Goal: Task Accomplishment & Management: Manage account settings

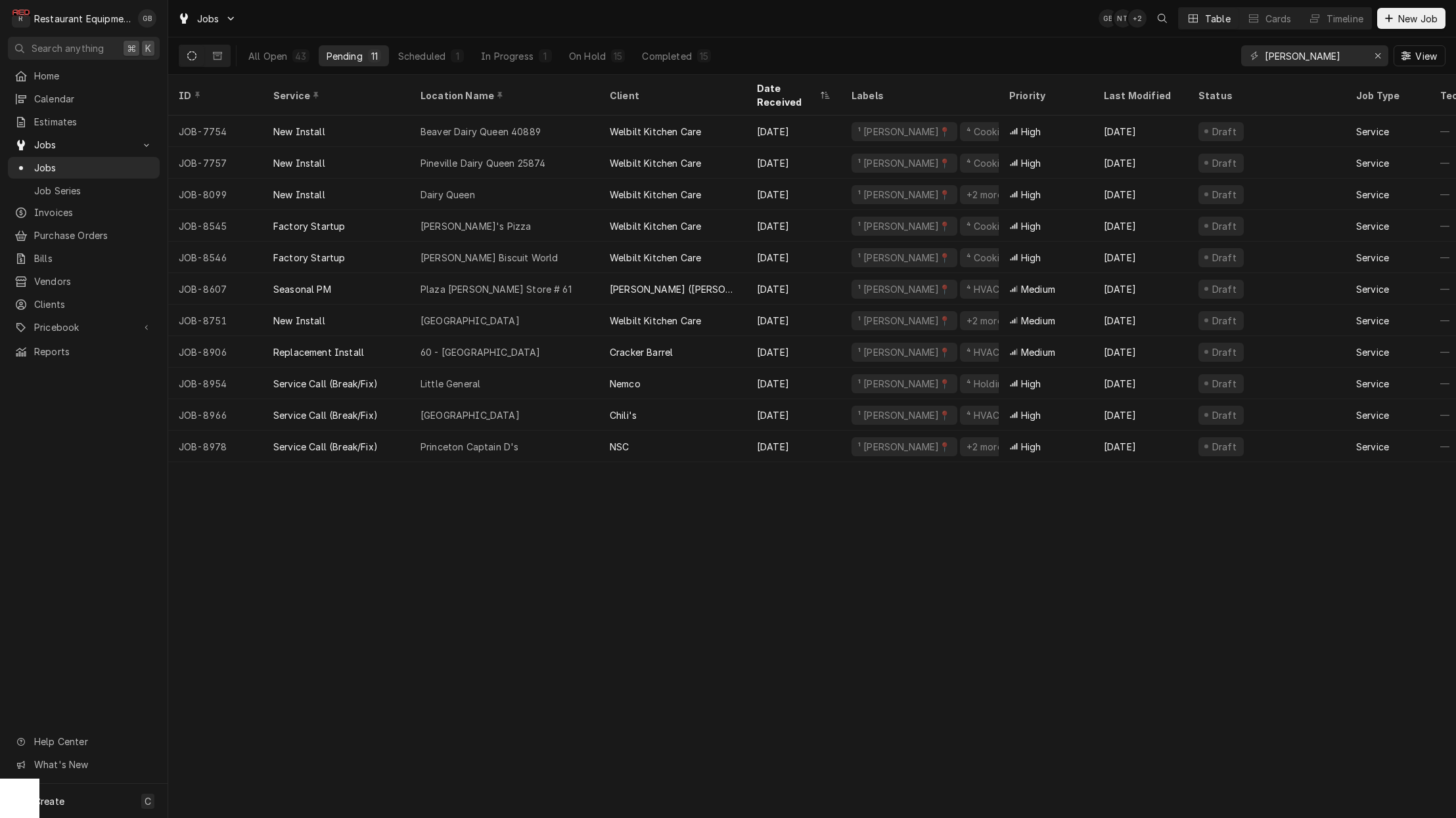
scroll to position [1, 0]
click at [514, 437] on div "Princeton Captain D's" at bounding box center [504, 446] width 189 height 31
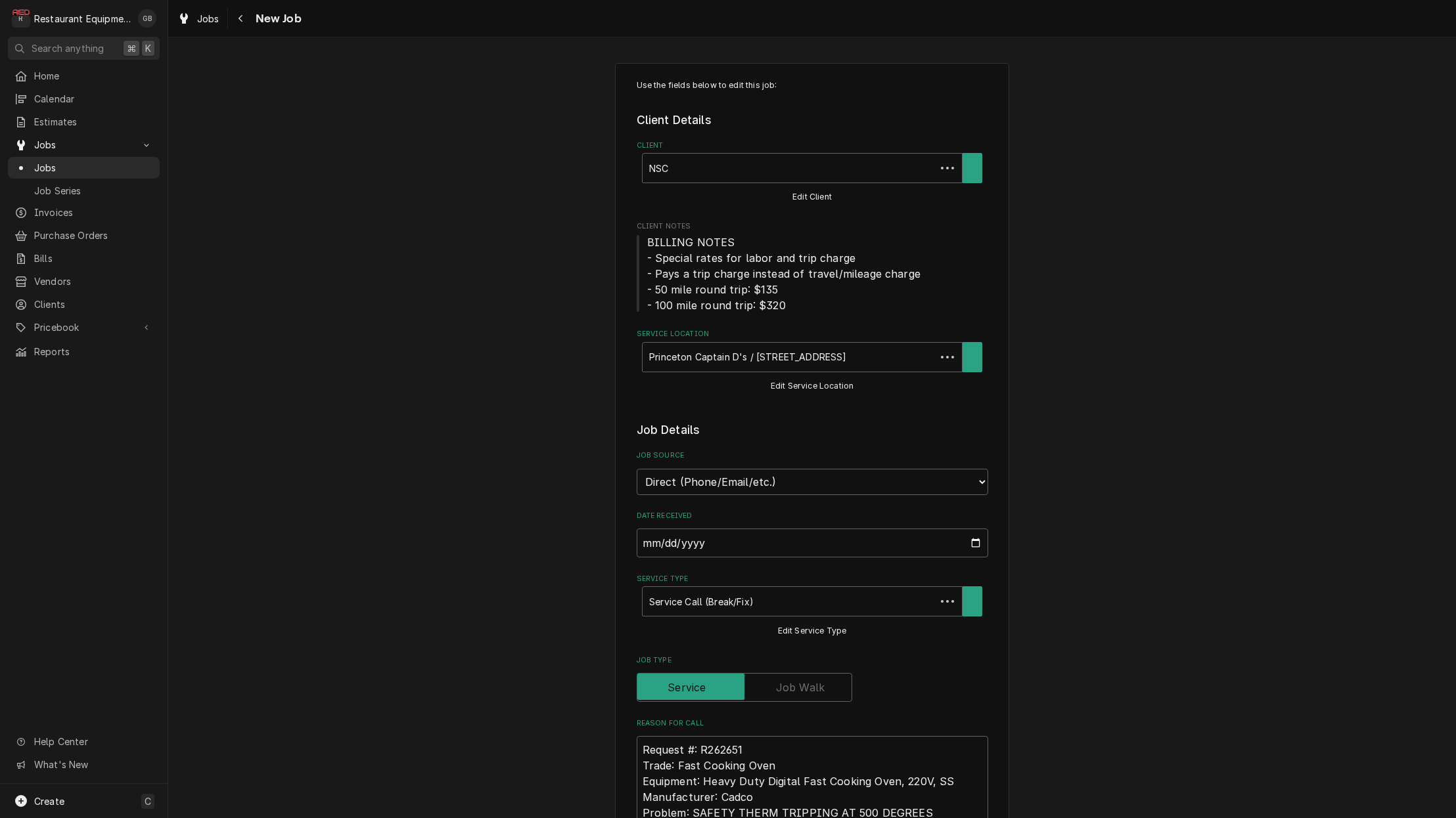
type textarea "x"
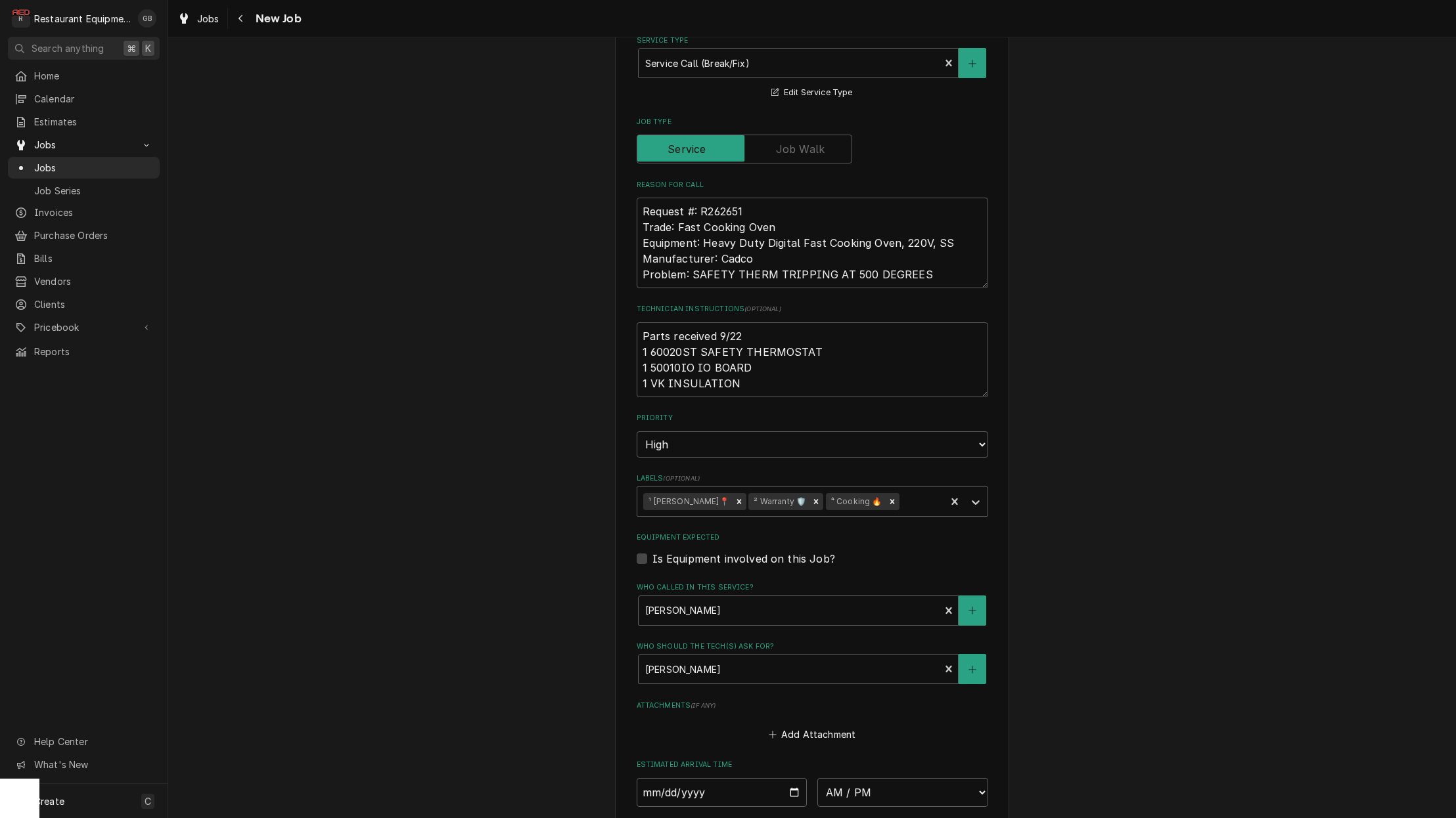
scroll to position [541, 0]
click at [670, 776] on input "Date" at bounding box center [722, 789] width 171 height 29
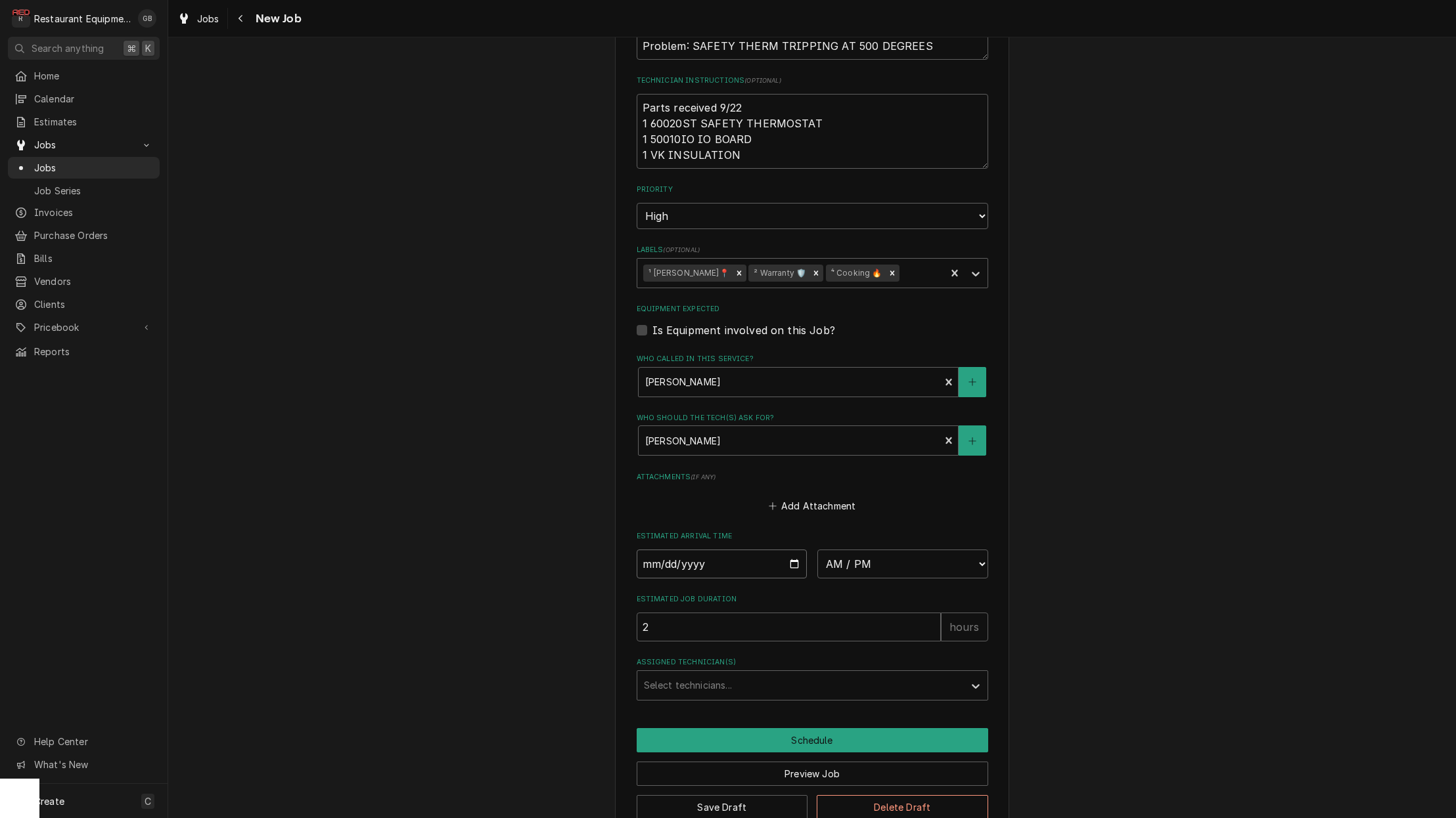
scroll to position [766, 0]
drag, startPoint x: 701, startPoint y: 560, endPoint x: 695, endPoint y: 551, distance: 10.8
click at [695, 551] on fieldset "Job Details Job Source Direct (Phone/Email/etc.) Service Channel Corrigo Ecotra…" at bounding box center [812, 178] width 352 height 1046
click at [701, 549] on fieldset "Job Details Job Source Direct (Phone/Email/etc.) Service Channel Corrigo Ecotra…" at bounding box center [812, 178] width 352 height 1046
click at [531, 523] on div "Use the fields below to edit this job: Client Details Client NSC Edit Client Cl…" at bounding box center [812, 66] width 1288 height 1563
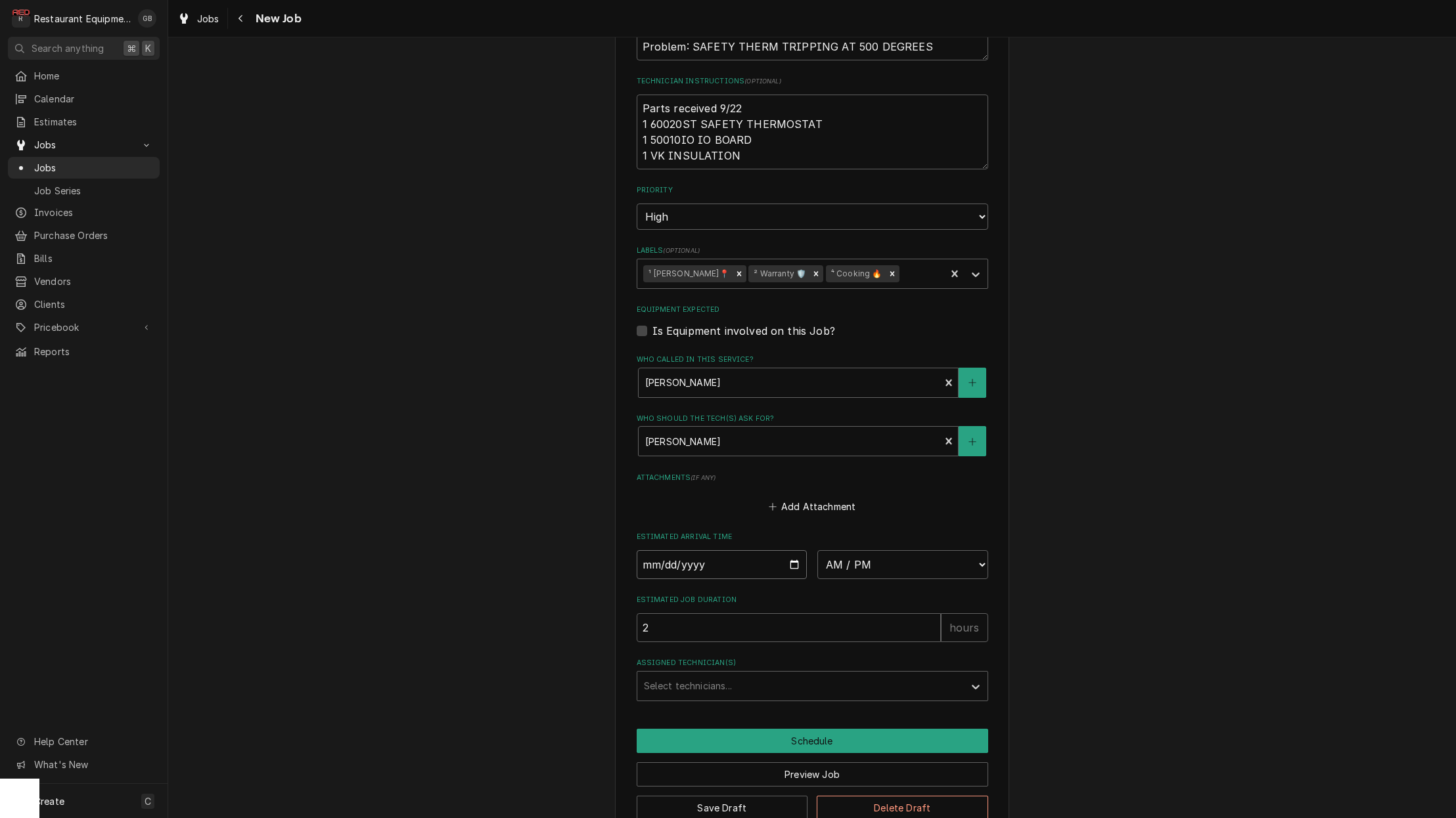
click at [688, 551] on input "Date" at bounding box center [722, 564] width 171 height 29
type input "2025-09-23"
type textarea "x"
select select "08:30:00"
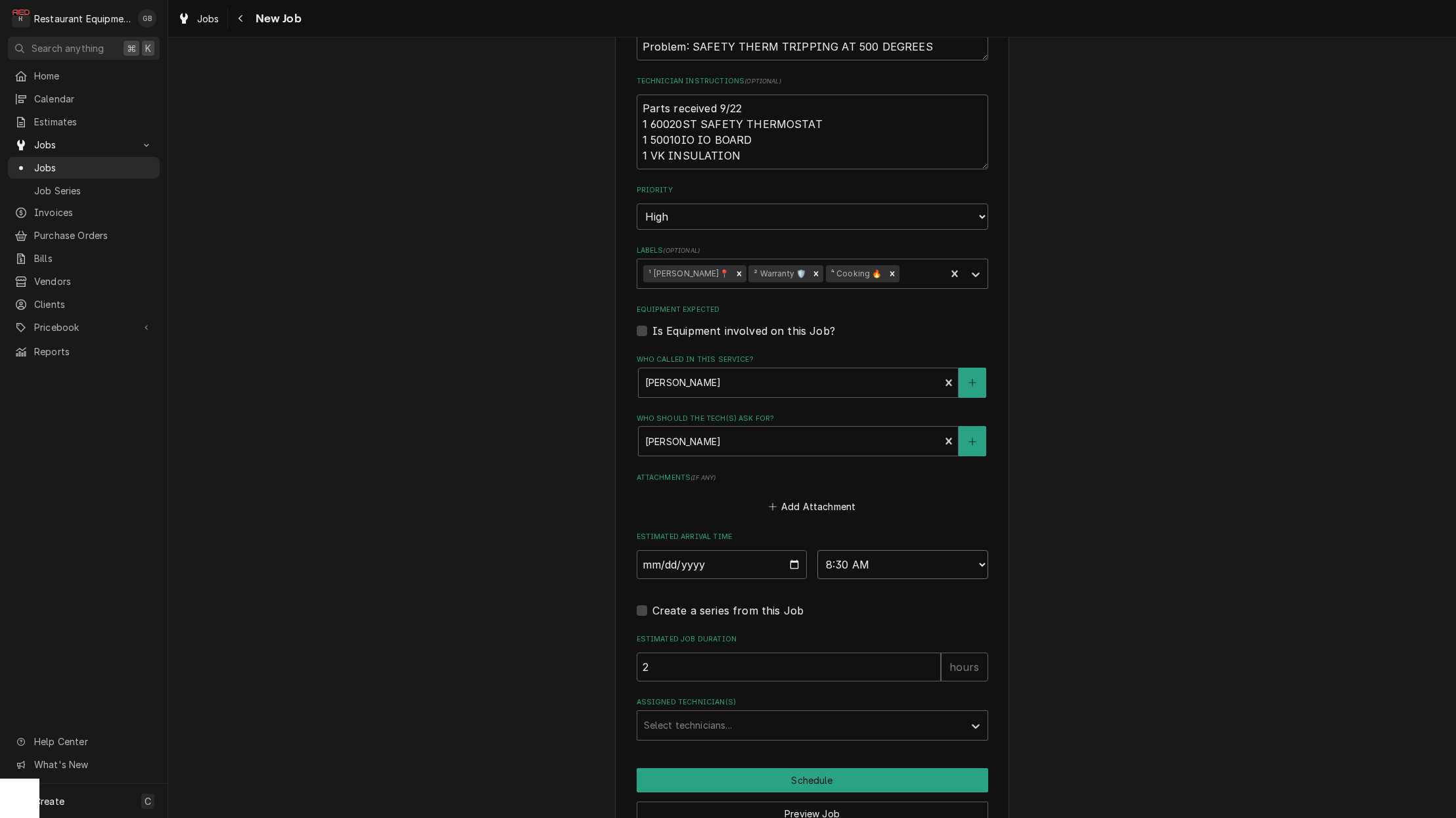
type textarea "x"
select select "08:00:00"
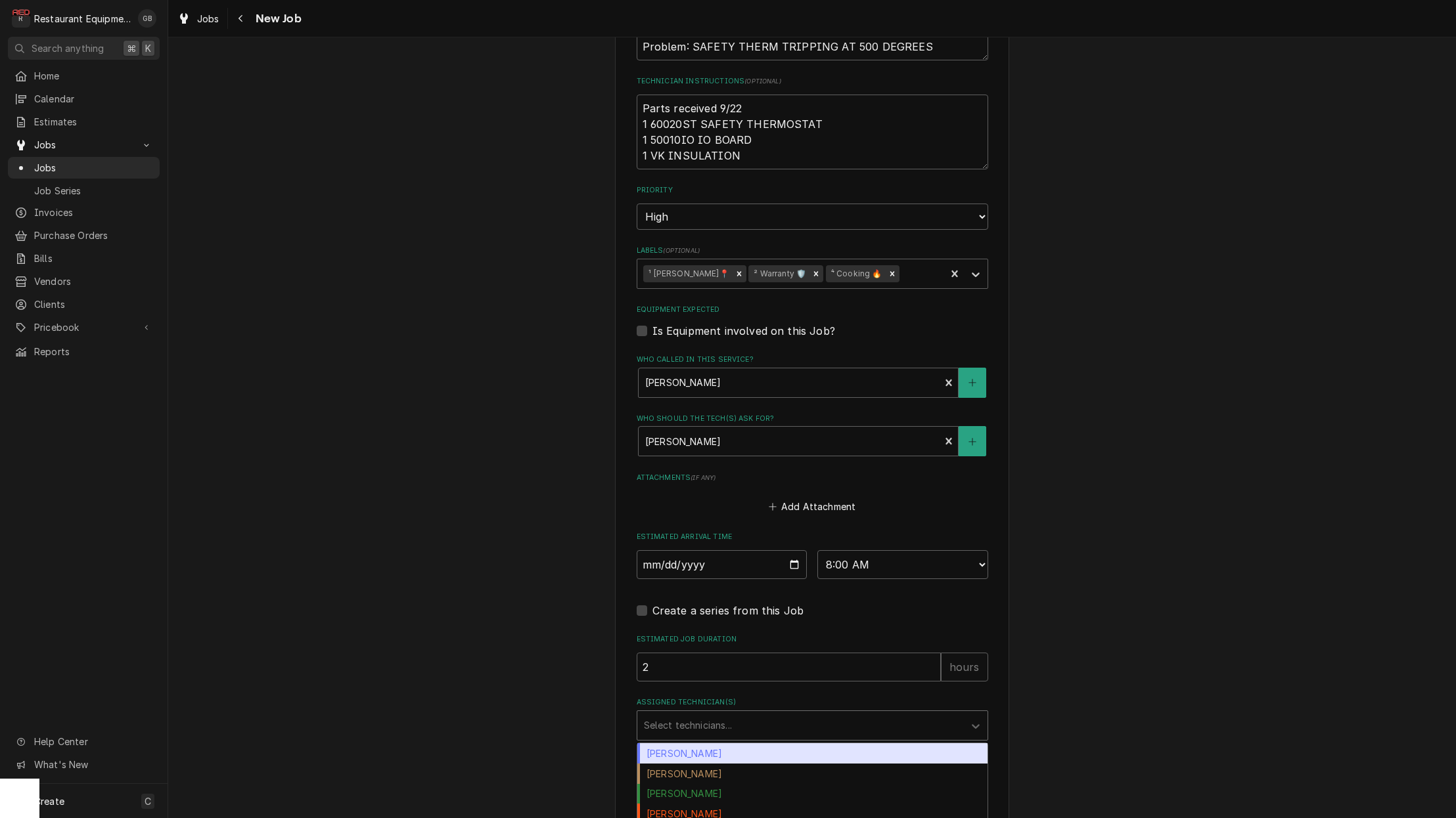
drag, startPoint x: 701, startPoint y: 549, endPoint x: 801, endPoint y: 691, distance: 173.7
click at [801, 714] on div "Assigned Technician(s)" at bounding box center [801, 726] width 314 height 24
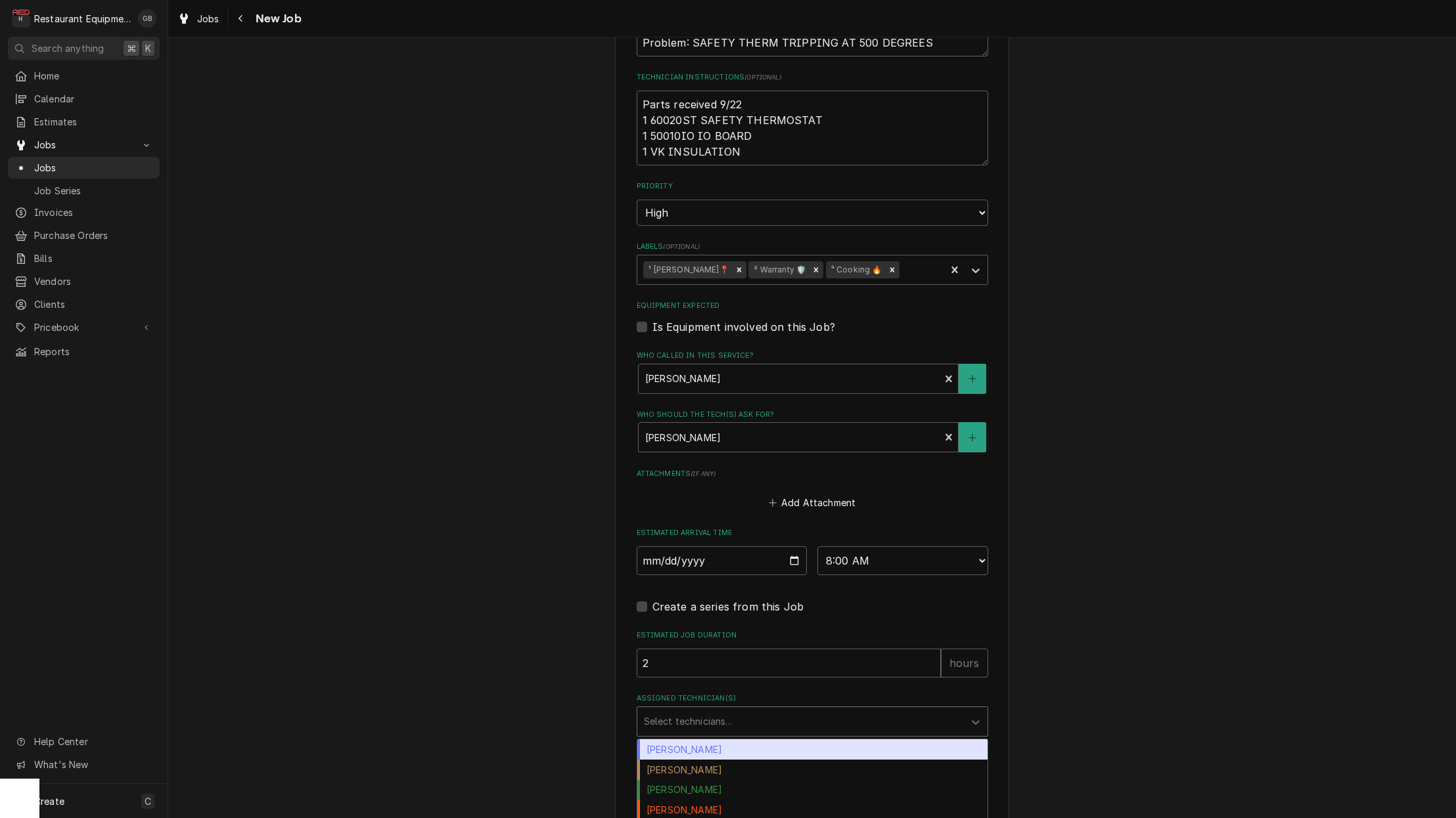
scroll to position [775, 0]
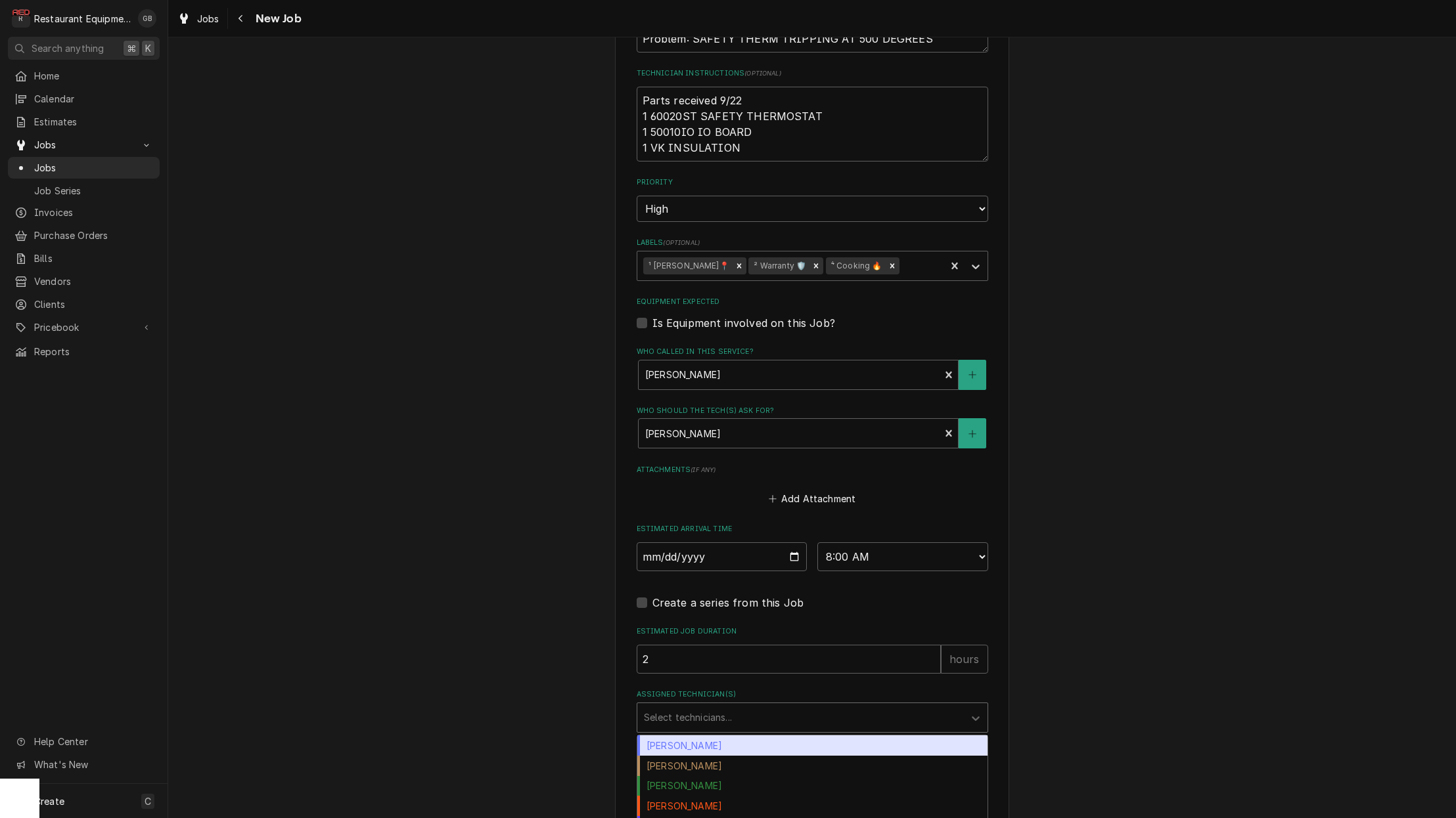
click at [703, 816] on div "Donovan Pruitt" at bounding box center [813, 826] width 351 height 20
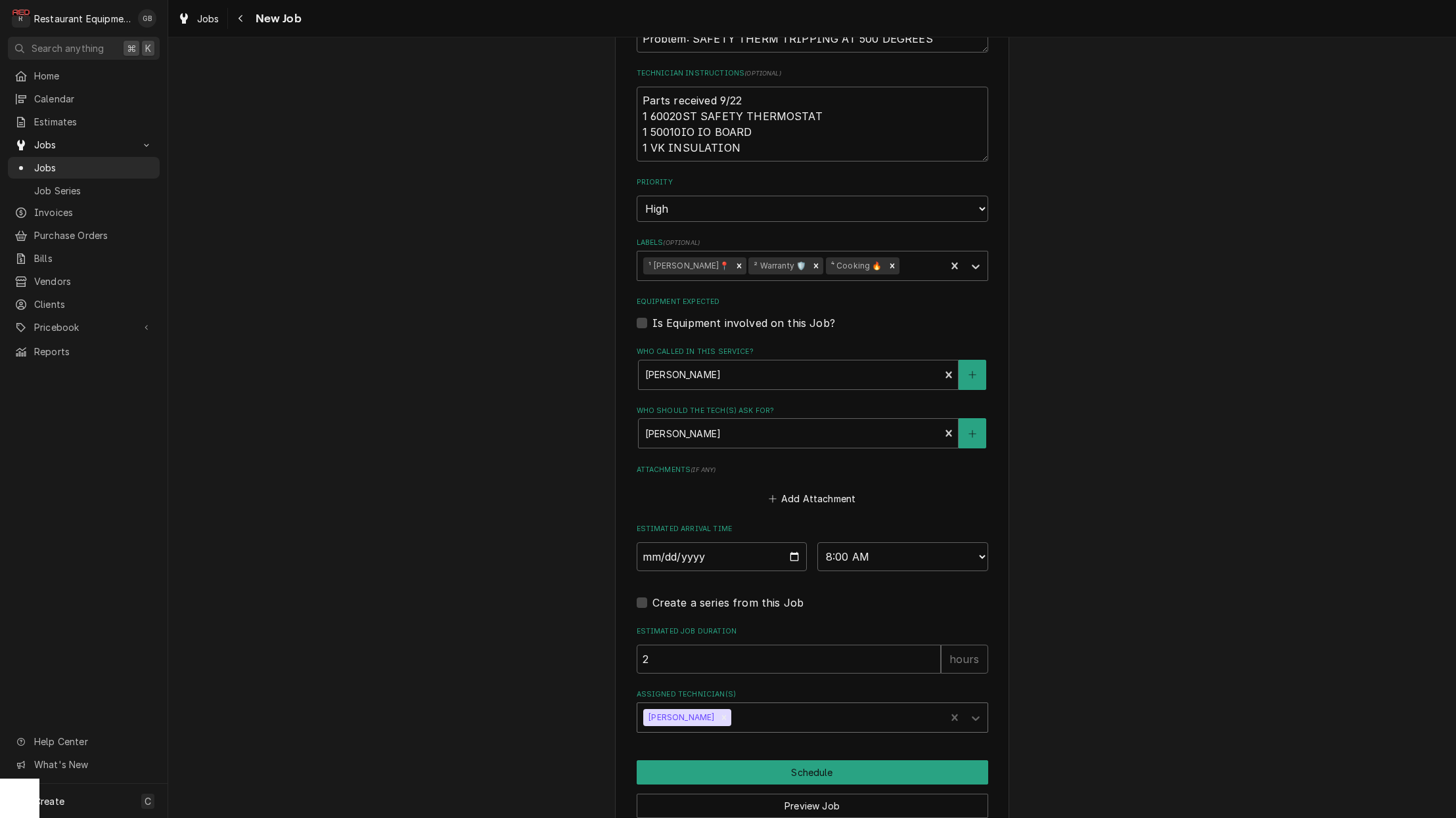
click at [720, 713] on icon "Remove Donovan Pruitt" at bounding box center [724, 717] width 9 height 9
type textarea "x"
drag, startPoint x: 798, startPoint y: 690, endPoint x: 713, endPoint y: 688, distance: 85.0
click at [713, 710] on div "Select technicians..." at bounding box center [801, 717] width 314 height 14
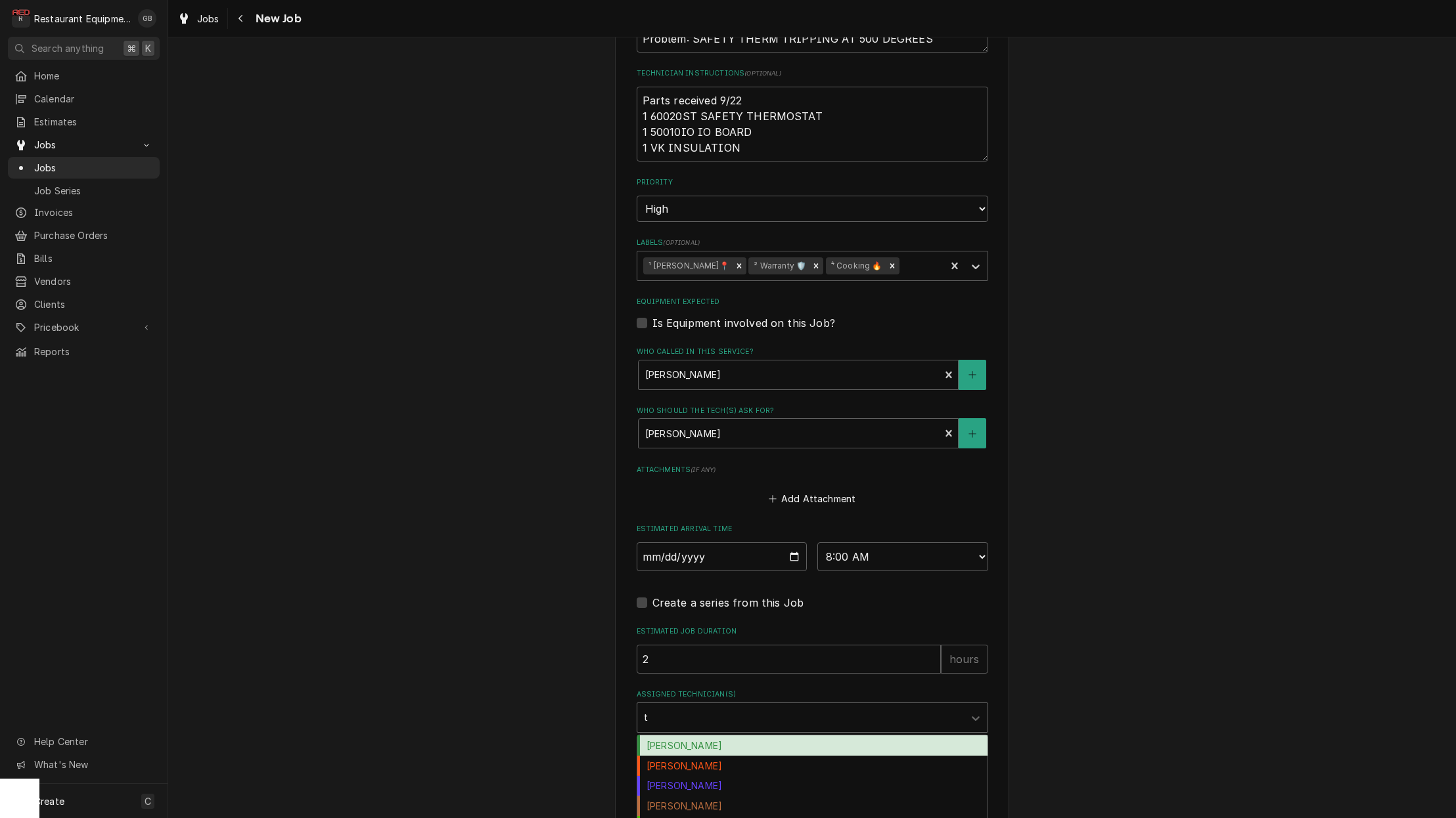
type input "th"
click at [698, 777] on div "Thomas Ross" at bounding box center [813, 787] width 351 height 20
type textarea "x"
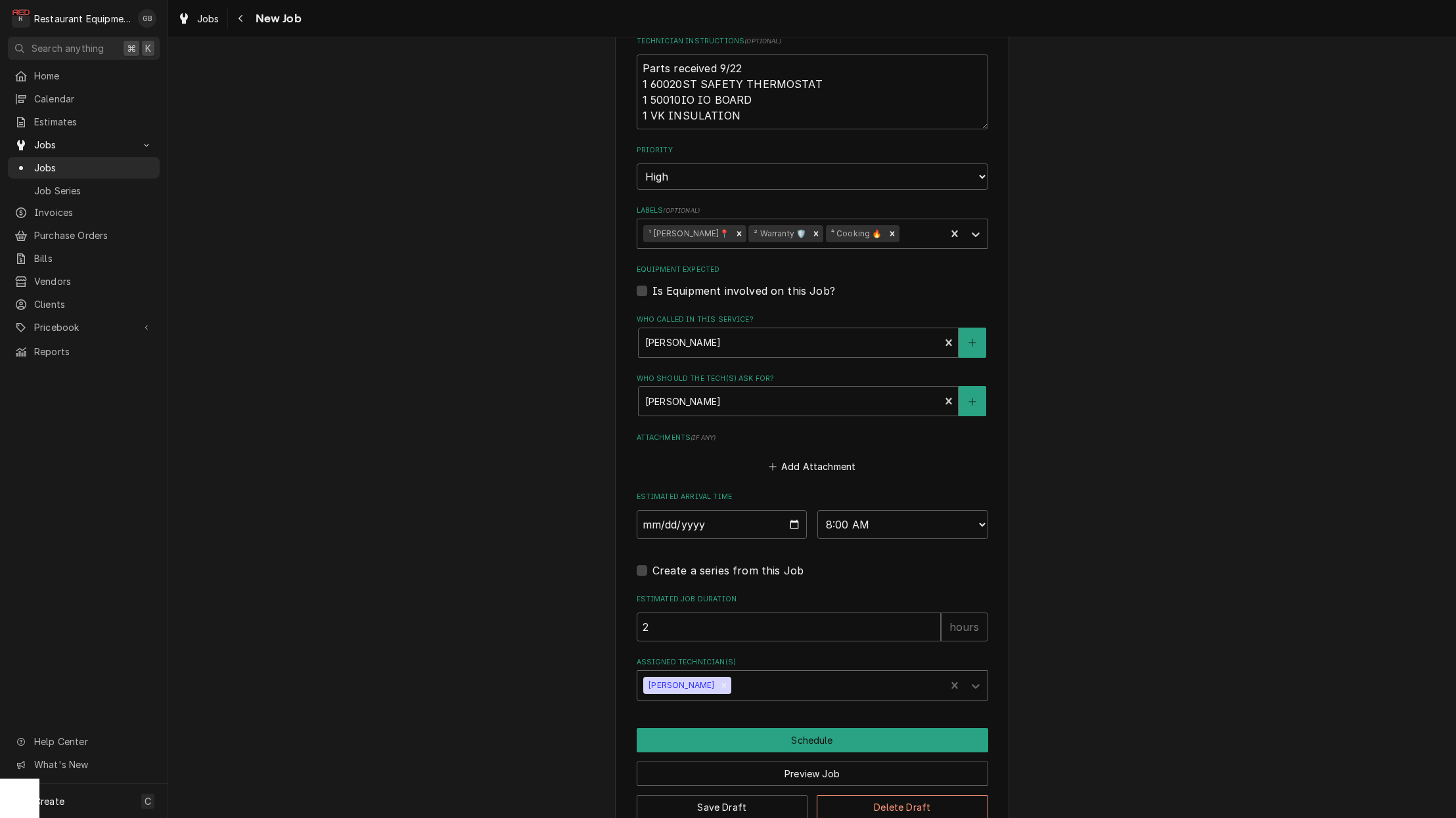
scroll to position [806, 0]
click at [814, 729] on button "Schedule" at bounding box center [812, 741] width 352 height 24
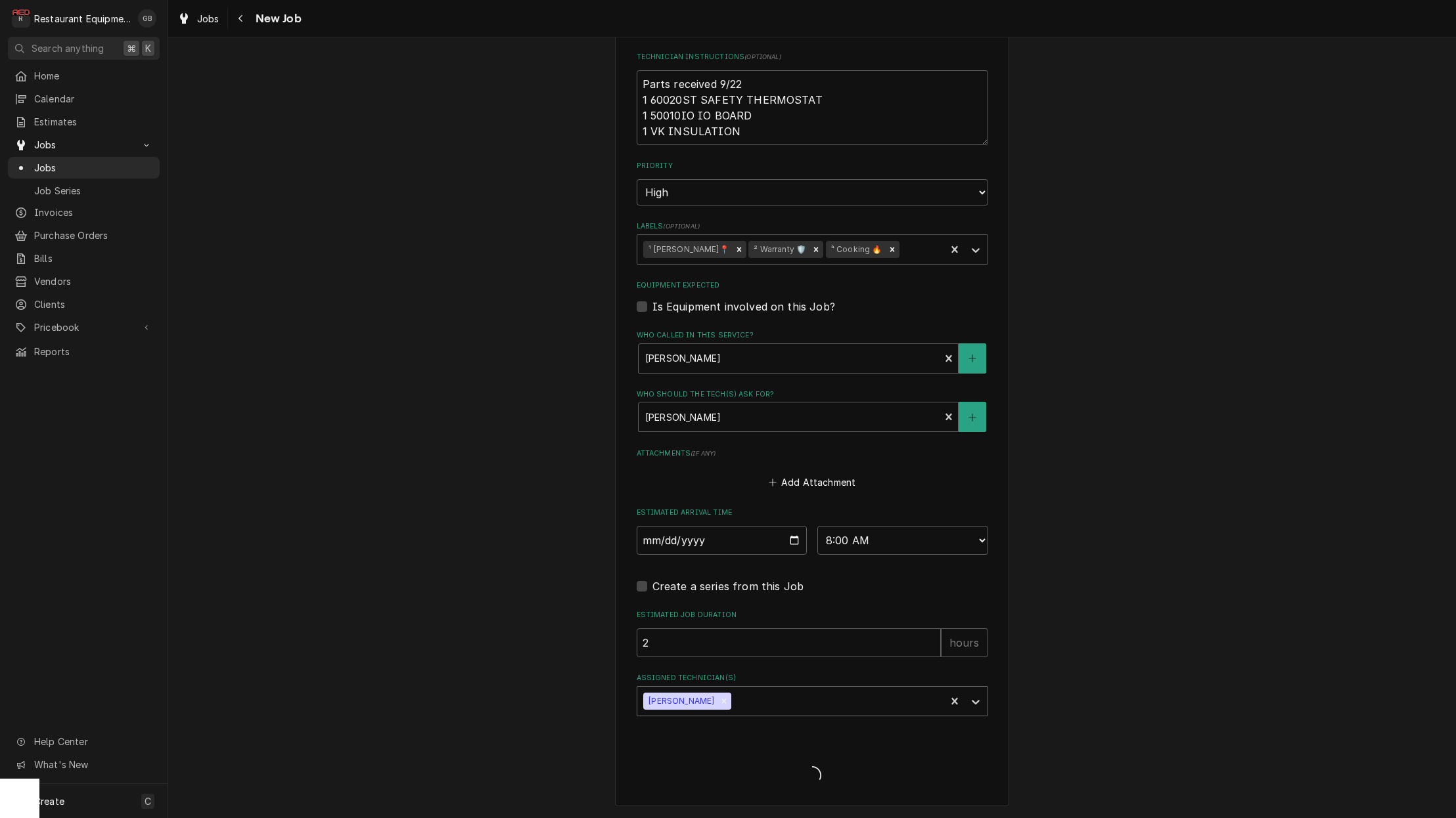
scroll to position [761, 0]
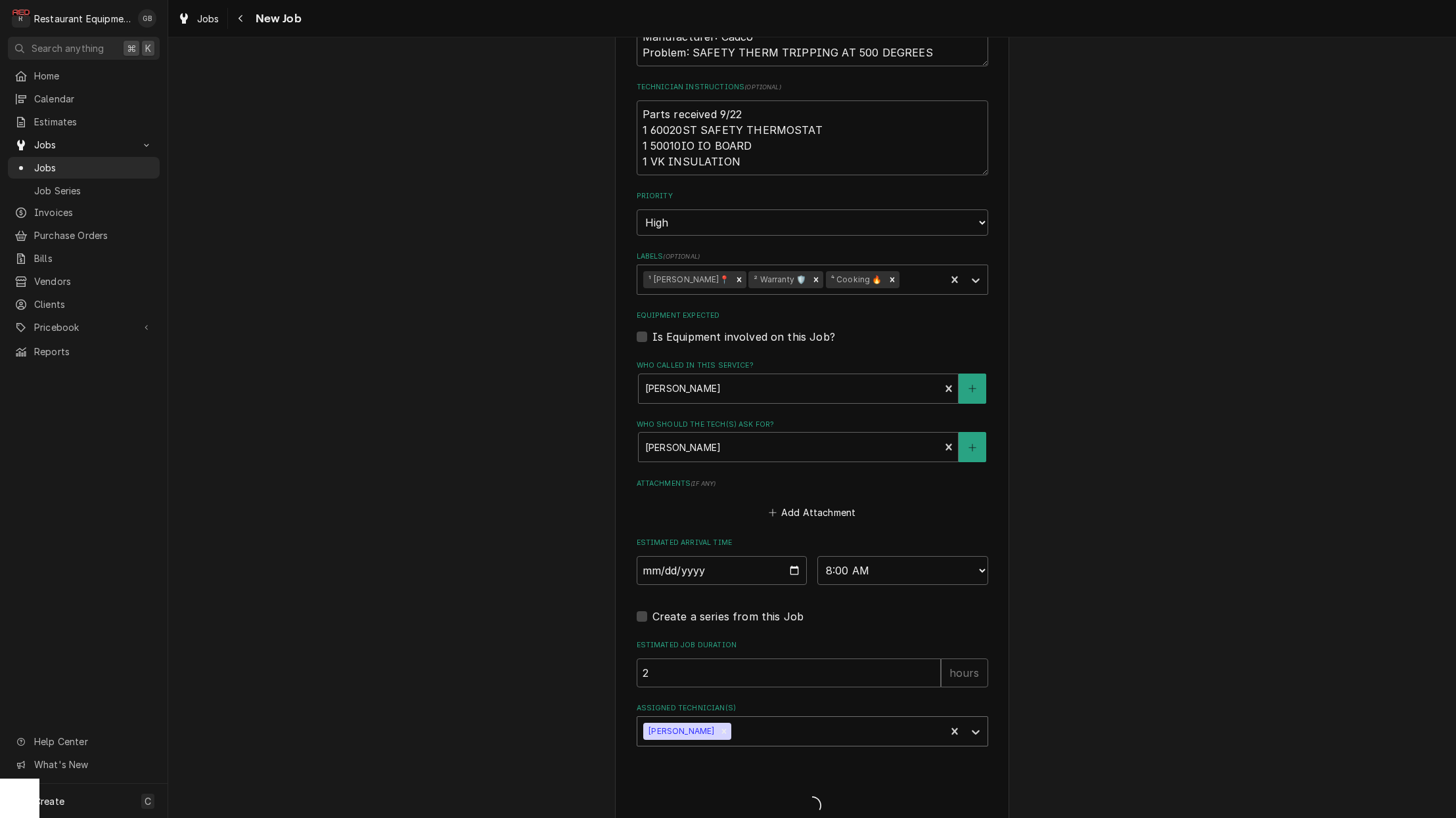
type textarea "x"
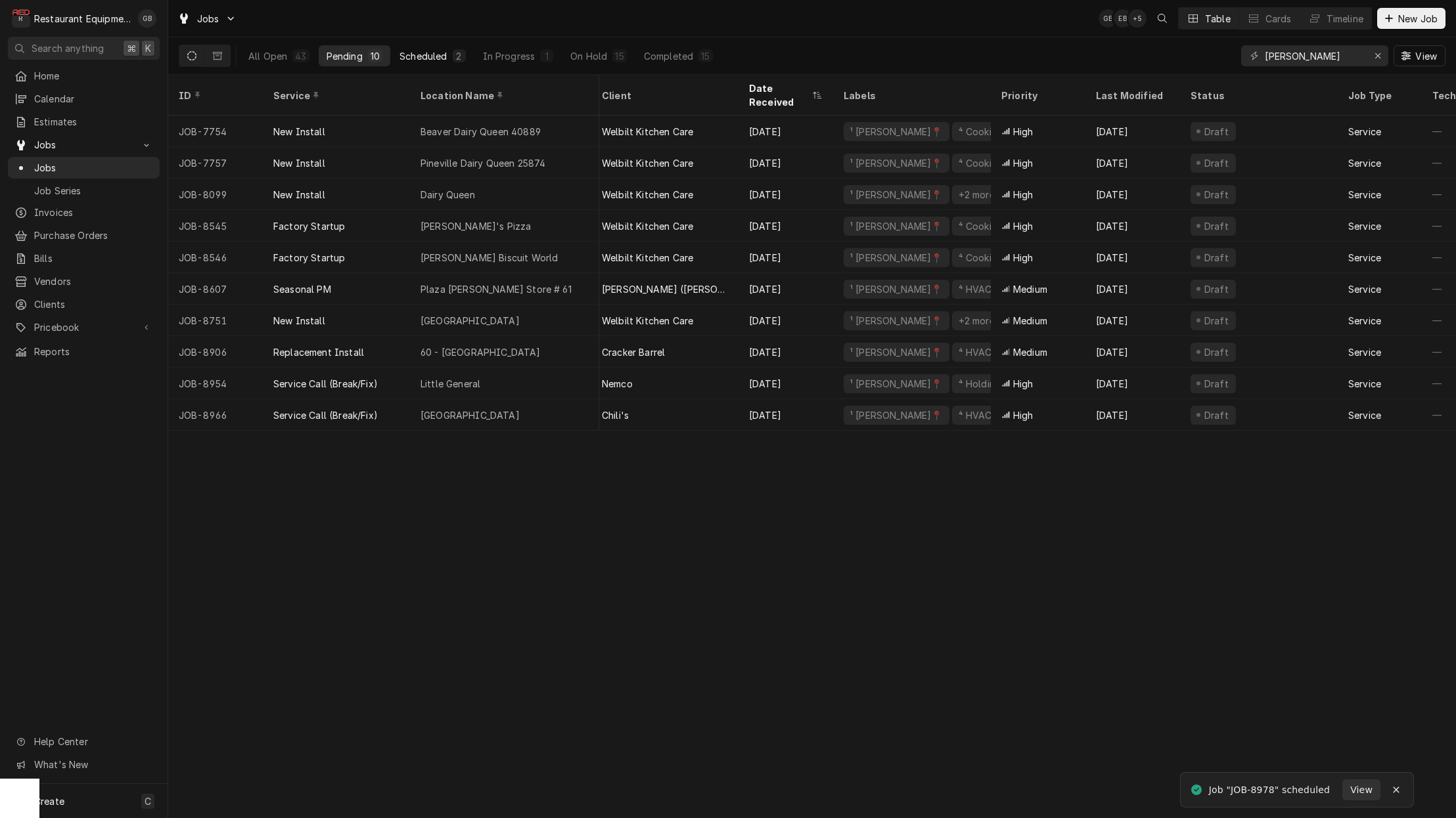
scroll to position [0, 15]
click at [433, 56] on div "Scheduled" at bounding box center [423, 55] width 47 height 14
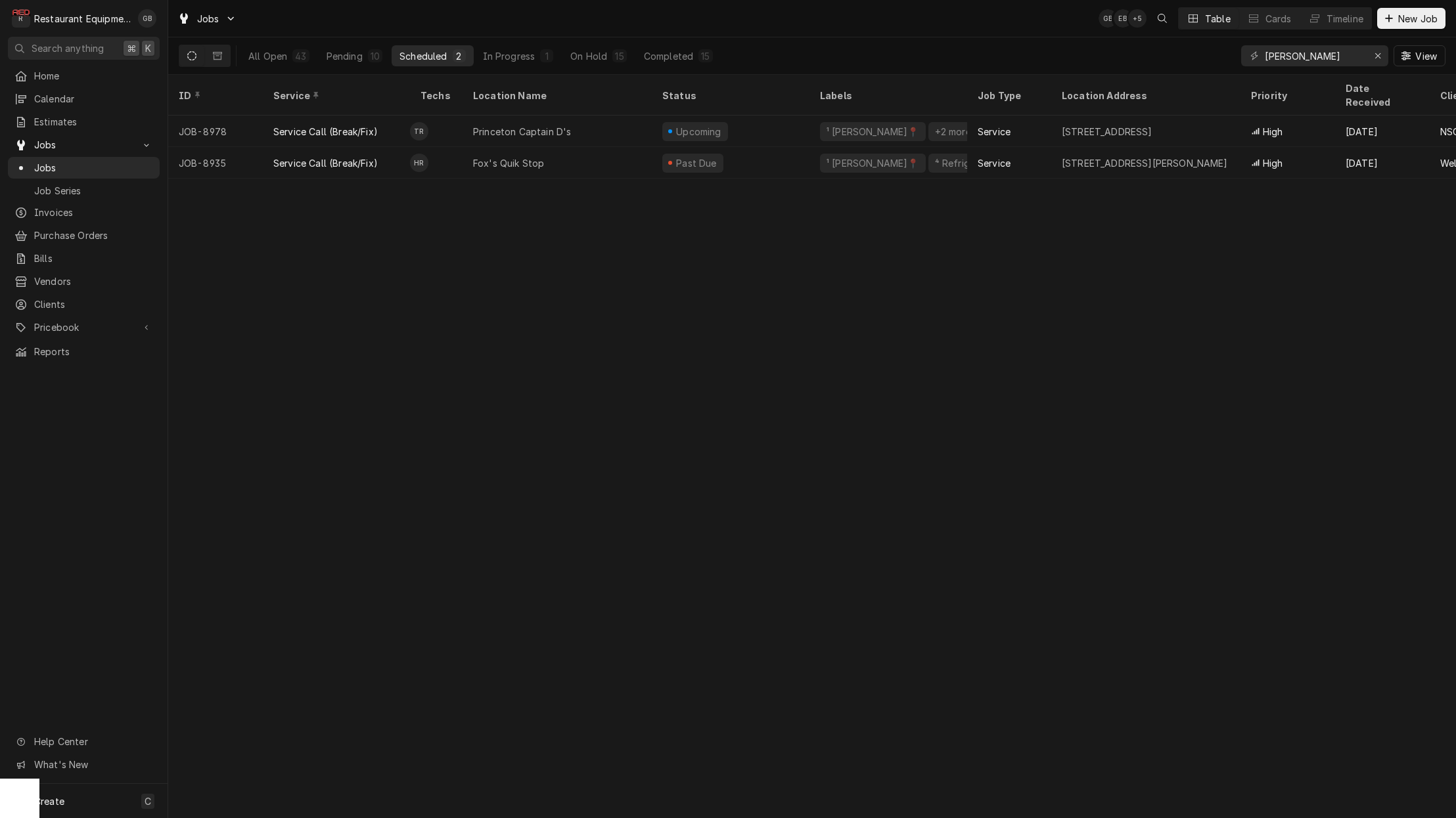
click at [531, 49] on button "In Progress 1" at bounding box center [519, 55] width 87 height 21
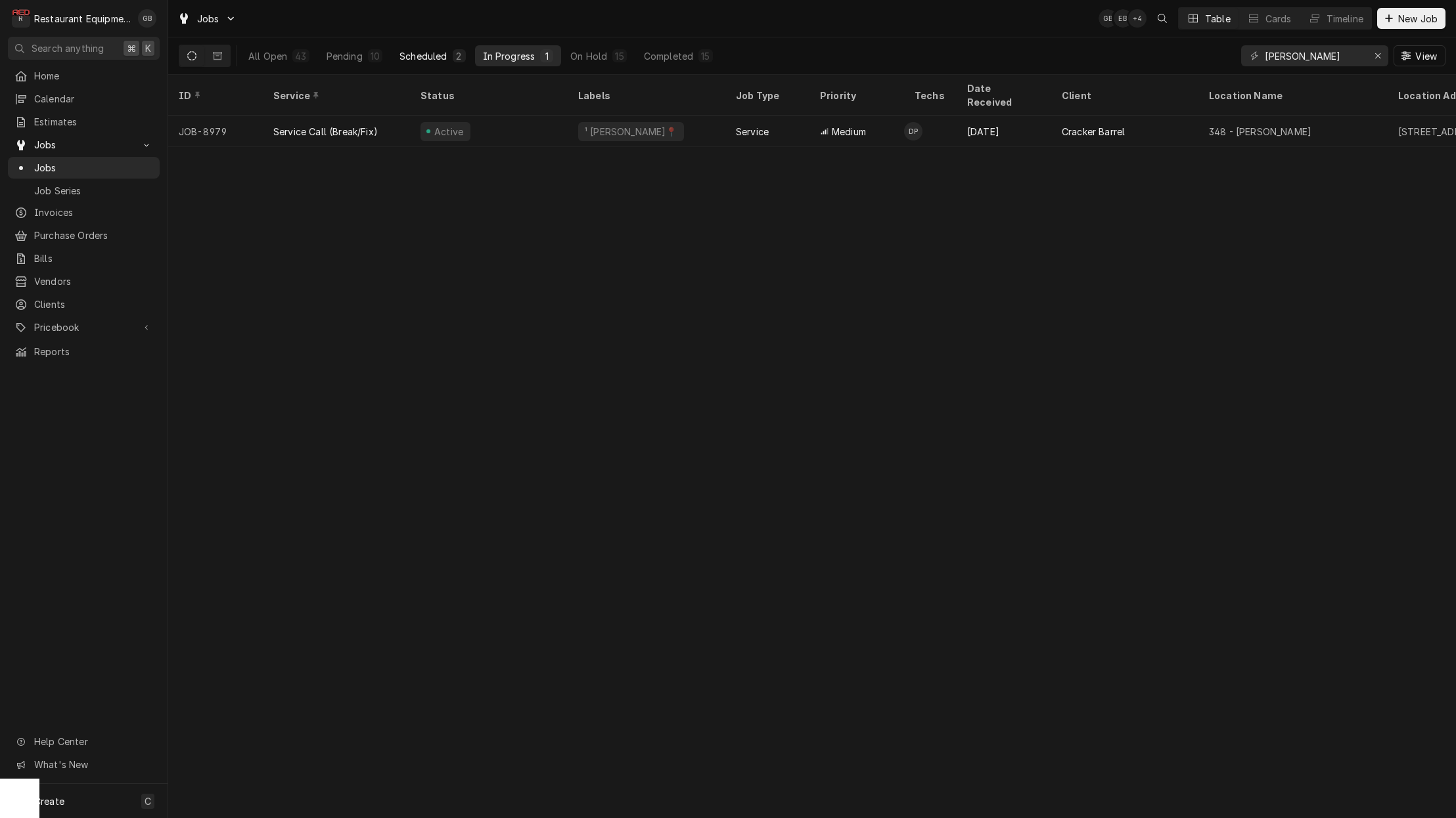
click at [359, 61] on div "Pending" at bounding box center [344, 55] width 36 height 14
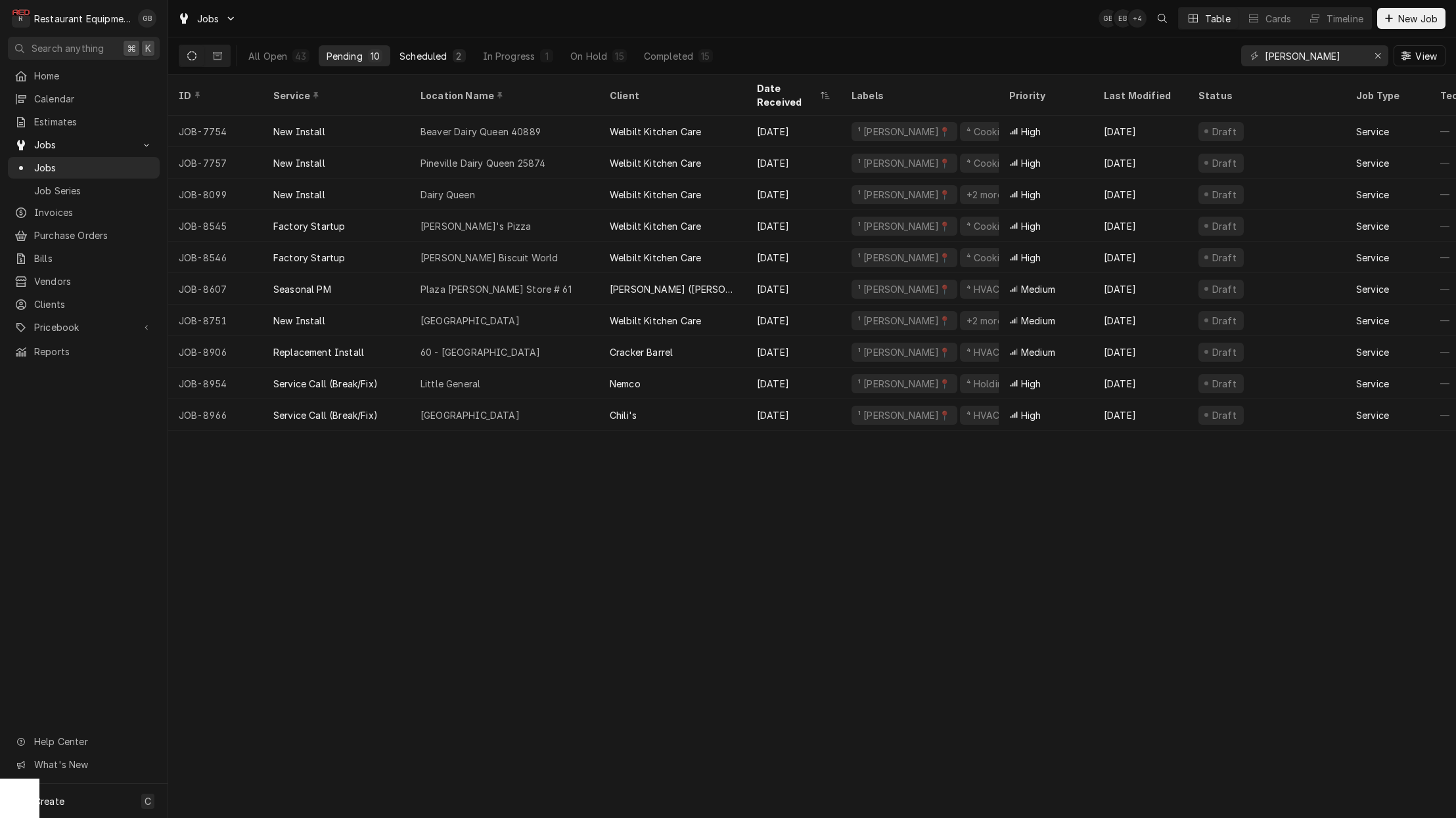
click at [599, 59] on div "On Hold" at bounding box center [589, 55] width 37 height 14
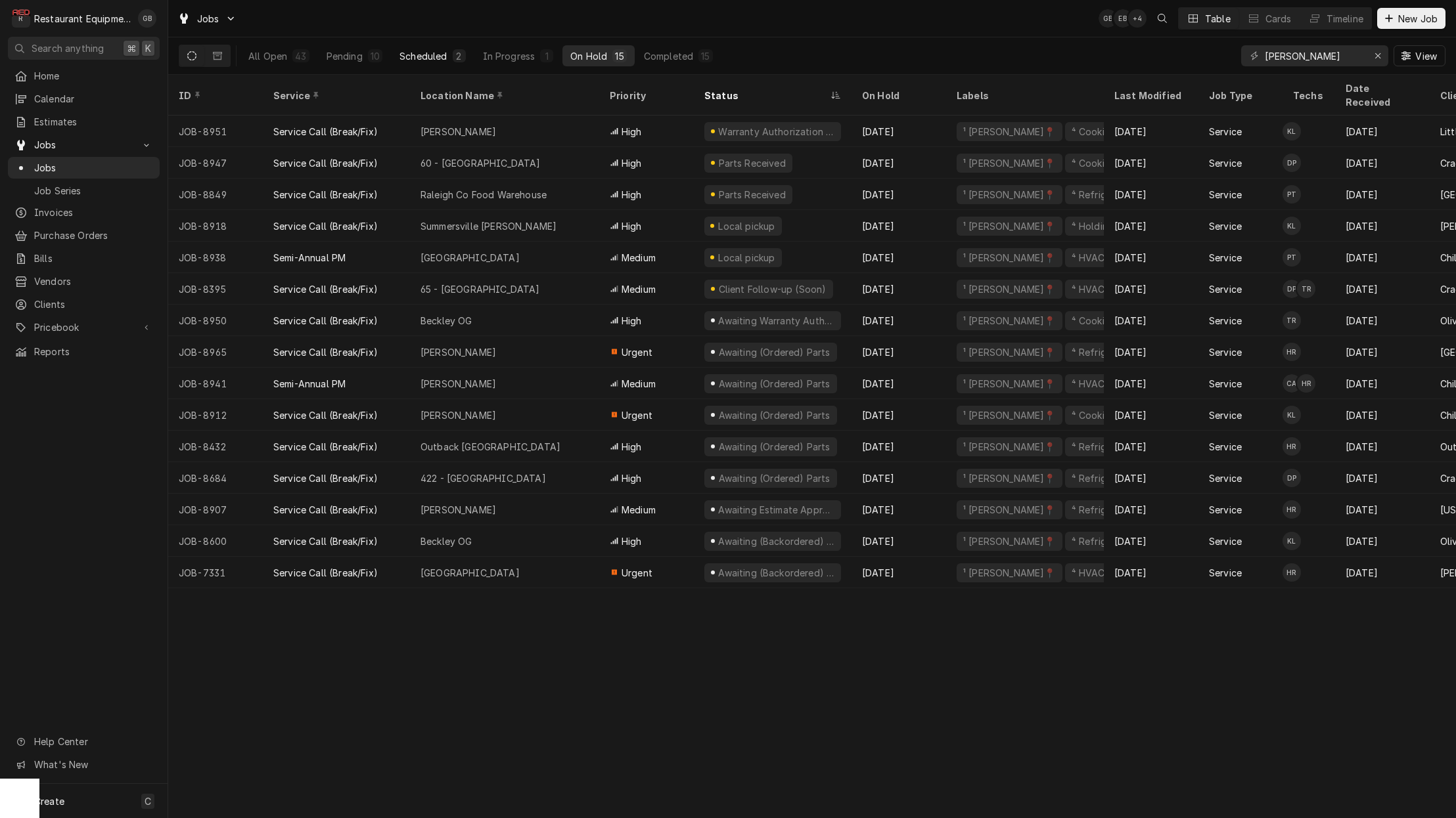
click at [495, 156] on div "60 - [GEOGRAPHIC_DATA]" at bounding box center [481, 162] width 120 height 14
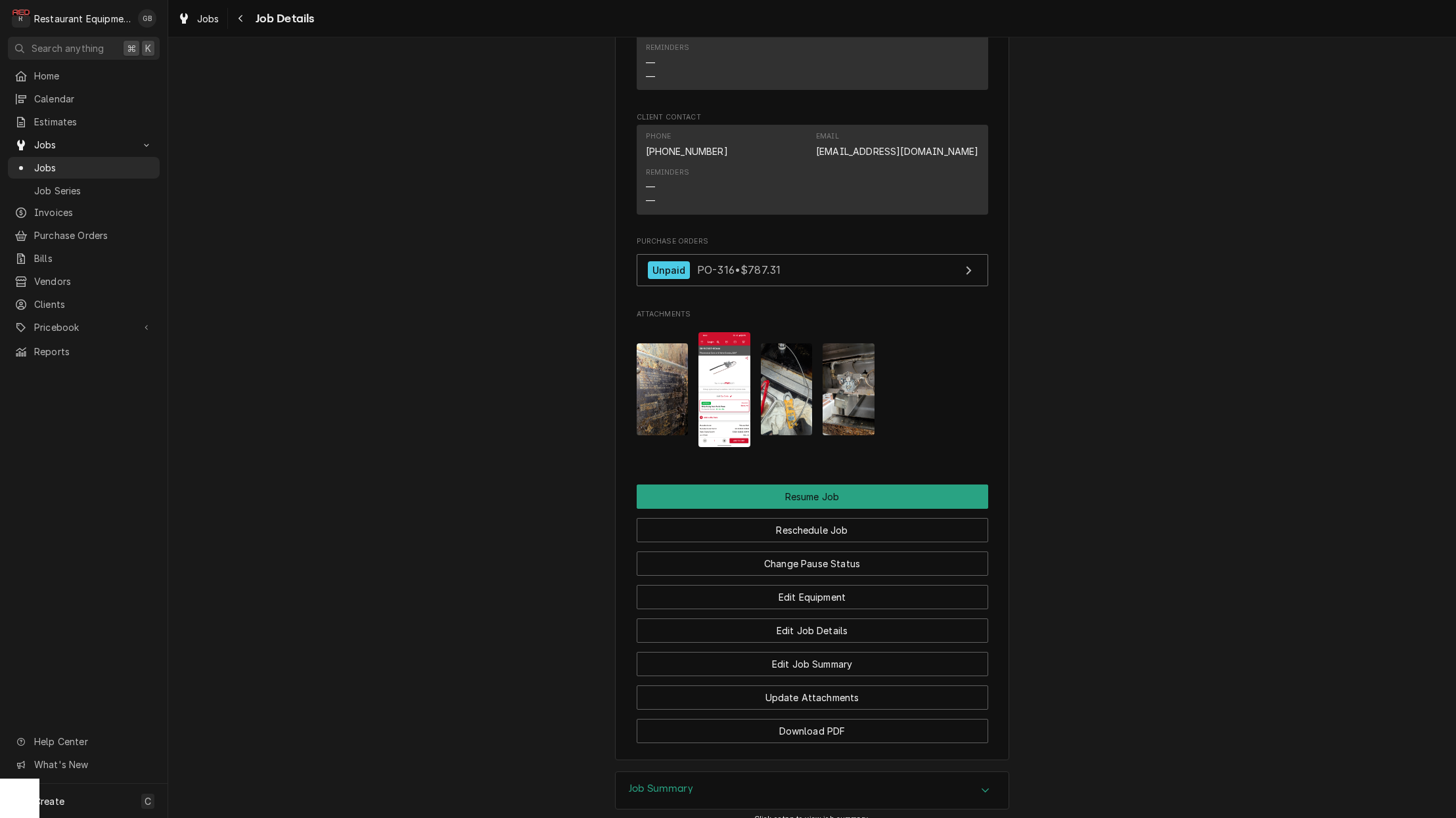
scroll to position [1596, 0]
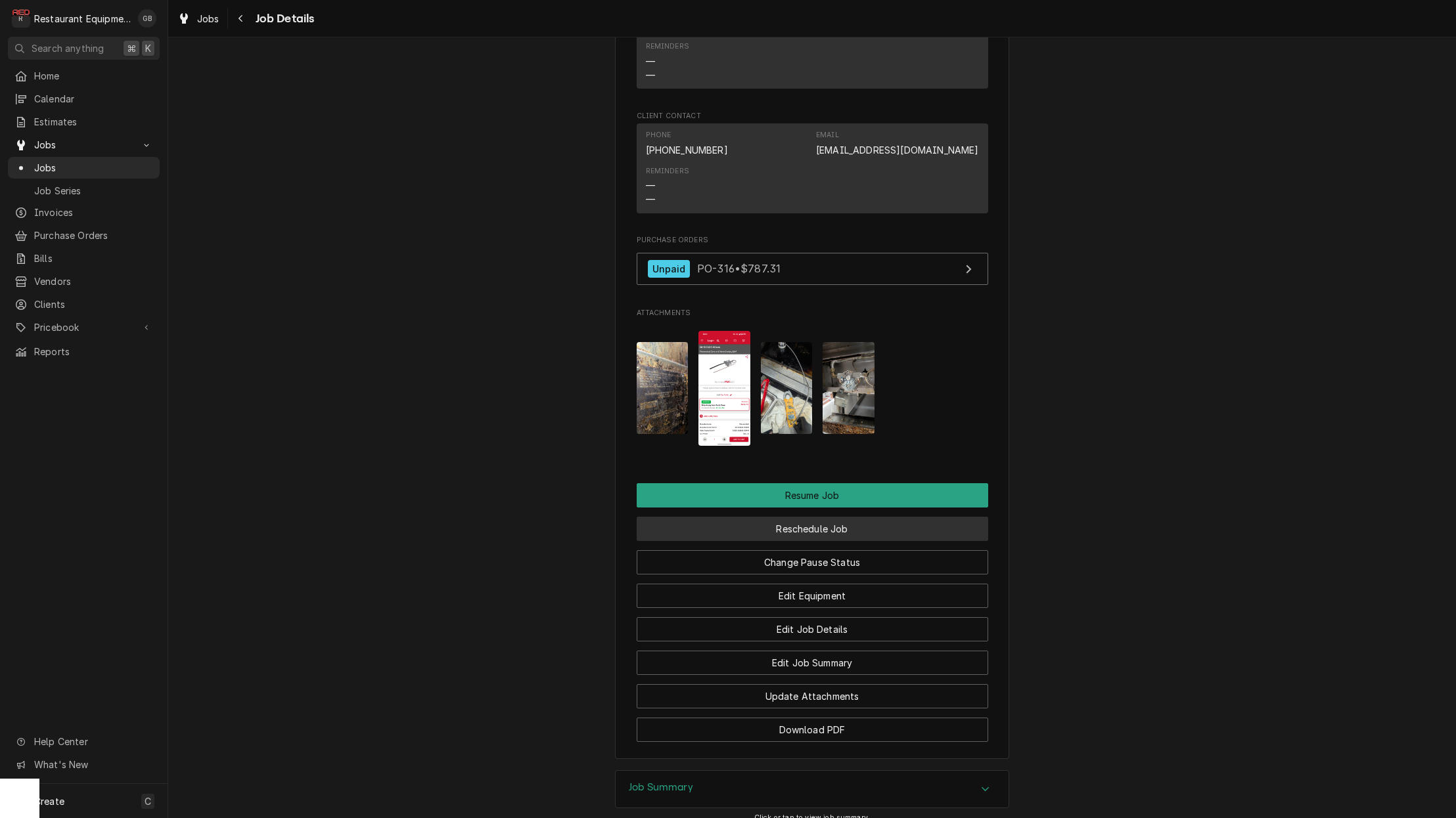
click at [811, 516] on button "Reschedule Job" at bounding box center [812, 528] width 352 height 24
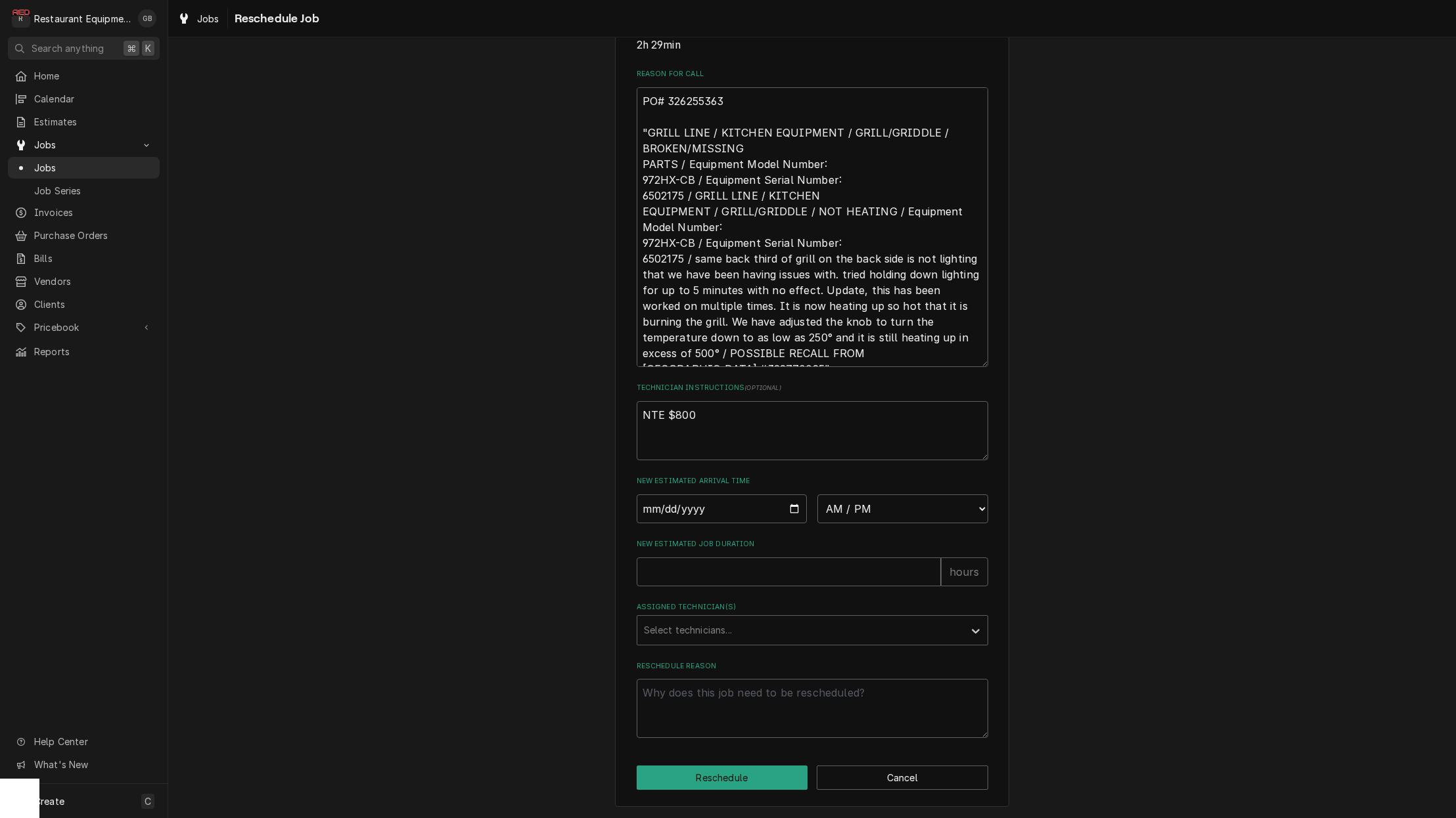
scroll to position [373, 0]
click at [670, 515] on input "Date" at bounding box center [722, 508] width 171 height 29
type input "2025-09-23"
type textarea "x"
select select "09:00:00"
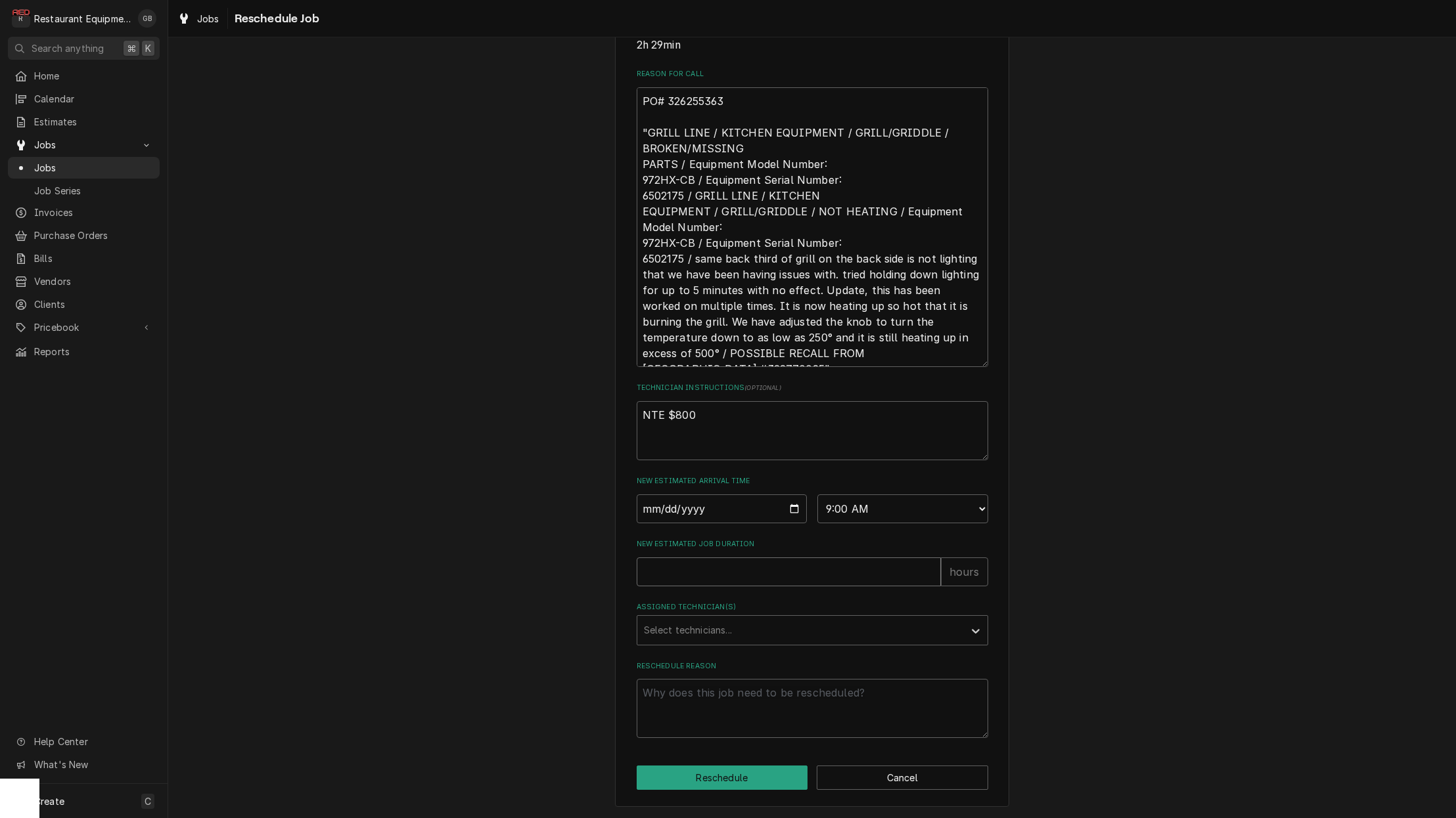
click at [749, 575] on input "New Estimated Job Duration" at bounding box center [789, 572] width 304 height 29
click at [710, 580] on input "New Estimated Job Duration" at bounding box center [789, 572] width 304 height 29
type textarea "x"
type input "1"
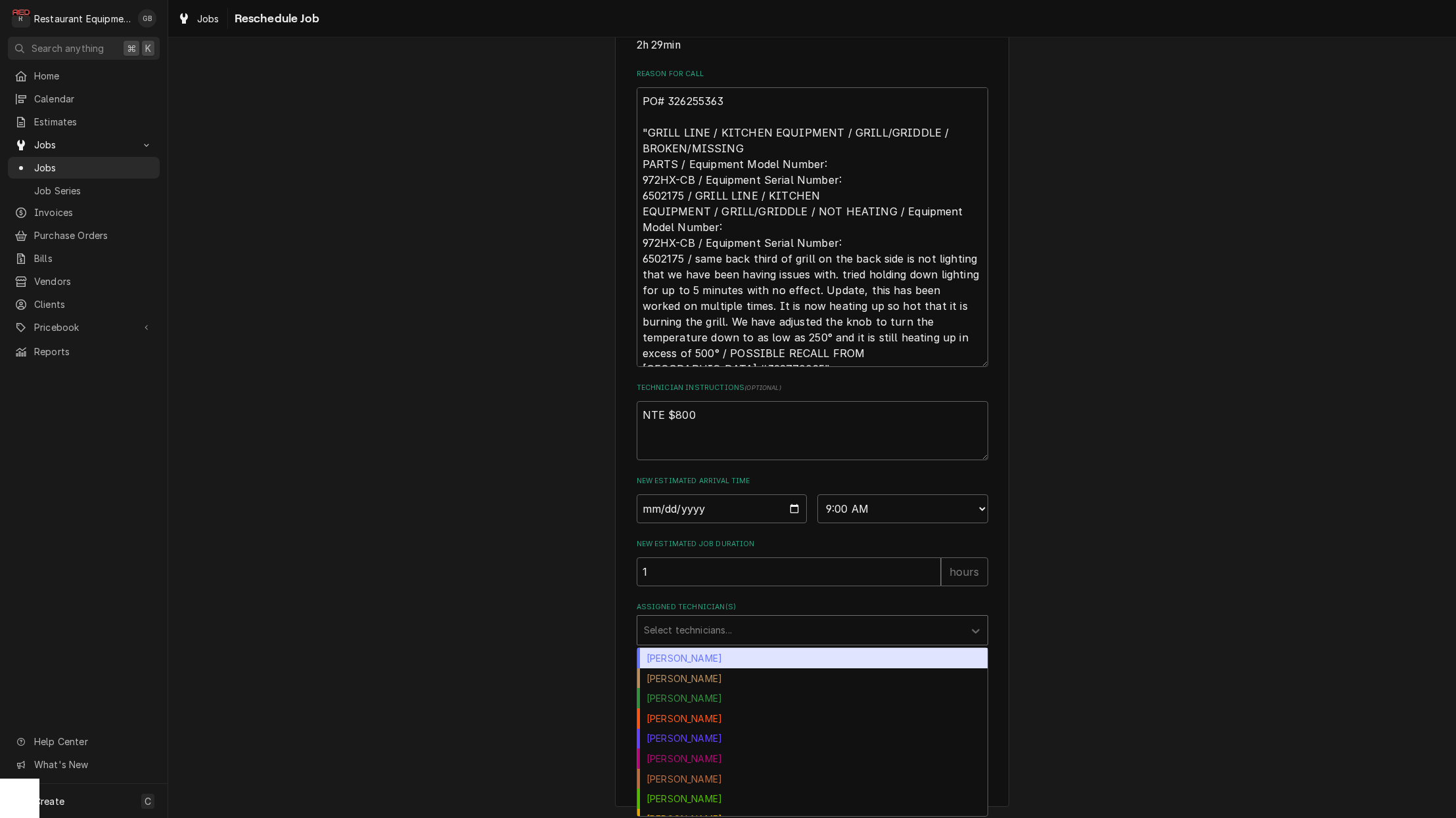
drag, startPoint x: 748, startPoint y: 579, endPoint x: 875, endPoint y: 634, distance: 138.4
click at [875, 634] on div "Assigned Technician(s)" at bounding box center [801, 631] width 314 height 24
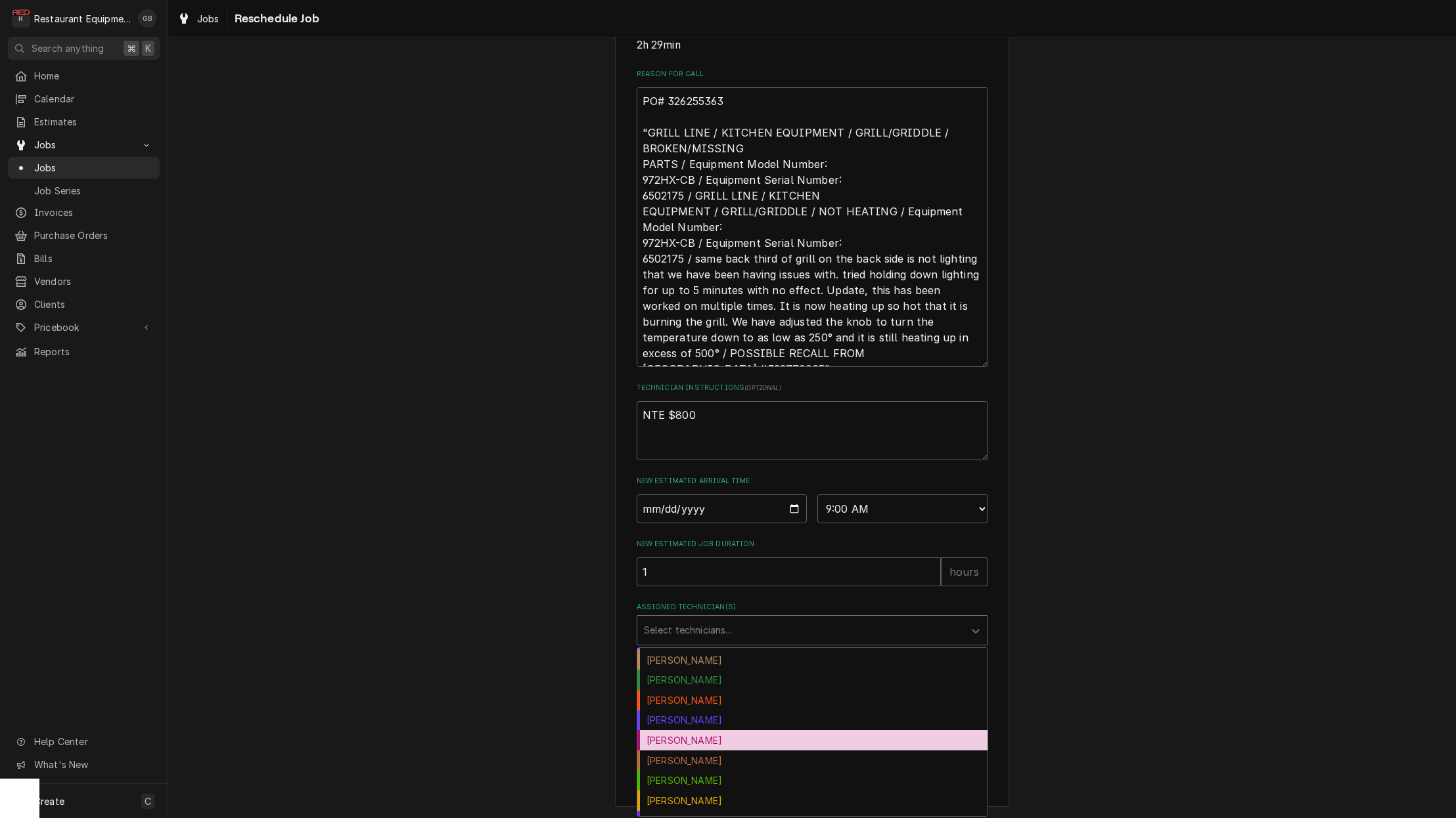
click at [698, 723] on div "Donovan Pruitt" at bounding box center [813, 720] width 351 height 20
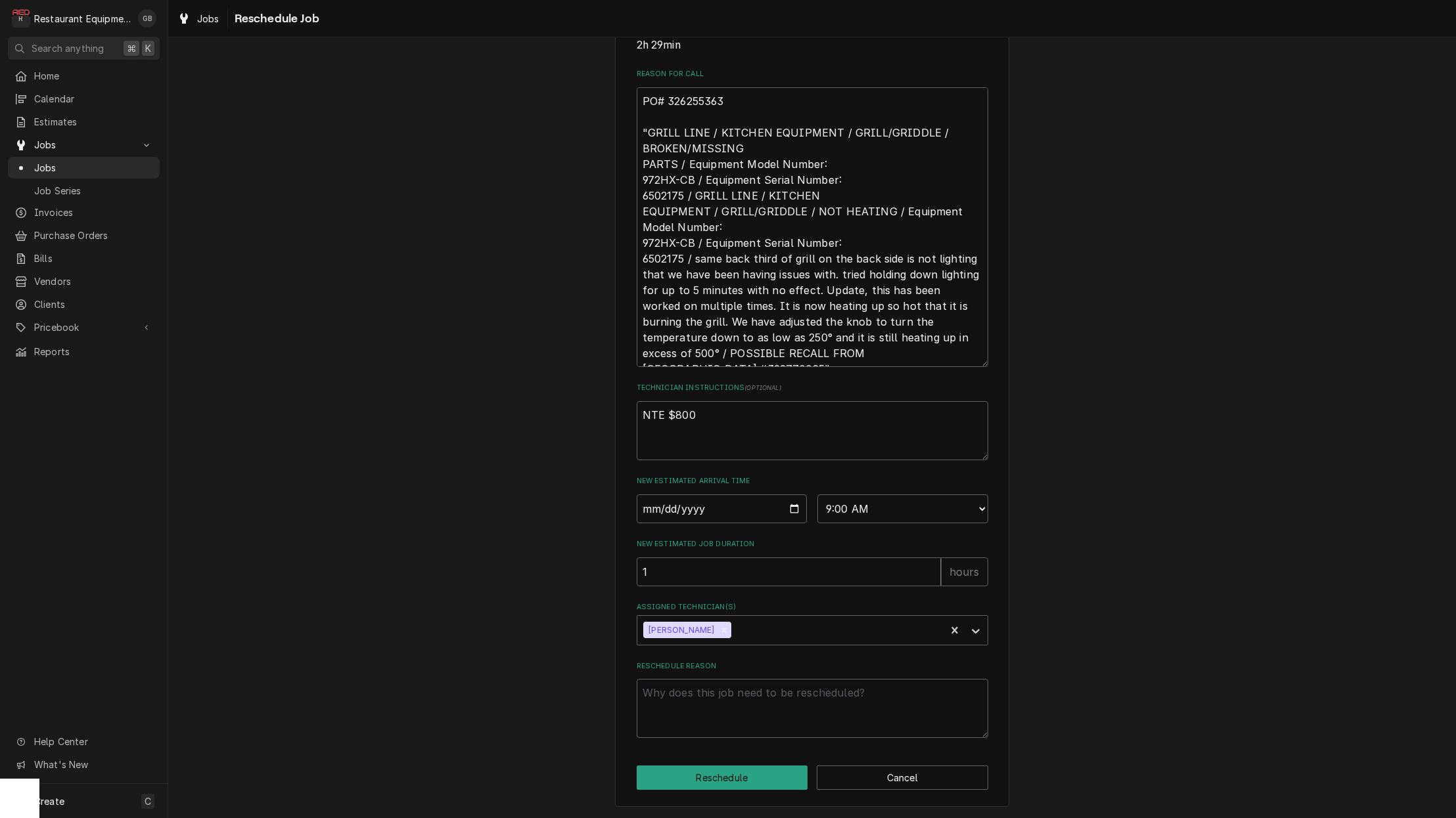
click at [687, 679] on div "Reschedule Reason" at bounding box center [812, 699] width 352 height 77
click at [681, 690] on textarea "Reschedule Reason" at bounding box center [812, 708] width 352 height 59
type textarea "x"
type textarea "p"
type textarea "x"
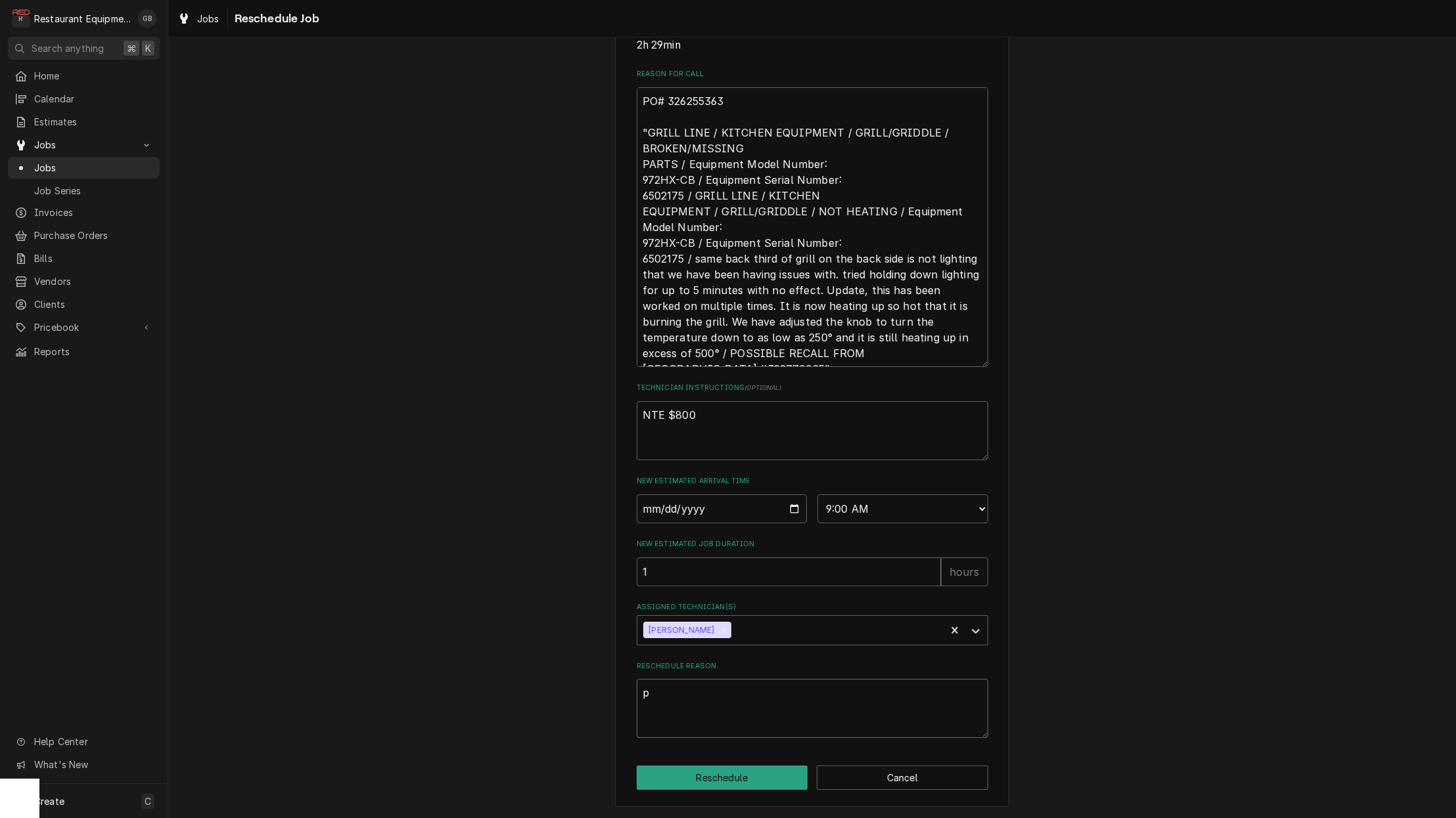
type textarea "pa"
type textarea "x"
type textarea "par"
type textarea "x"
type textarea "part"
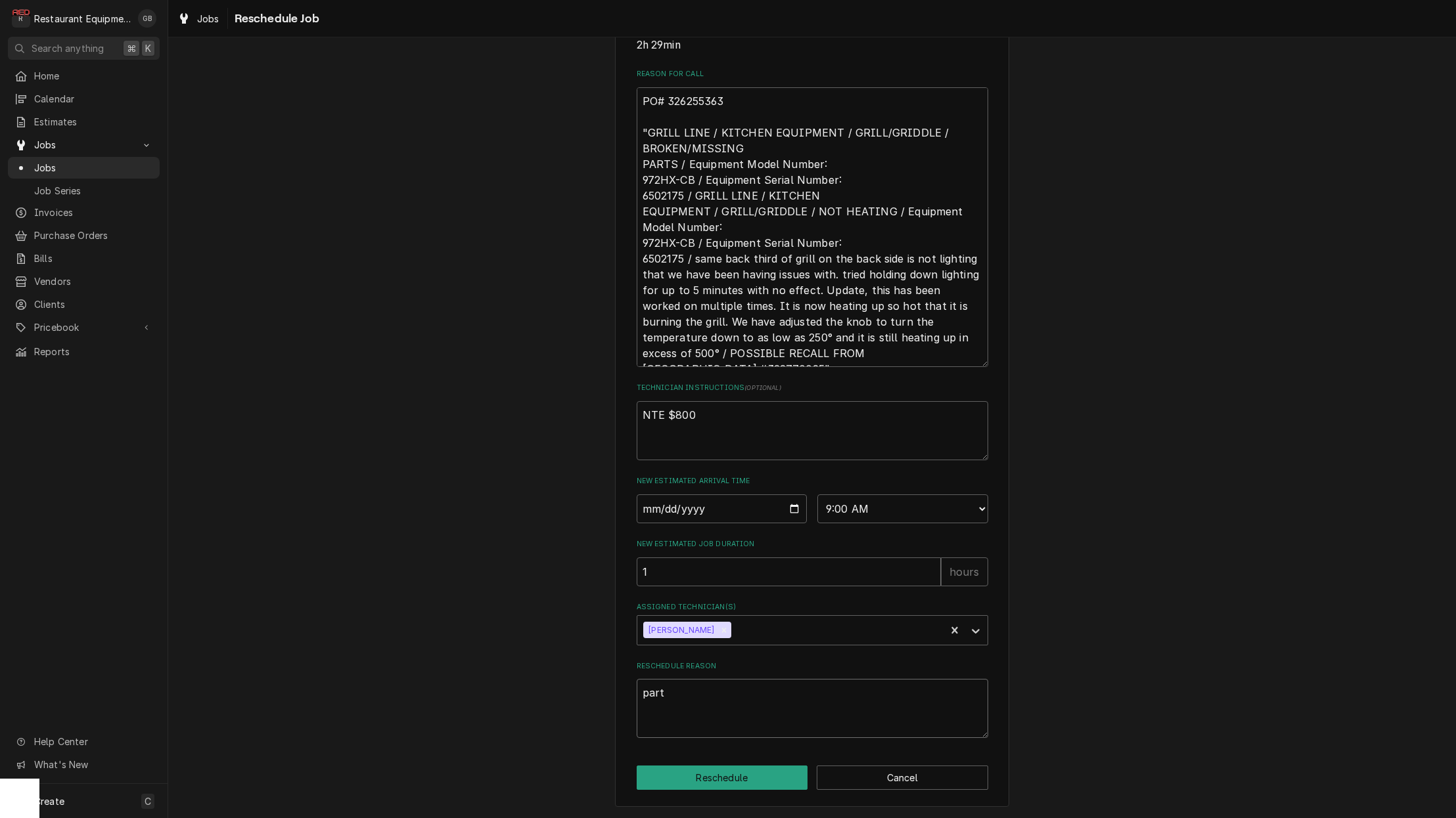
type textarea "x"
type textarea "parts"
click at [729, 767] on button "Reschedule" at bounding box center [722, 777] width 172 height 24
type textarea "x"
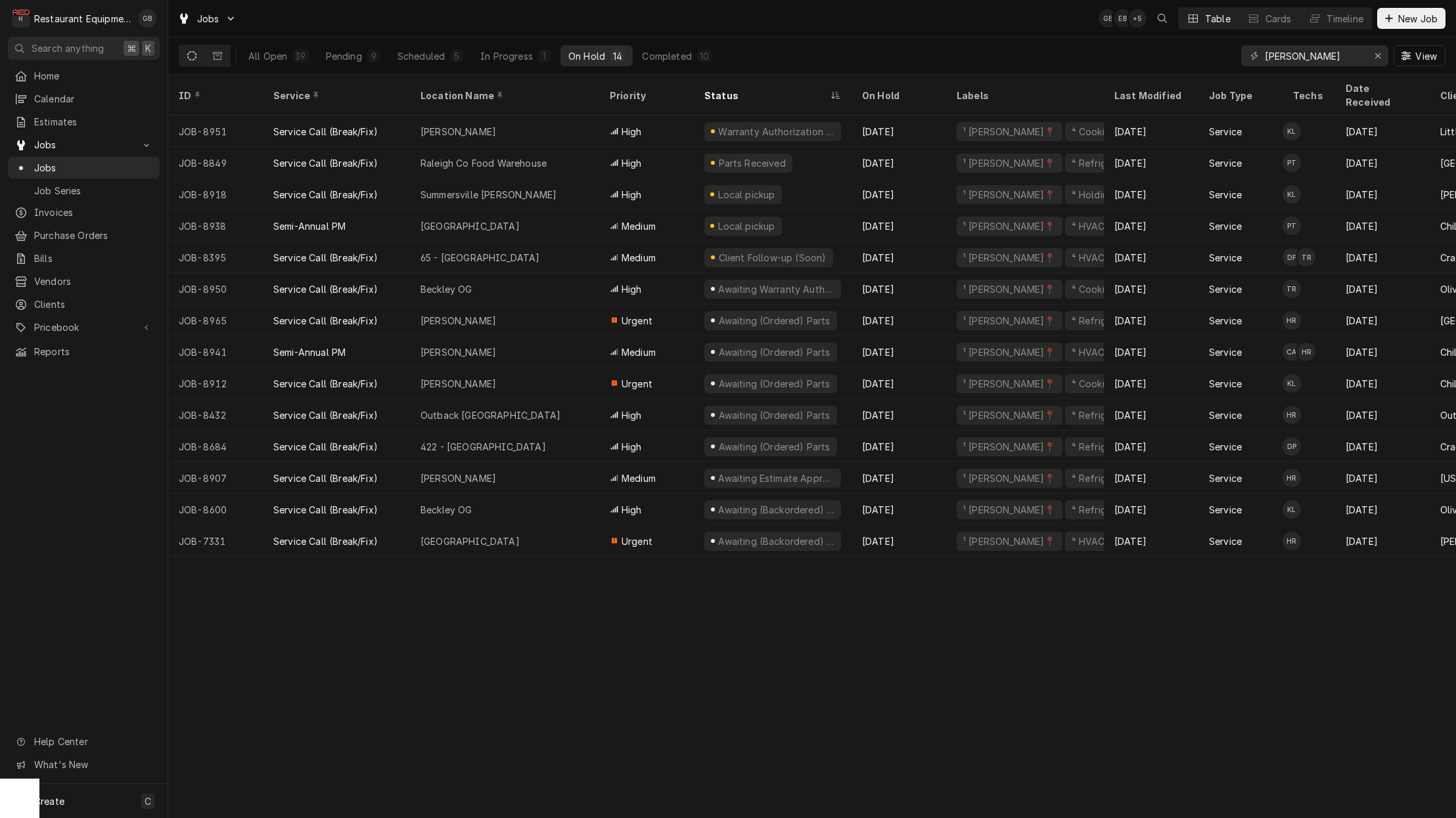
scroll to position [0, 1]
click at [431, 53] on div "Scheduled" at bounding box center [421, 55] width 47 height 14
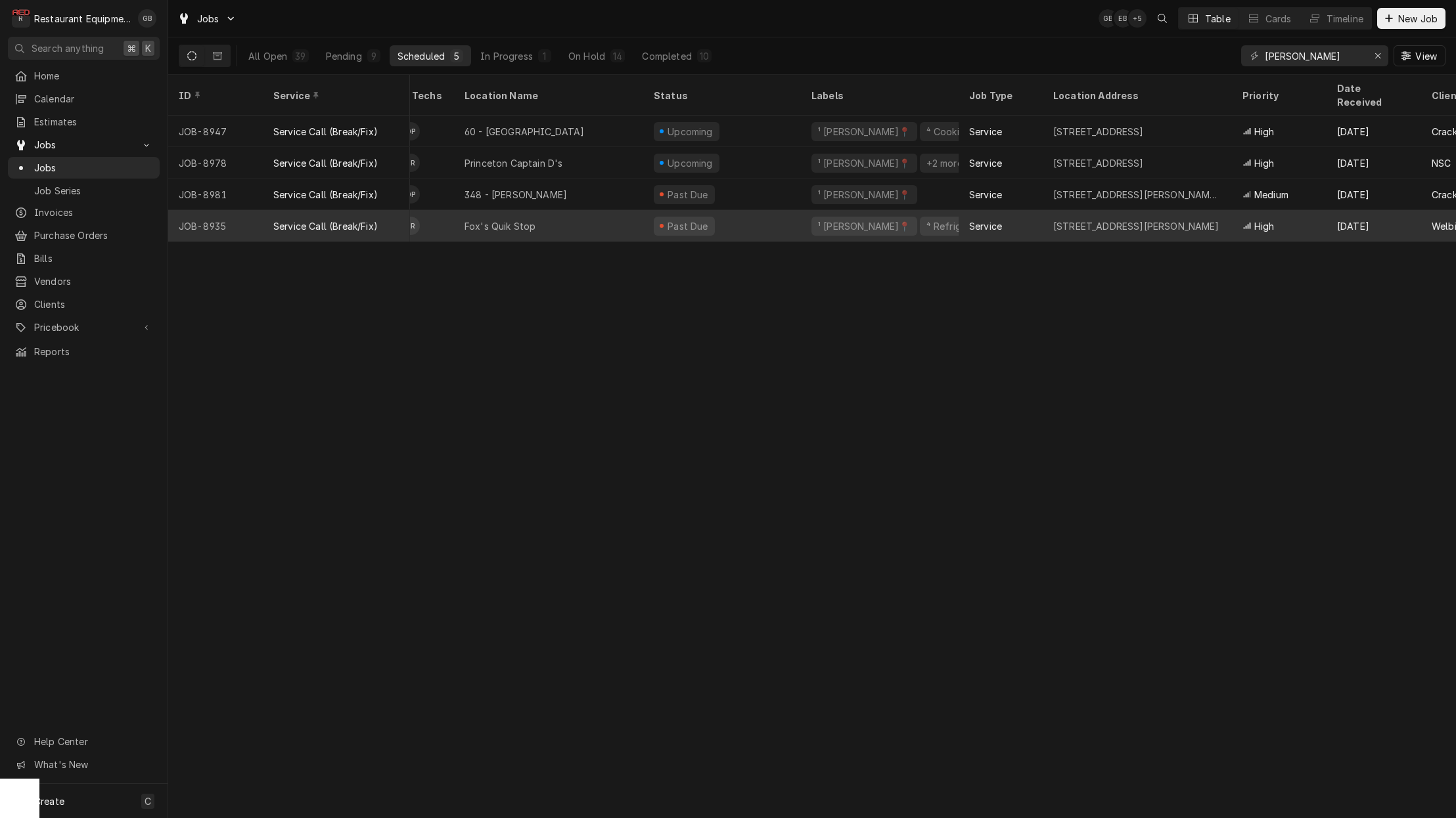
scroll to position [0, 10]
click at [436, 215] on td "HR" at bounding box center [426, 226] width 53 height 31
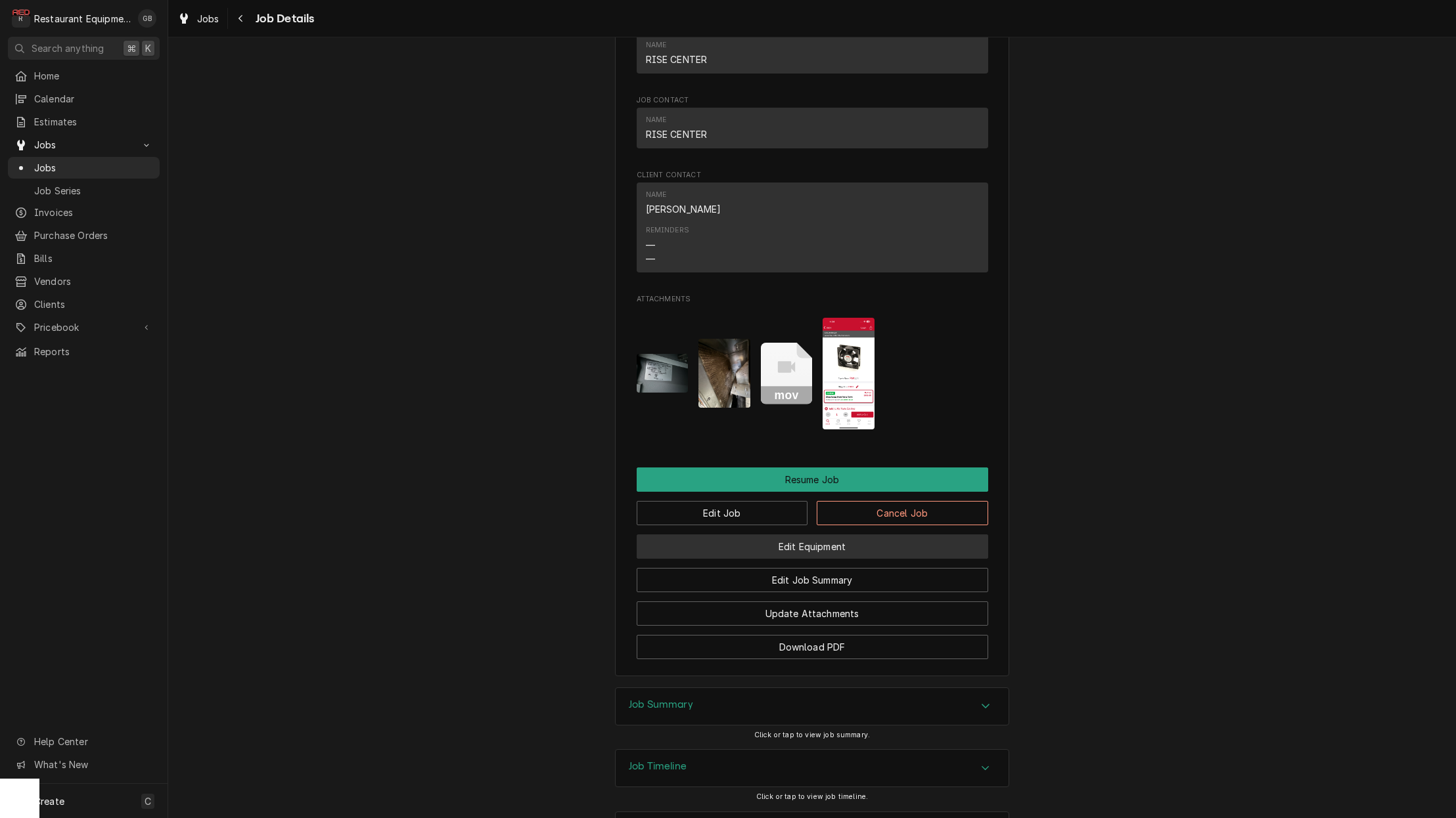
scroll to position [1202, 0]
click at [811, 538] on button "Edit Equipment" at bounding box center [812, 544] width 352 height 24
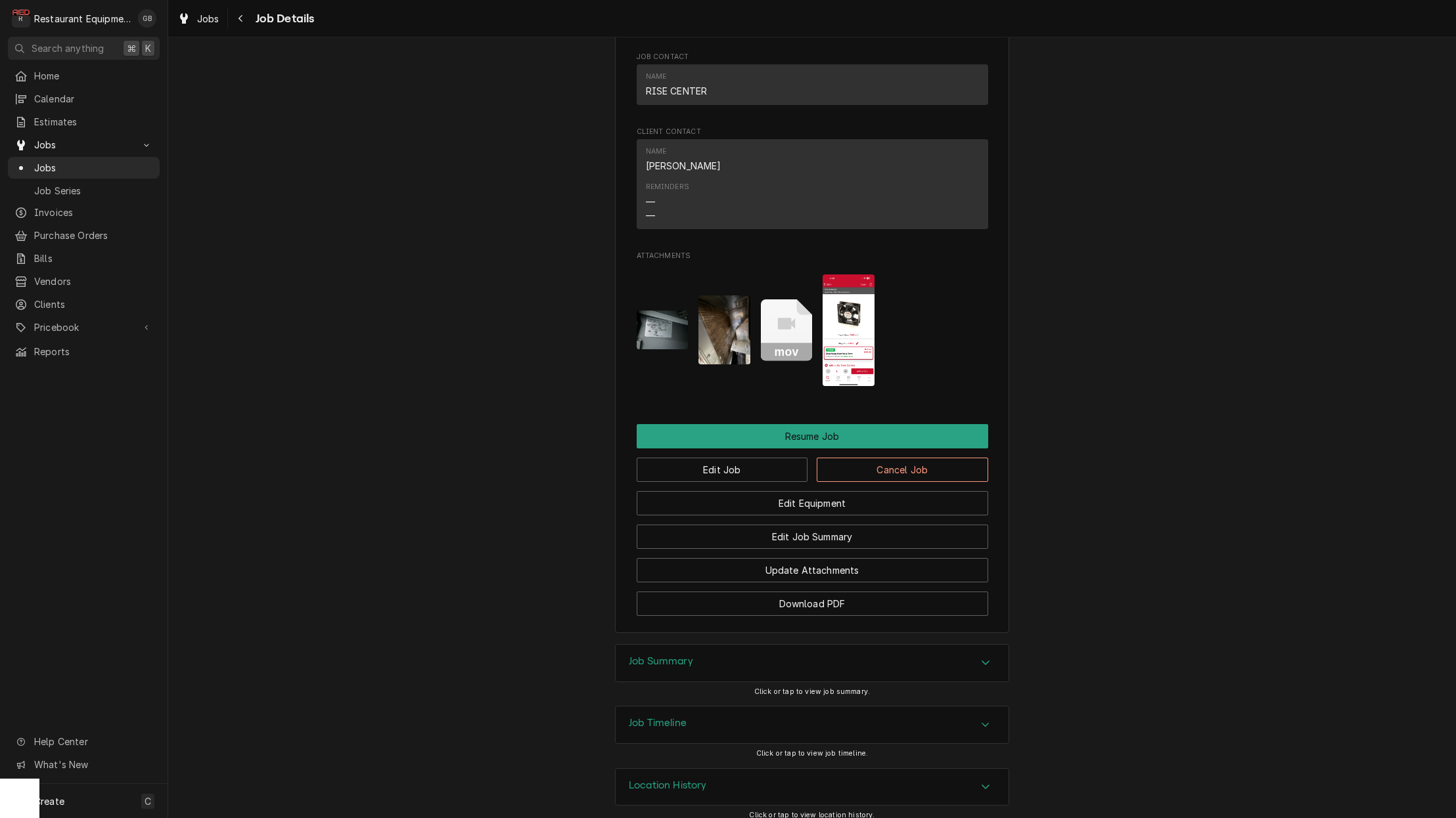
scroll to position [1242, 0]
click at [723, 459] on button "Edit Job" at bounding box center [722, 470] width 172 height 24
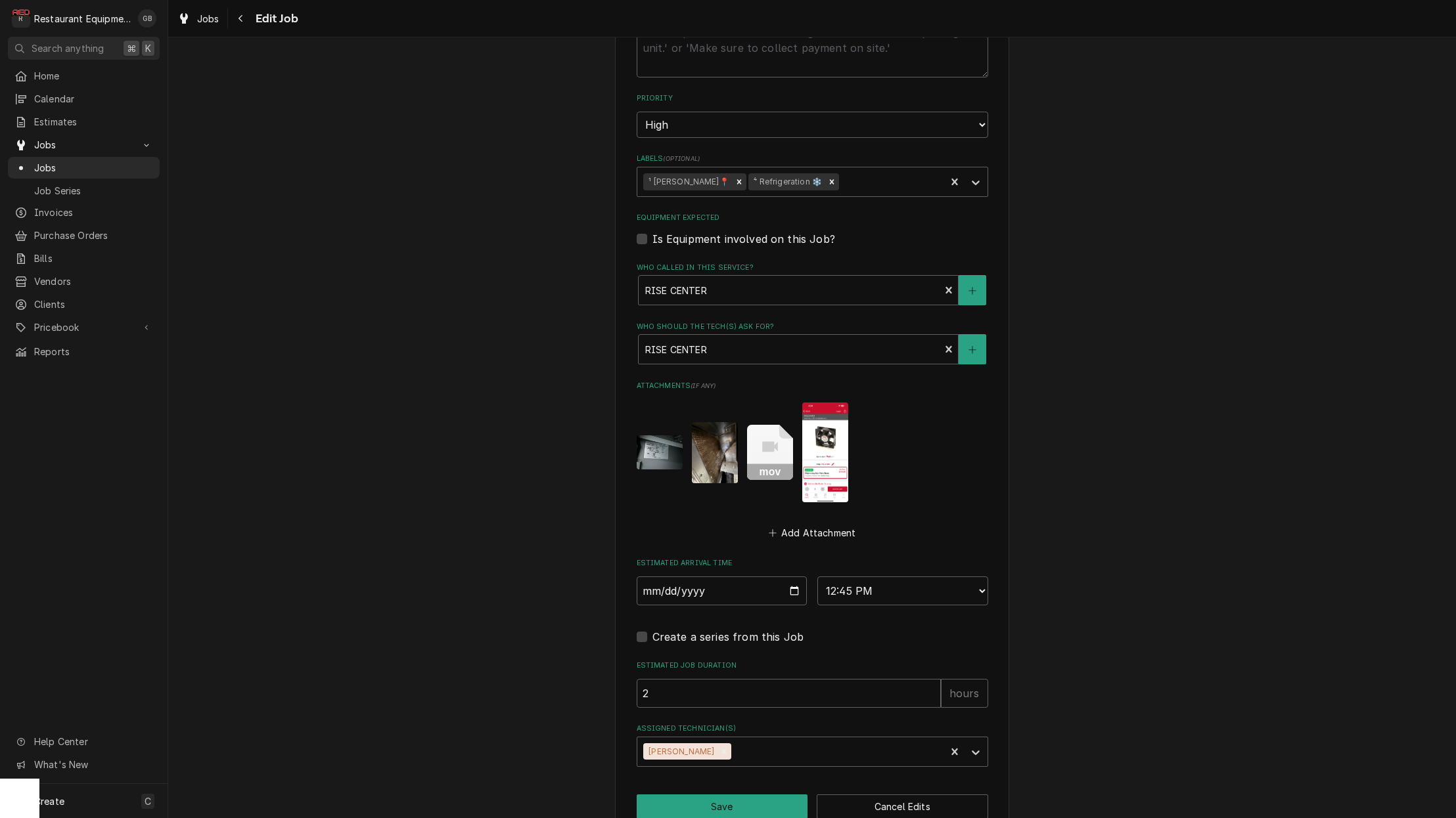
scroll to position [791, 0]
click at [720, 748] on icon "Remove Hunter Ralston" at bounding box center [724, 753] width 9 height 9
type textarea "x"
click at [738, 741] on div "Assigned Technician(s)" at bounding box center [801, 753] width 314 height 24
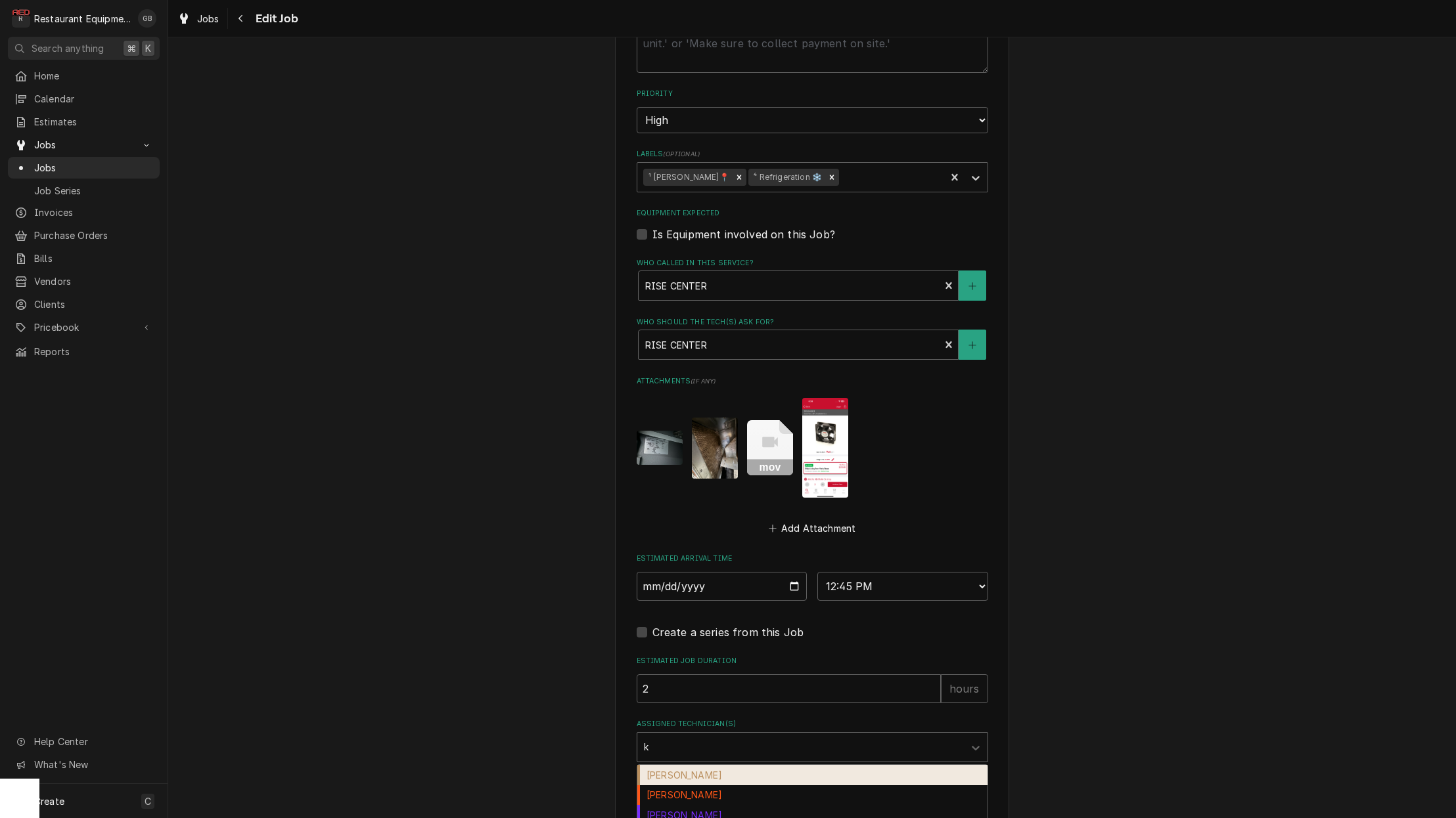
type input "ka"
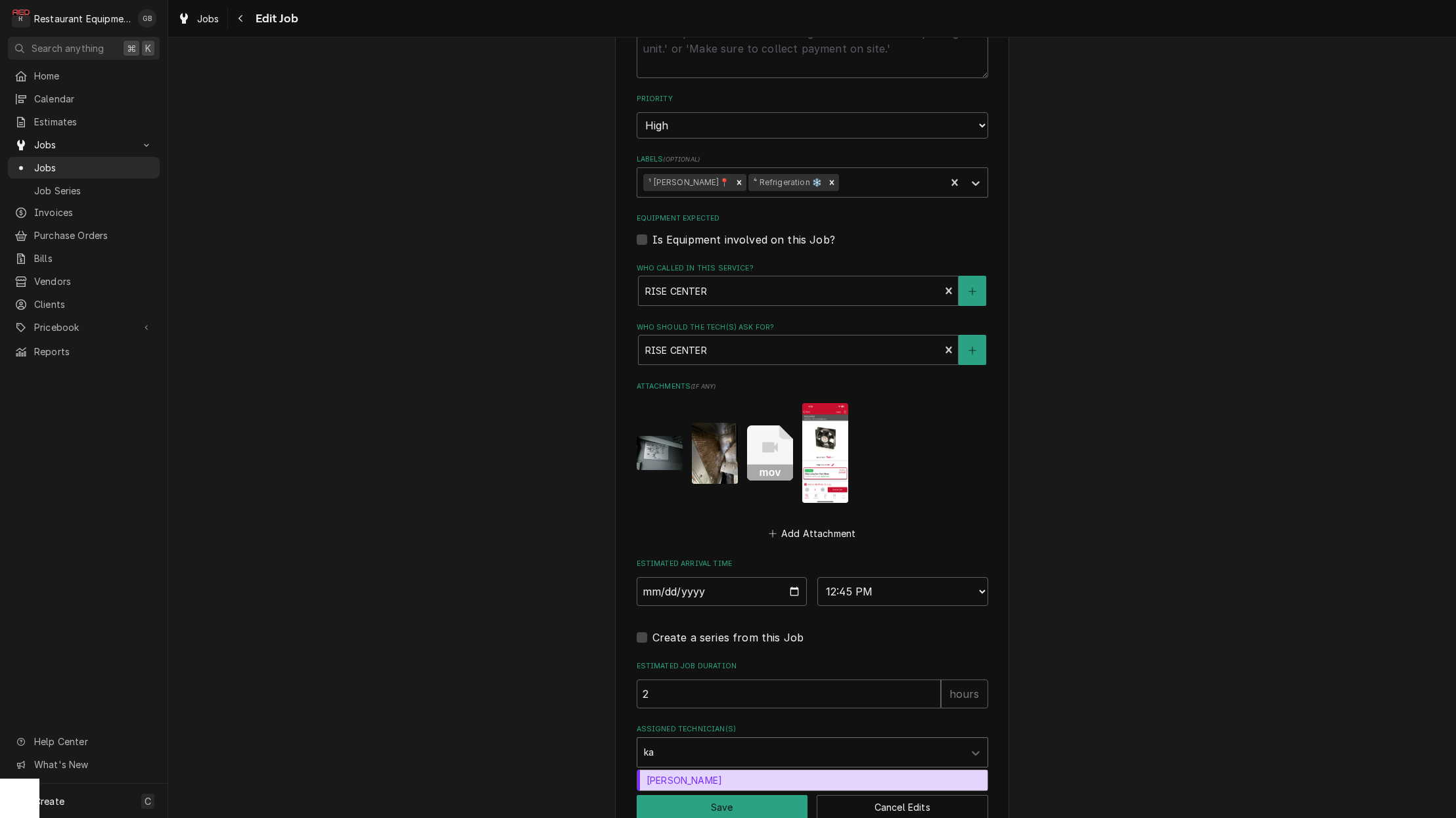
click at [697, 770] on div "Kaleb Lewis" at bounding box center [813, 780] width 351 height 20
type textarea "x"
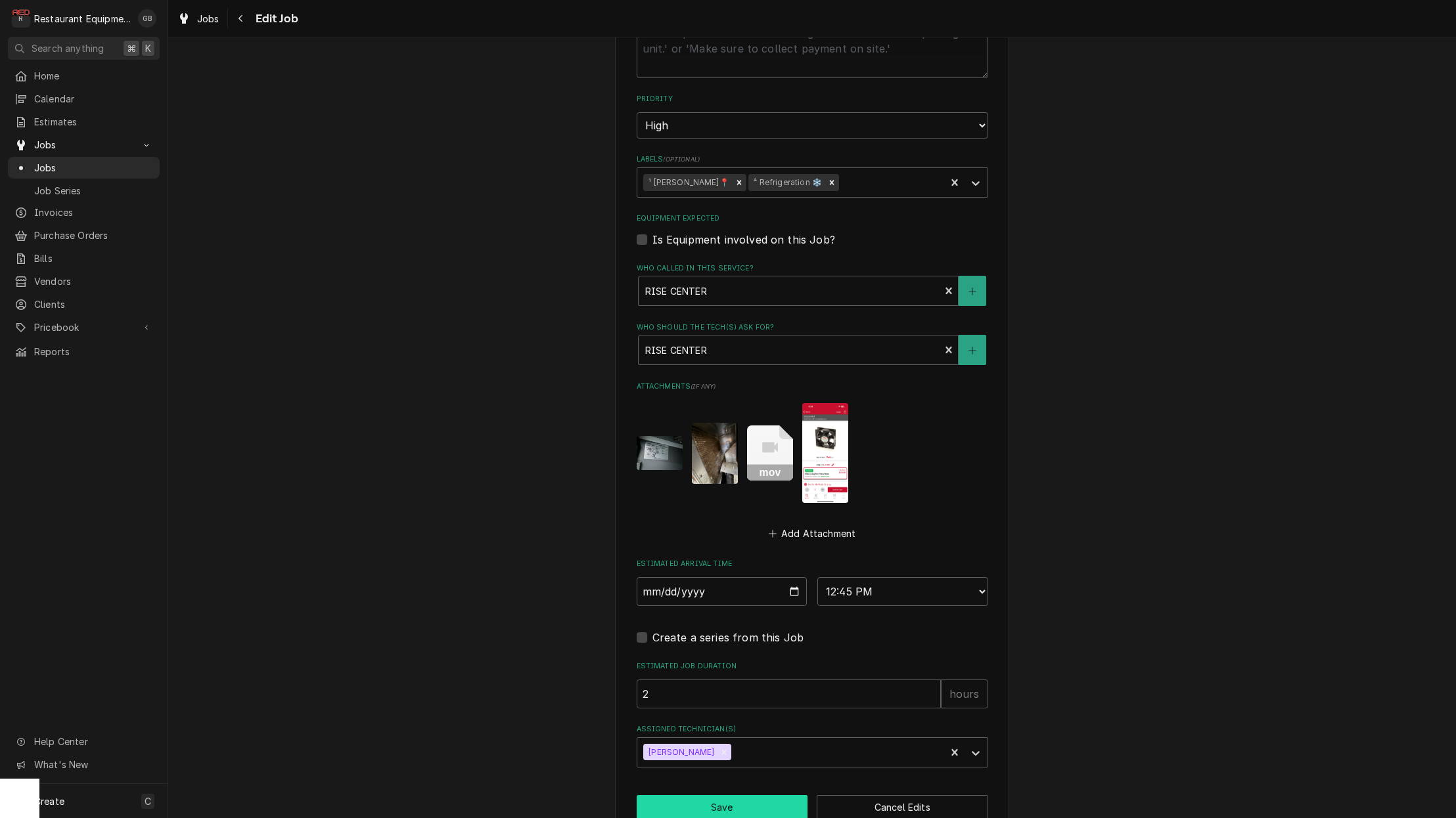
drag, startPoint x: 738, startPoint y: 726, endPoint x: 714, endPoint y: 777, distance: 56.4
click at [714, 795] on button "Save" at bounding box center [722, 807] width 172 height 24
type textarea "x"
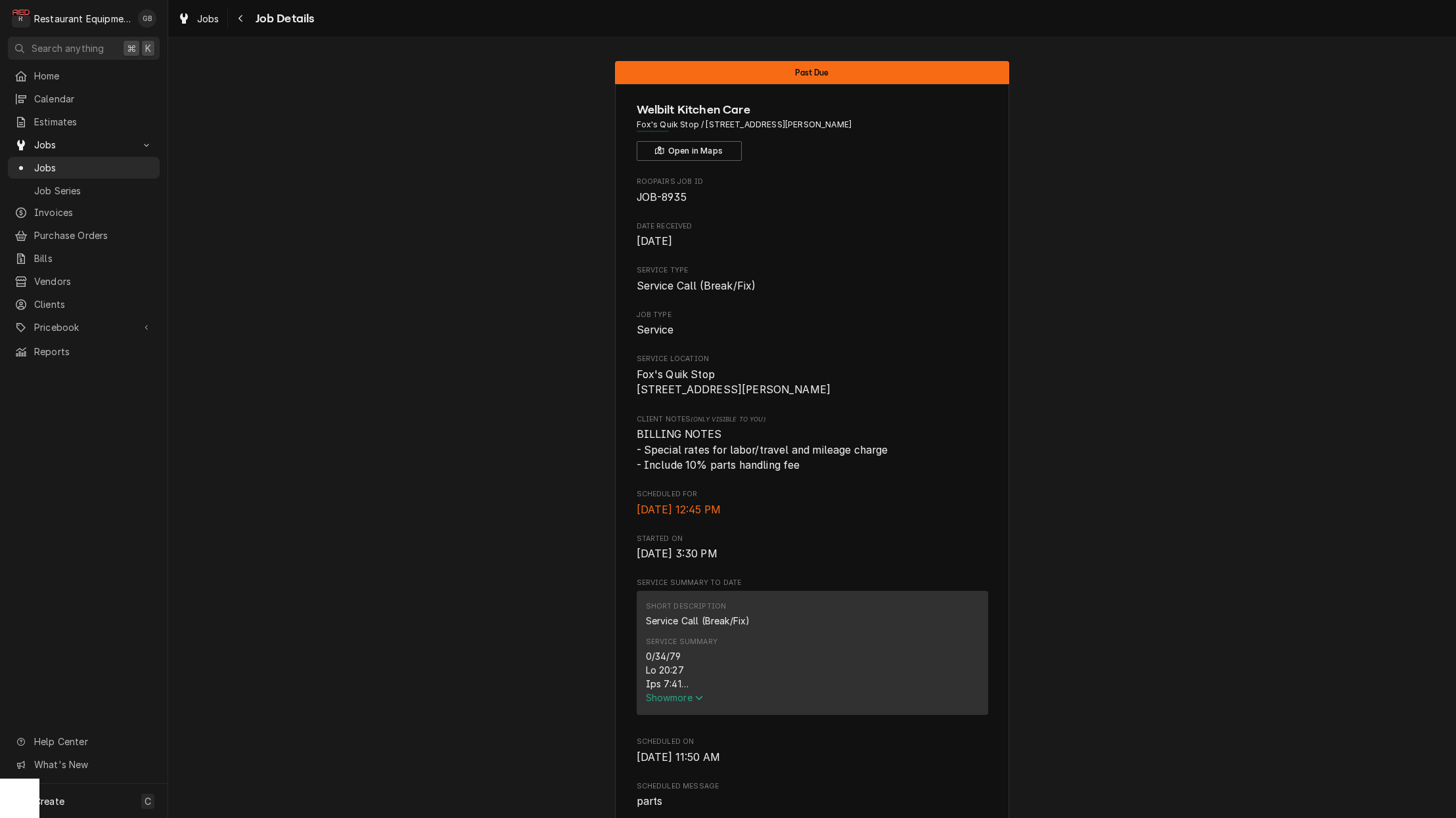
scroll to position [2, 0]
drag, startPoint x: 211, startPoint y: 31, endPoint x: 241, endPoint y: 18, distance: 32.7
click at [241, 18] on icon "Navigate back" at bounding box center [241, 18] width 6 height 9
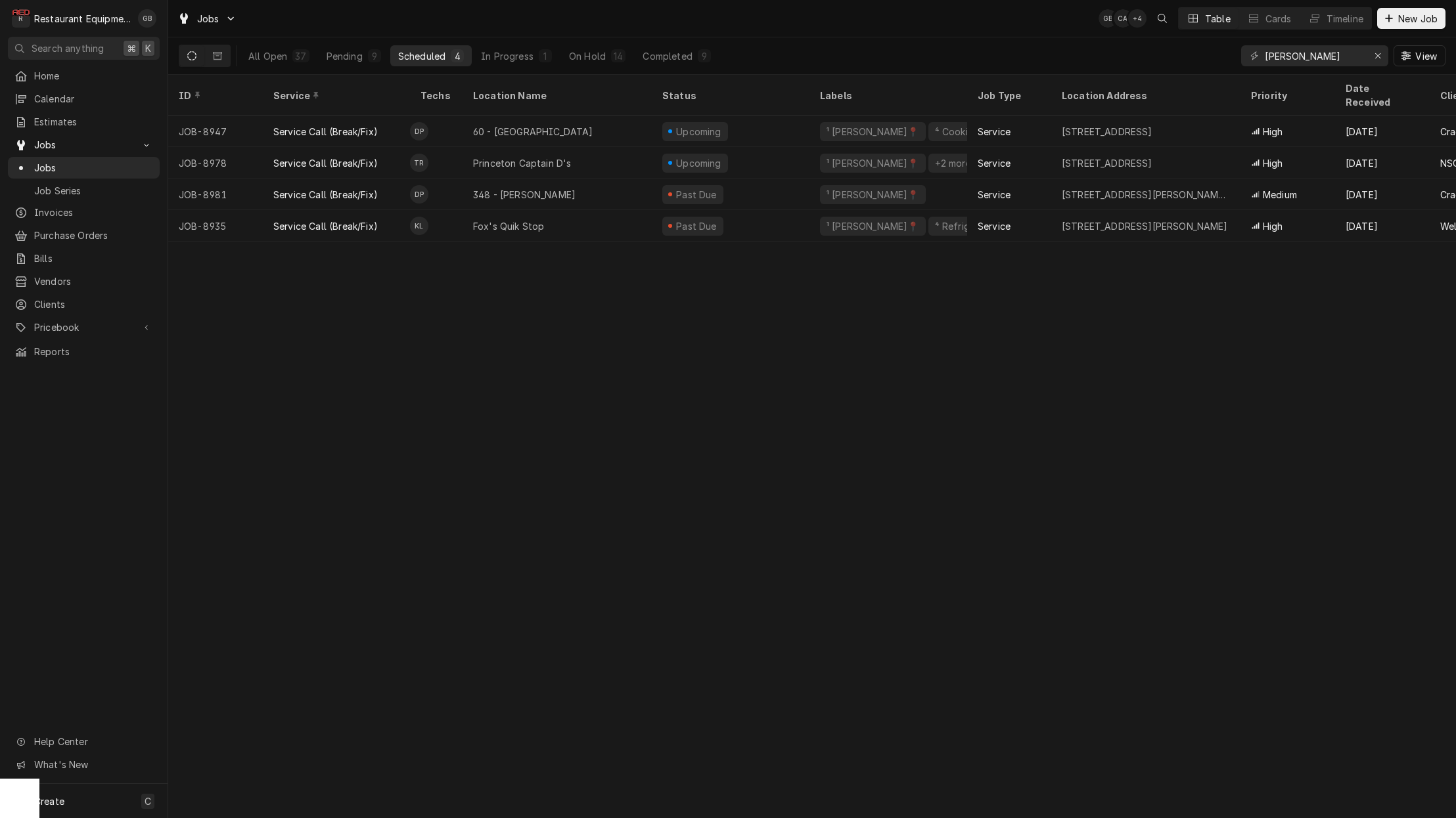
click at [359, 57] on div "Pending" at bounding box center [344, 55] width 36 height 14
drag, startPoint x: 0, startPoint y: 0, endPoint x: 360, endPoint y: 60, distance: 365.0
click at [360, 60] on div "Pending" at bounding box center [344, 55] width 36 height 14
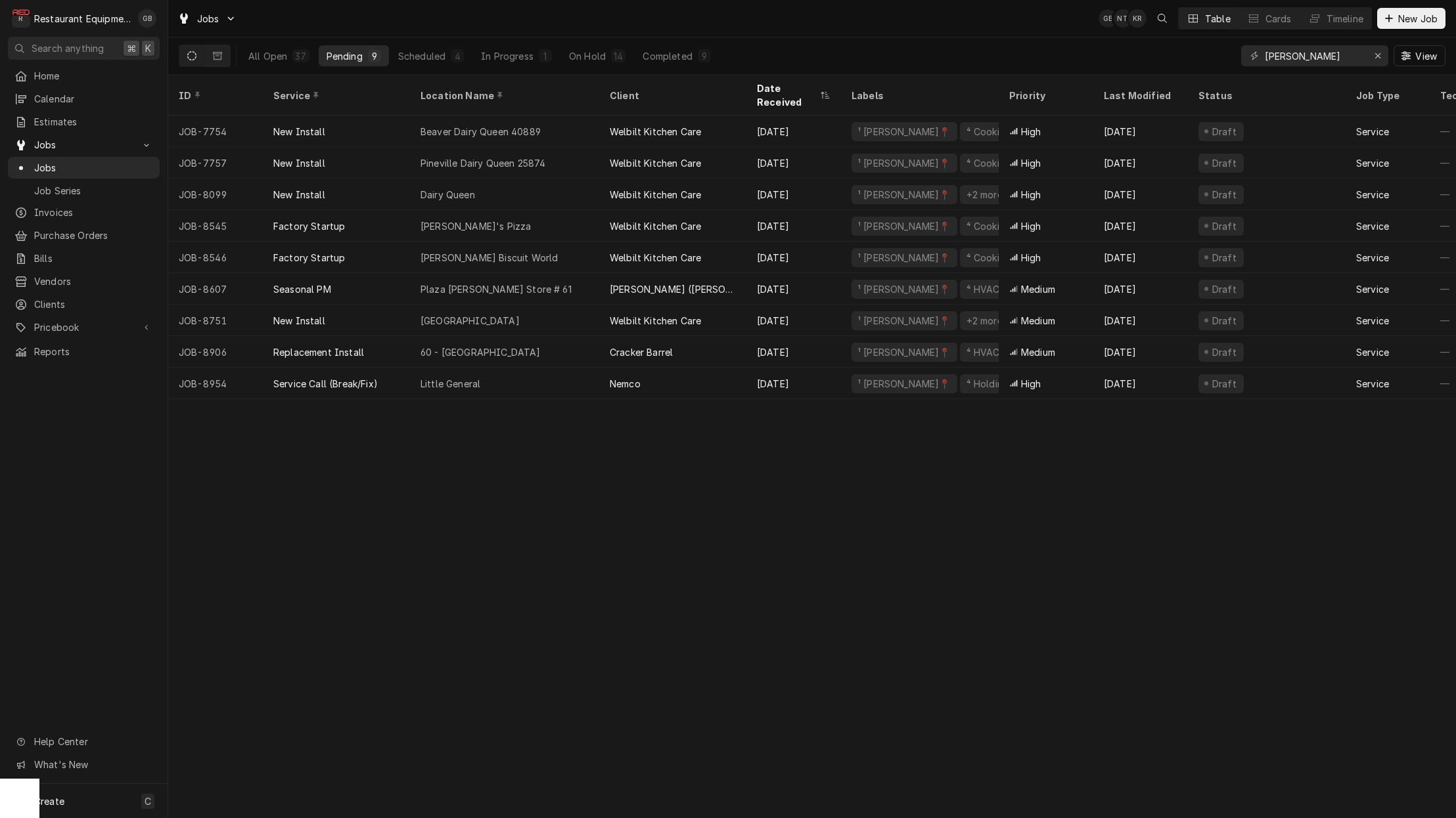
click at [440, 156] on div "Pineville Dairy Queen 25874" at bounding box center [483, 162] width 125 height 14
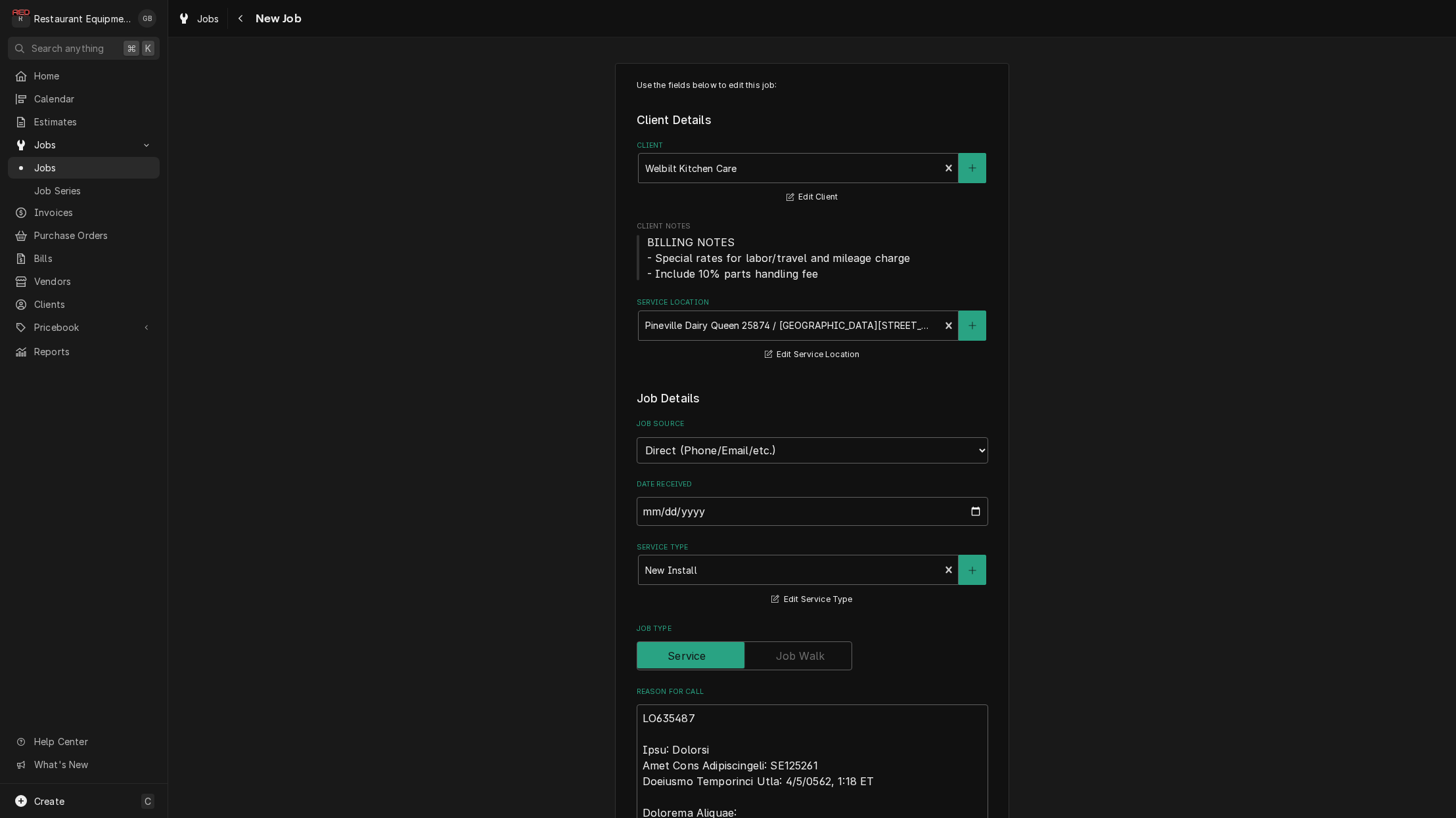
type textarea "x"
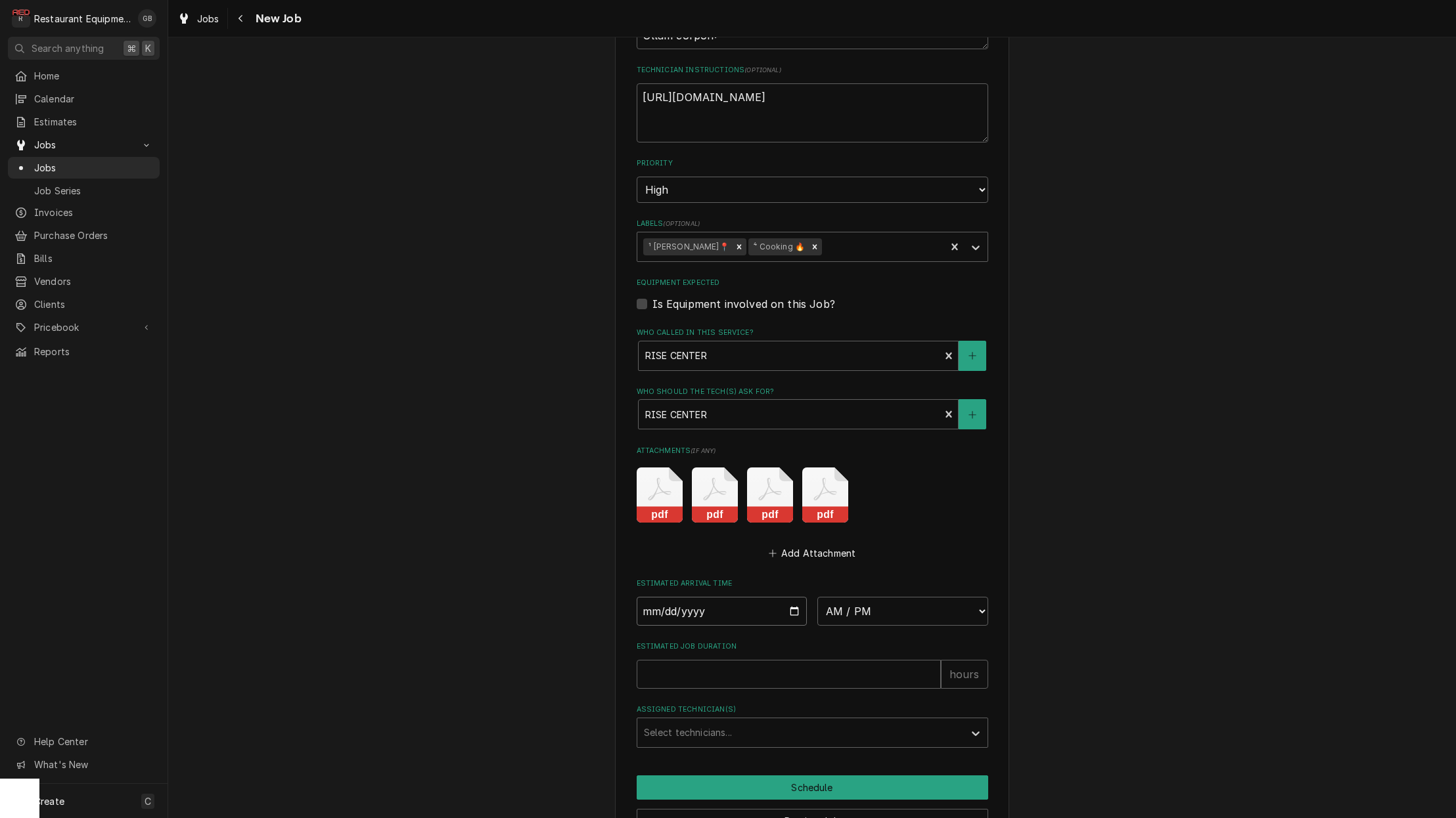
drag, startPoint x: 663, startPoint y: 591, endPoint x: 656, endPoint y: 584, distance: 9.9
click at [656, 597] on input "Date" at bounding box center [722, 611] width 171 height 29
type input "[DATE]"
type textarea "x"
type input "[DATE]"
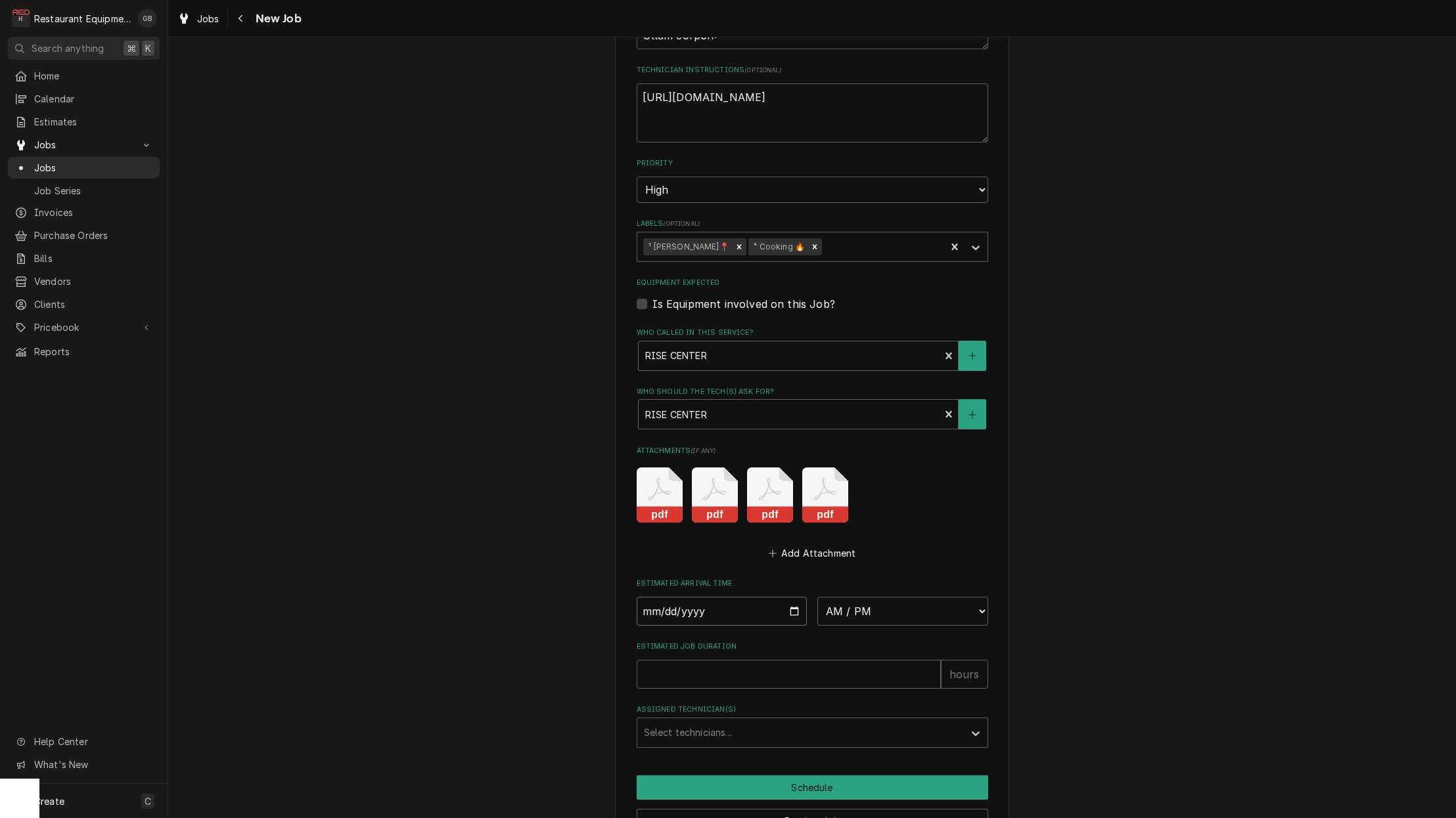
type textarea "x"
type input "2025-09-23"
type textarea "x"
select select "08:00:00"
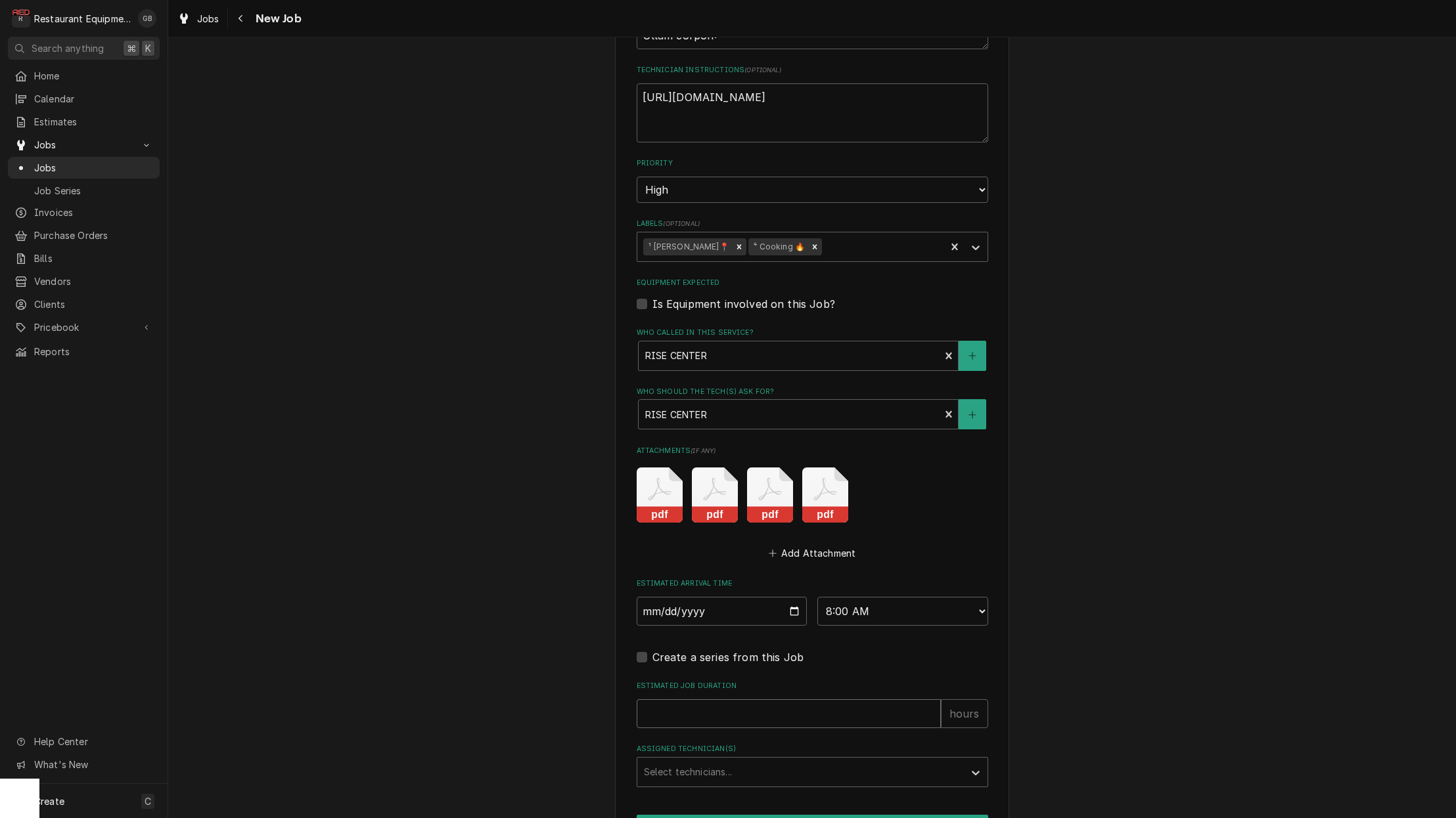
click at [758, 699] on input "Estimated Job Duration" at bounding box center [789, 713] width 304 height 29
type textarea "x"
type input "1"
type textarea "x"
type input "1"
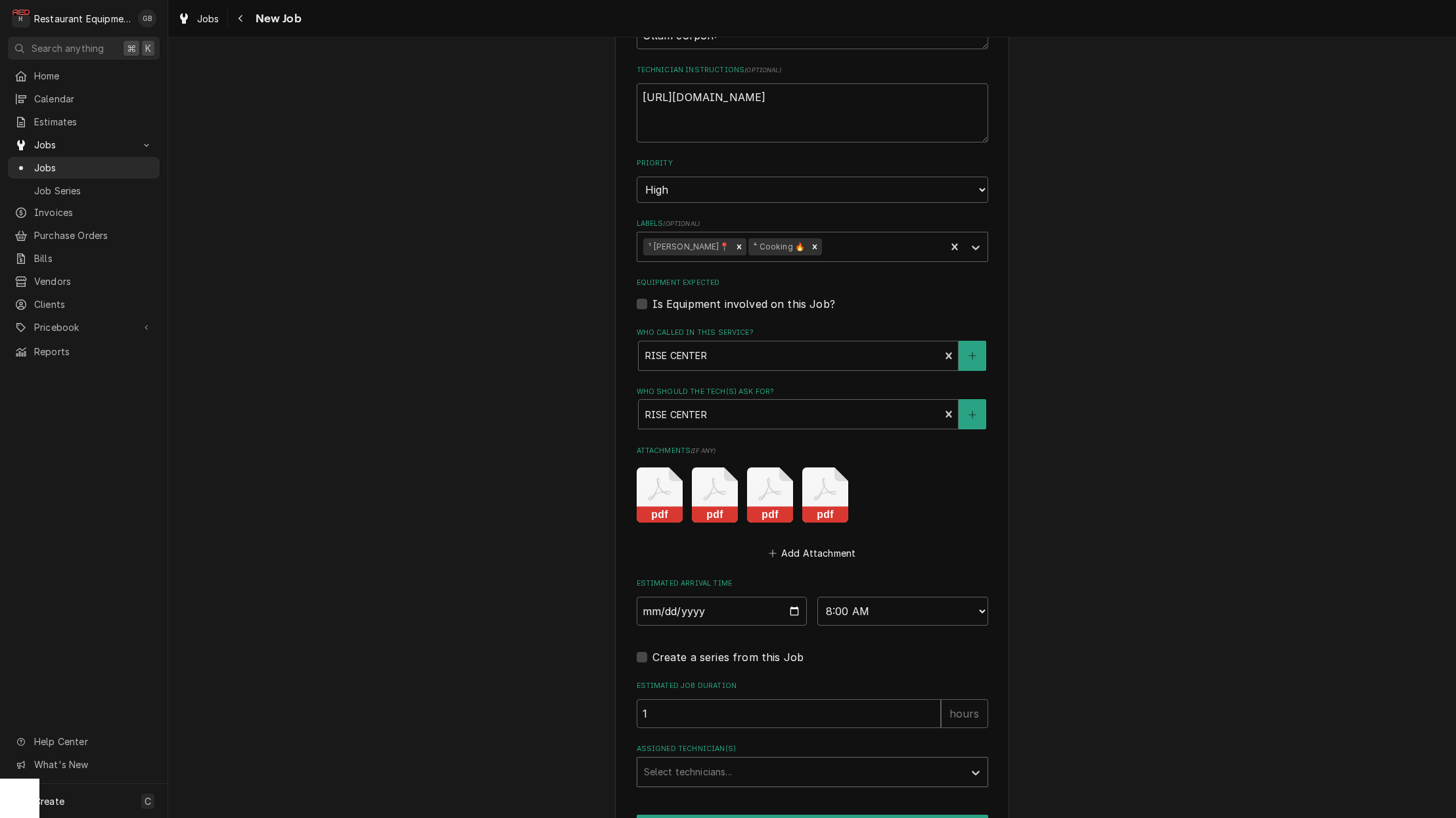
drag, startPoint x: 656, startPoint y: 584, endPoint x: 713, endPoint y: 747, distance: 172.7
click at [713, 765] on div "Select technicians..." at bounding box center [801, 772] width 314 height 14
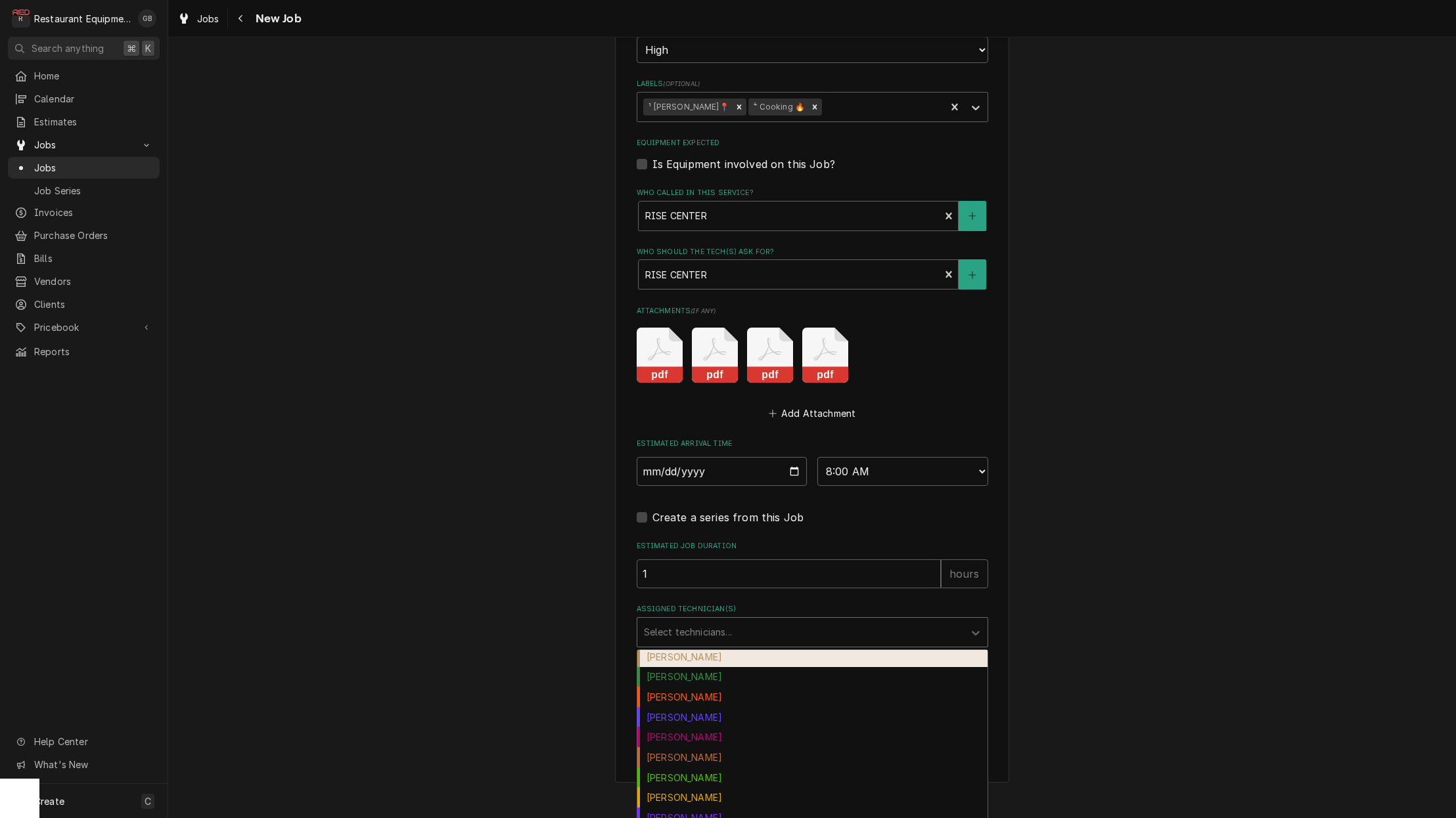
scroll to position [31, 0]
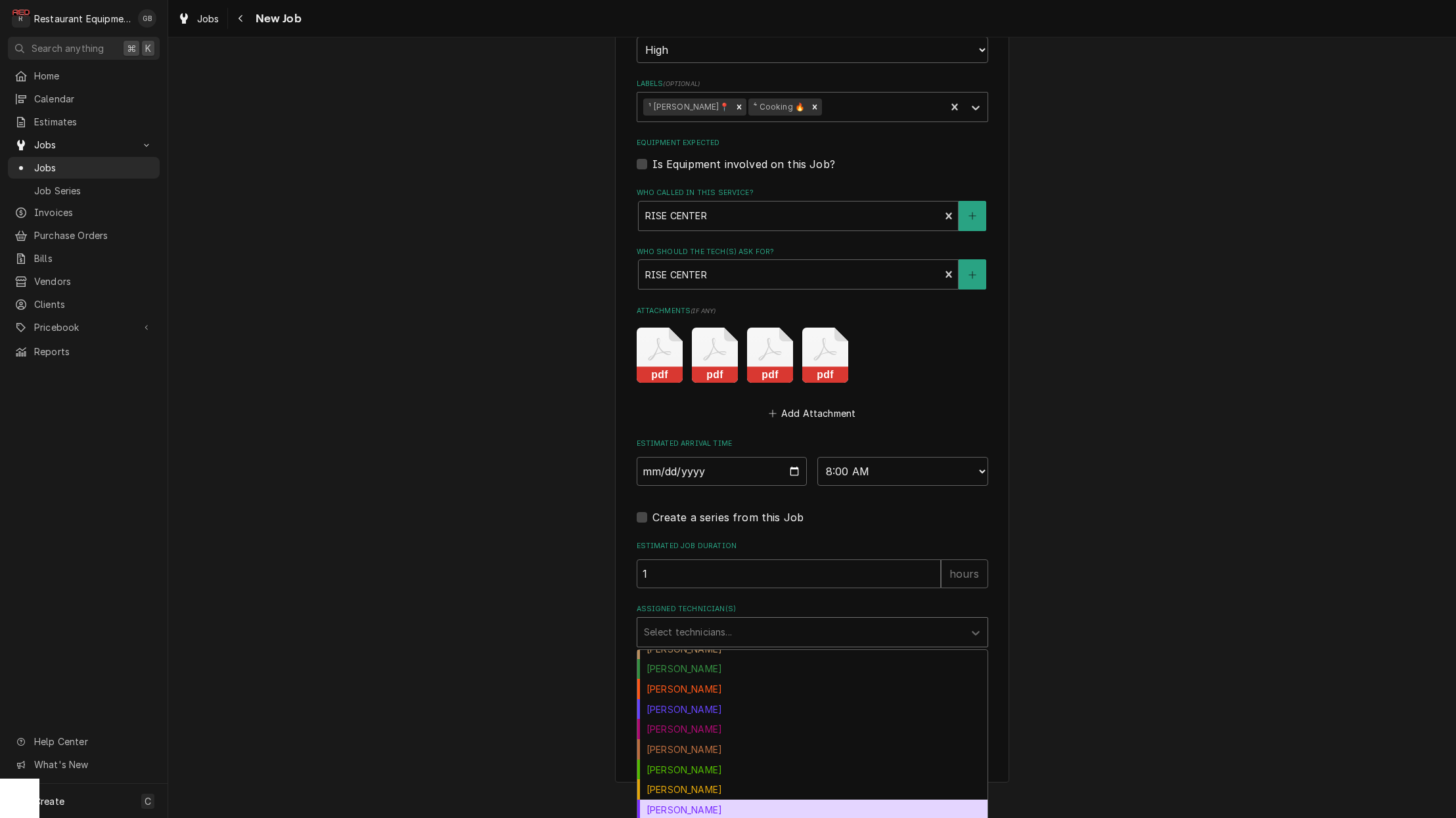
click at [691, 800] on div "Kaleb Lewis" at bounding box center [813, 810] width 351 height 20
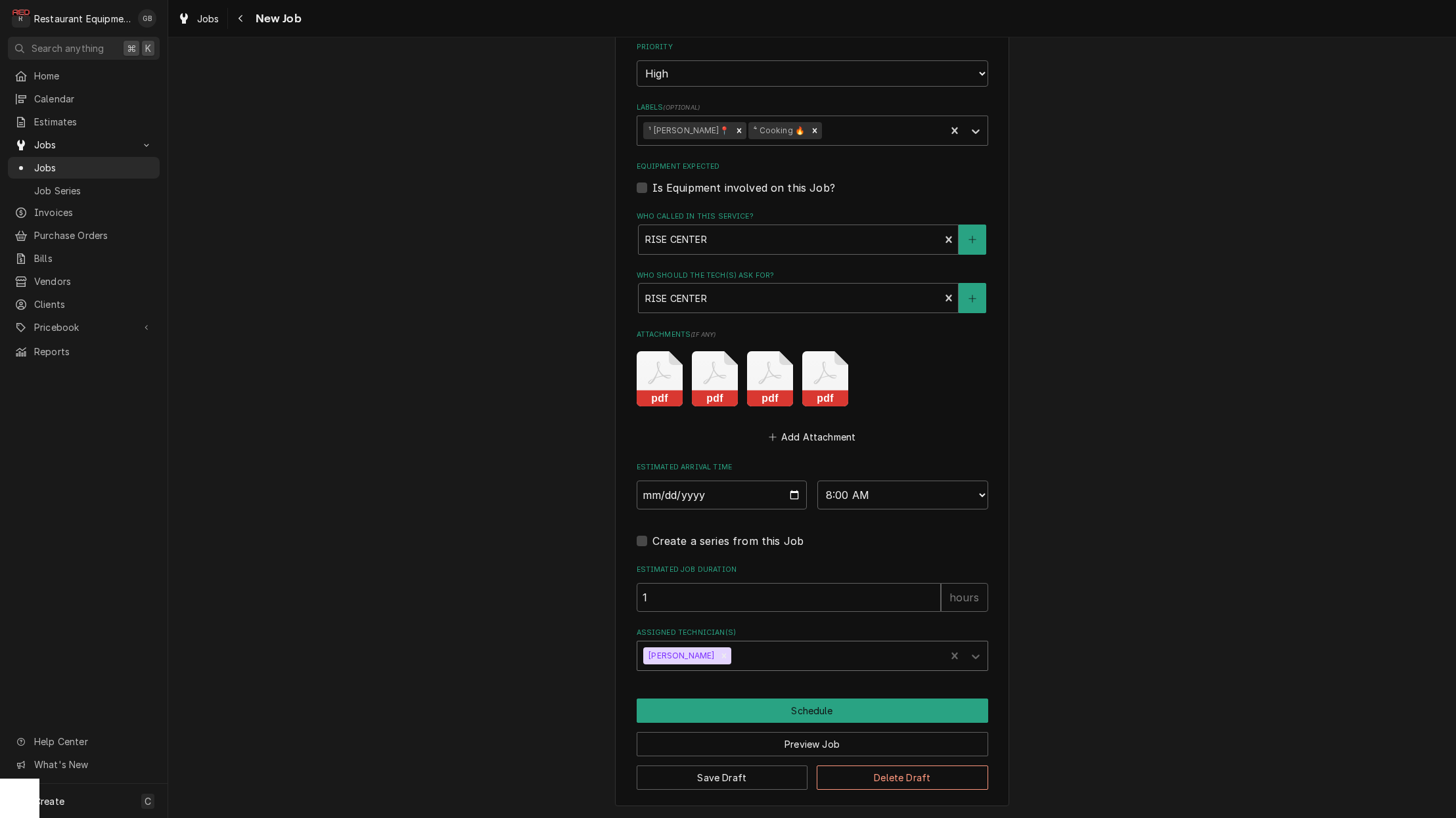
scroll to position [2282, 0]
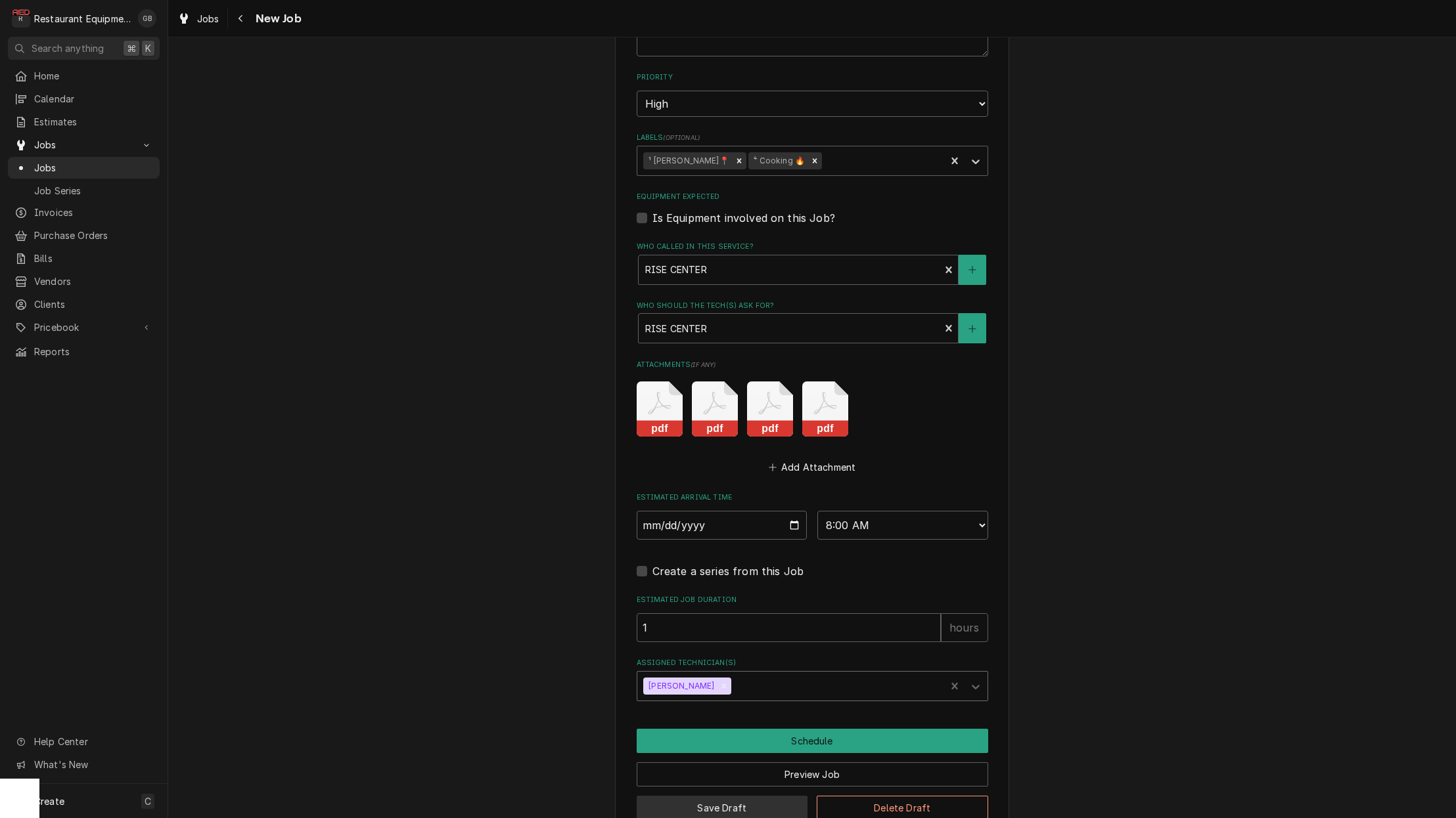
click at [811, 613] on input "1" at bounding box center [789, 627] width 304 height 29
type textarea "x"
type input "4"
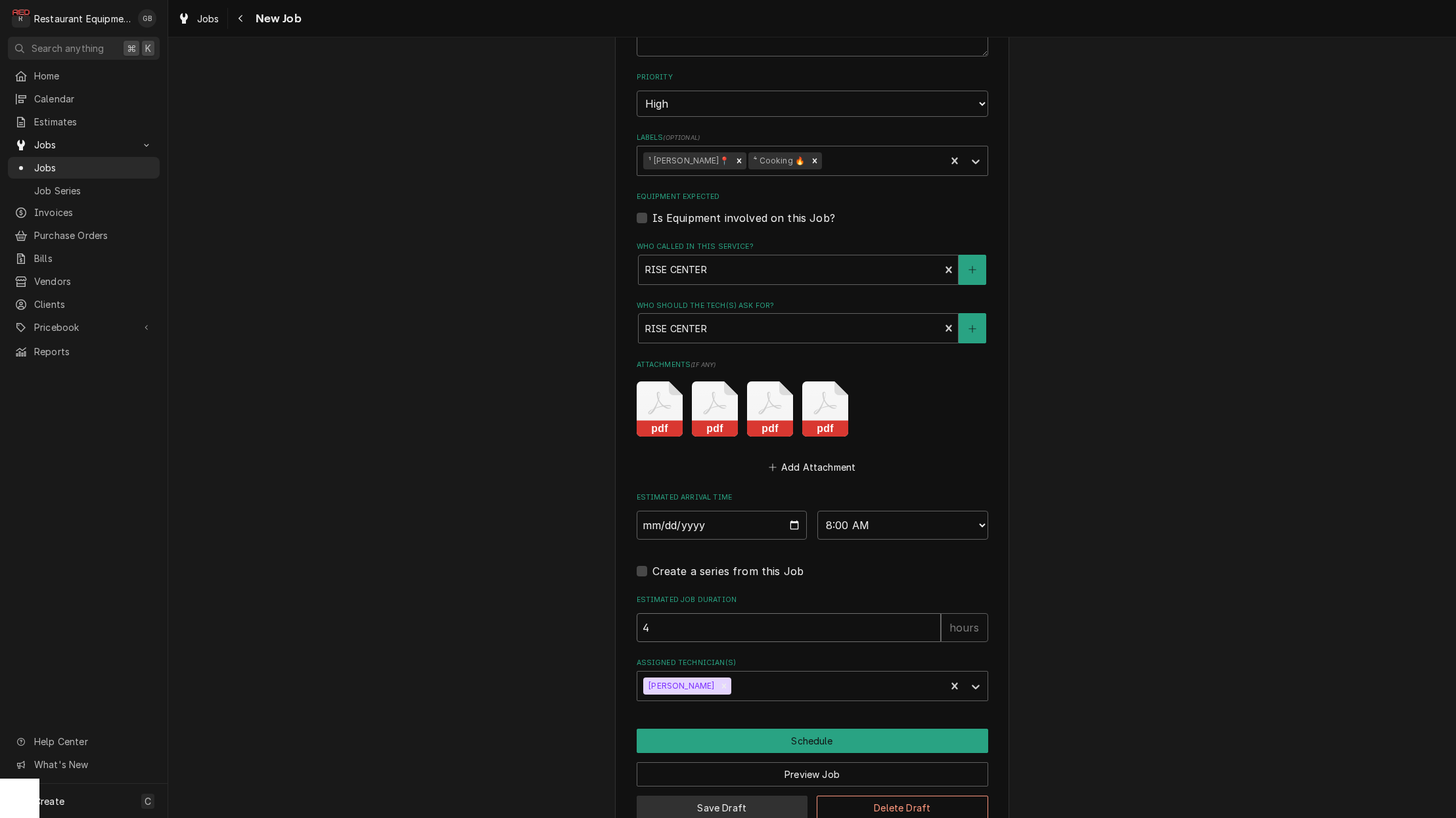
type textarea "x"
type input "4"
click at [822, 729] on button "Schedule" at bounding box center [812, 741] width 352 height 24
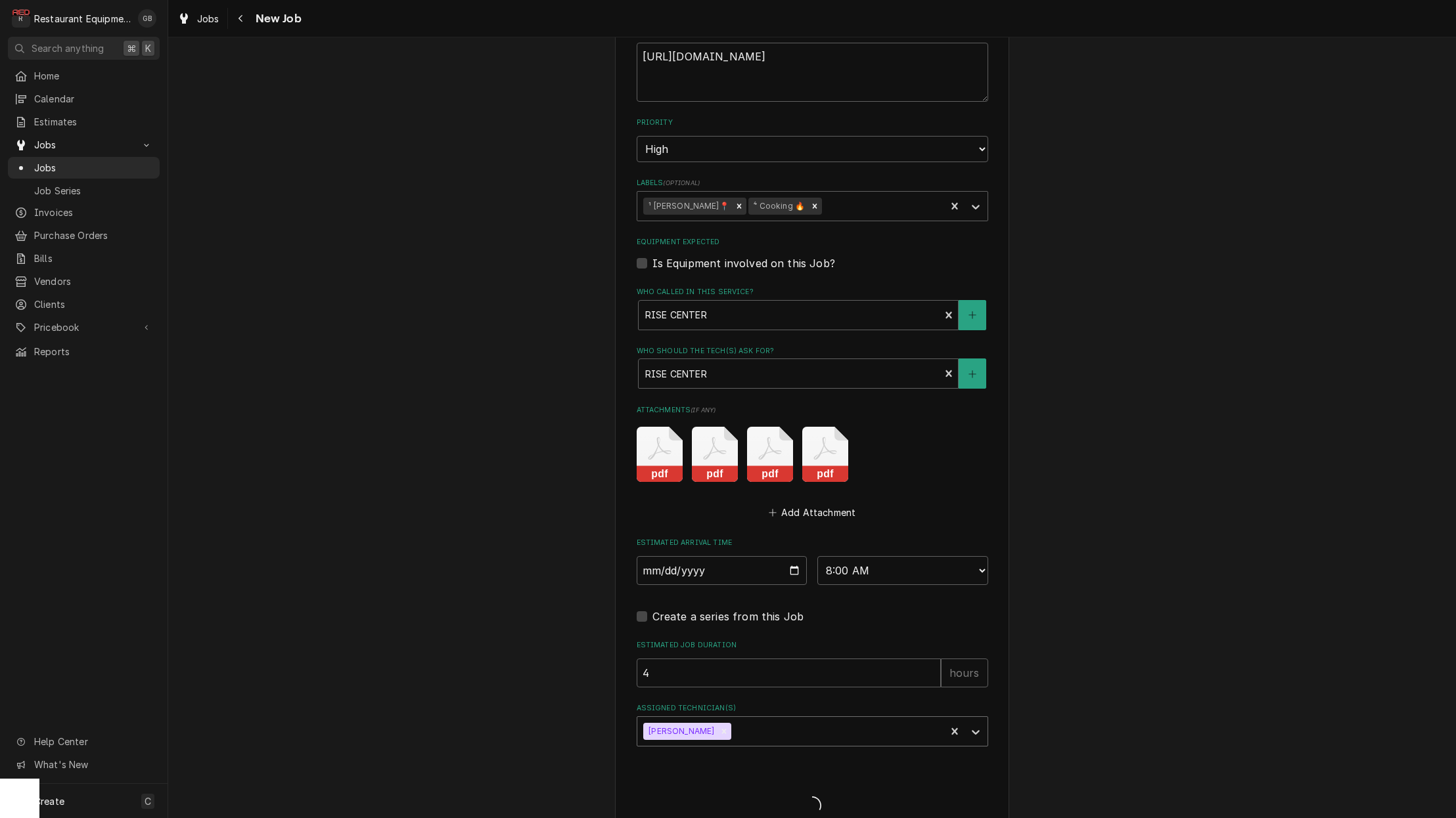
type textarea "x"
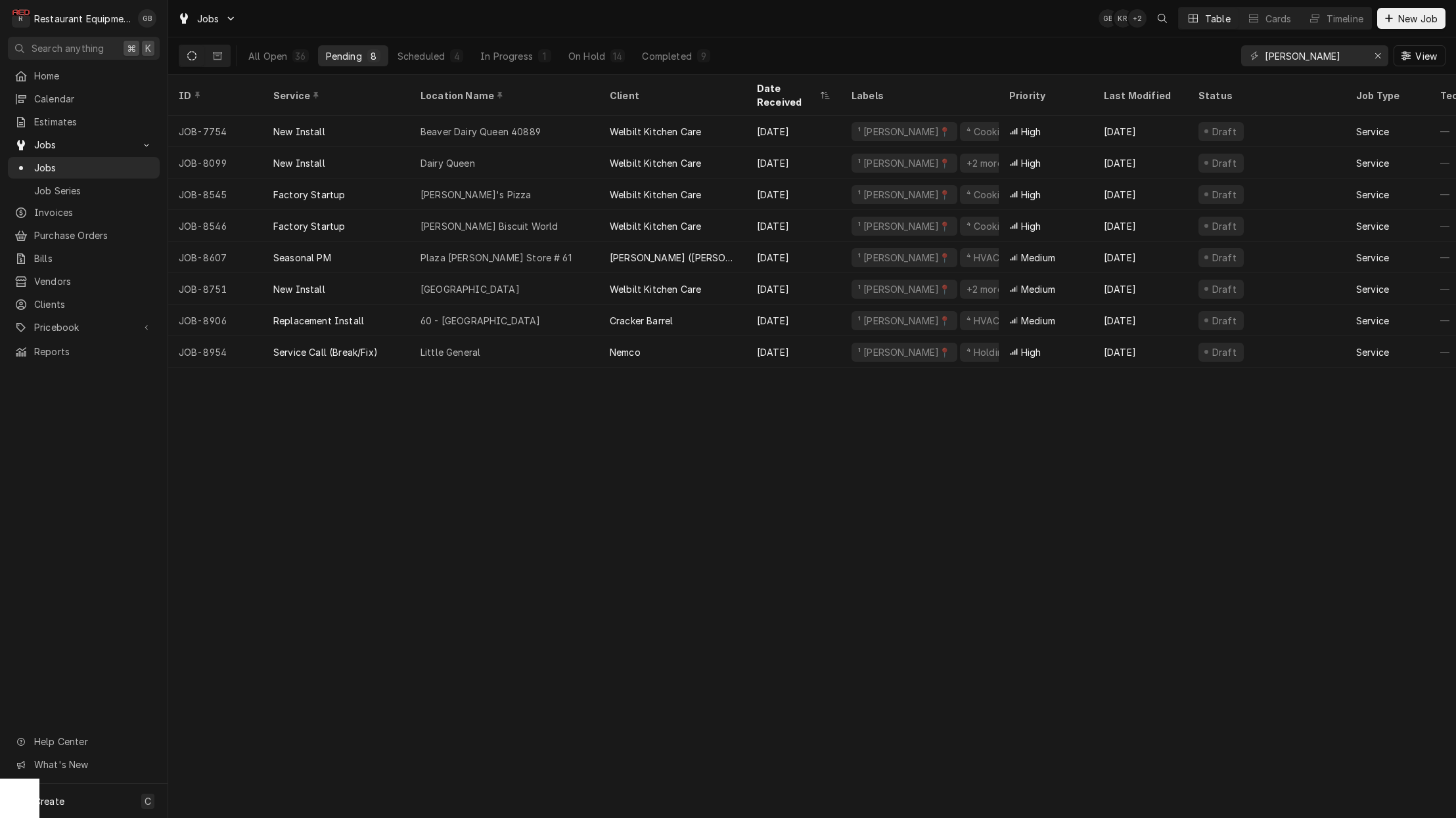
click at [444, 54] on div "Scheduled" at bounding box center [421, 55] width 47 height 14
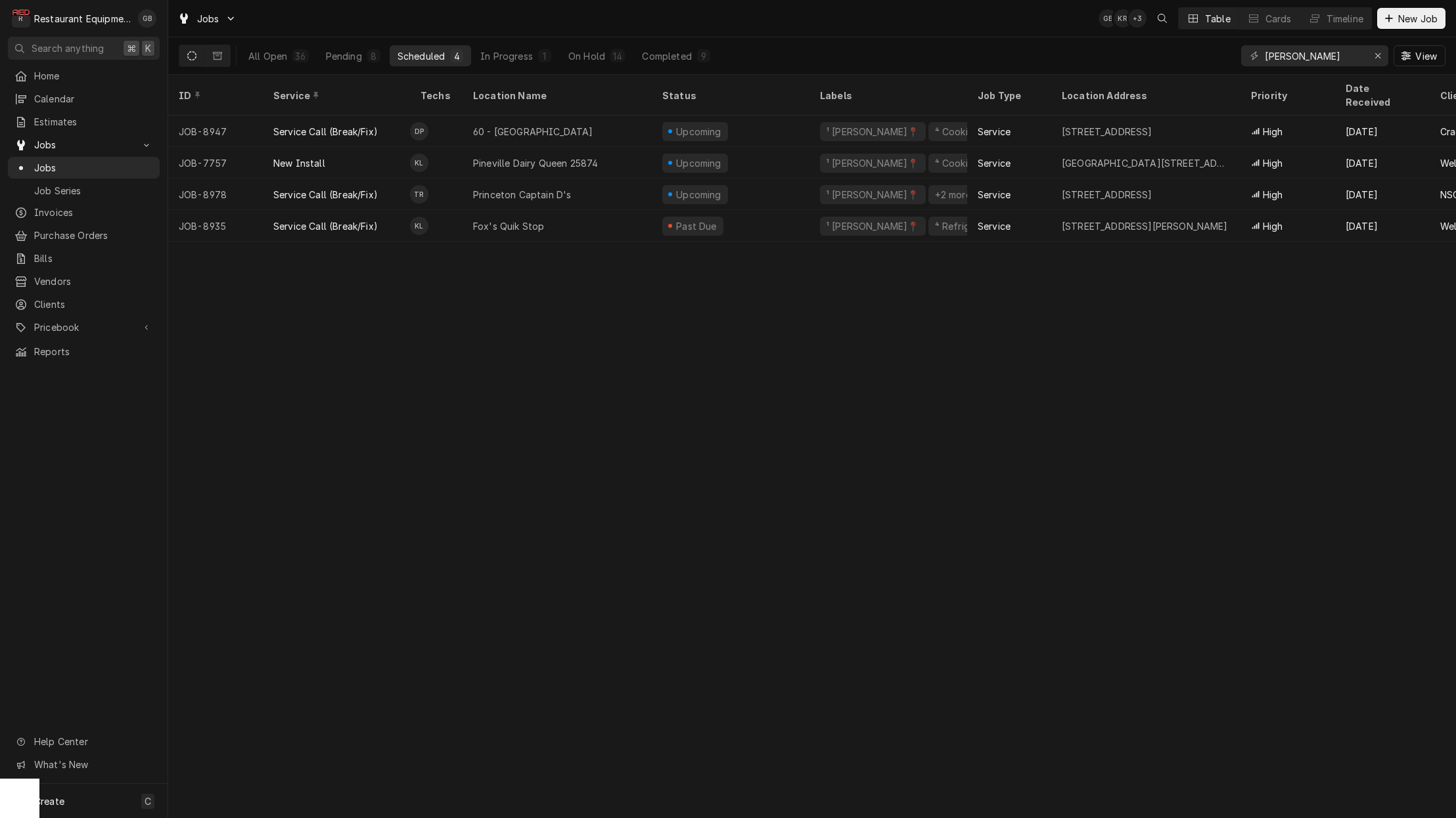
click at [366, 64] on button "Pending 8" at bounding box center [353, 55] width 70 height 21
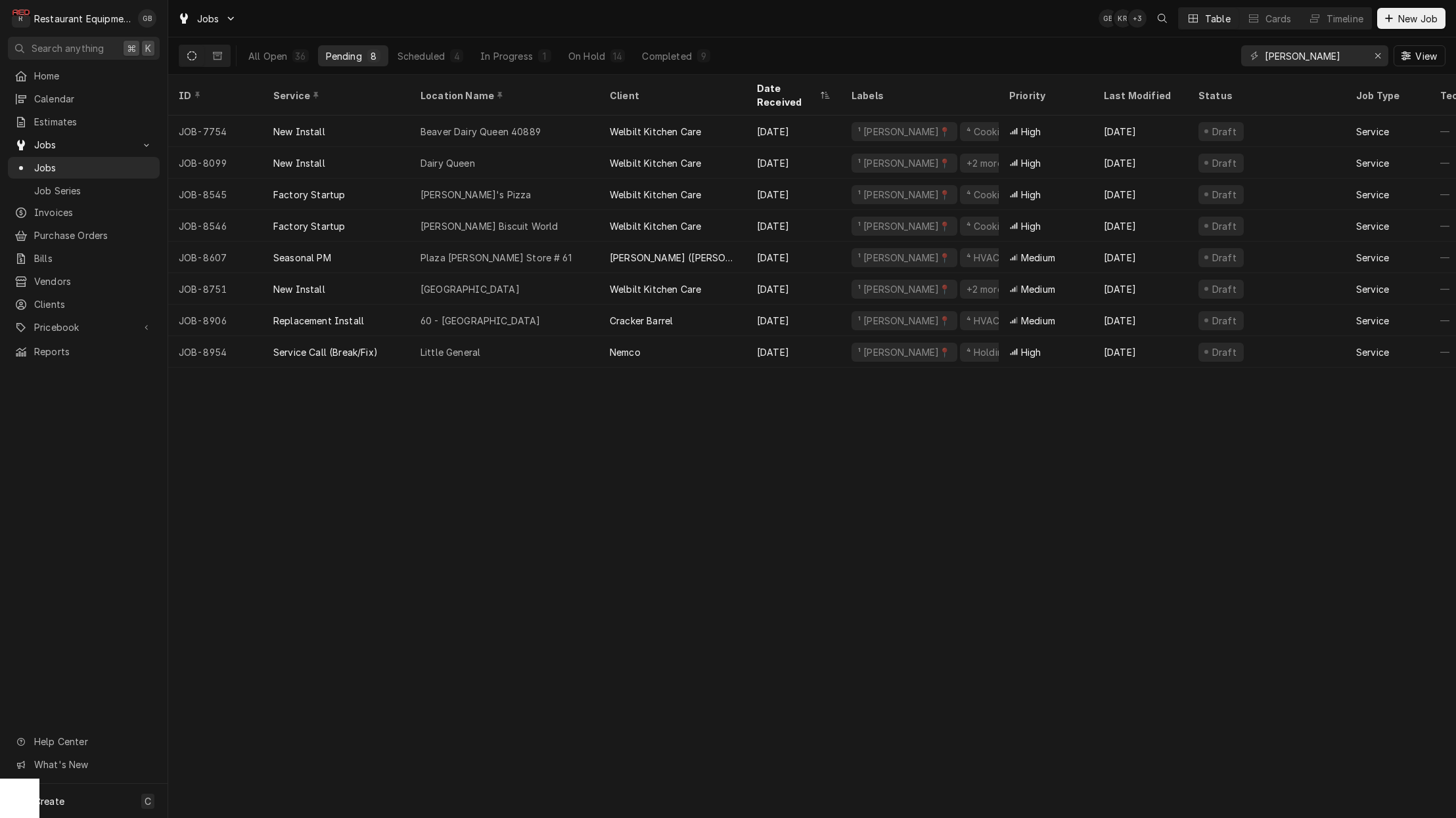
click at [592, 61] on div "On Hold" at bounding box center [587, 55] width 37 height 14
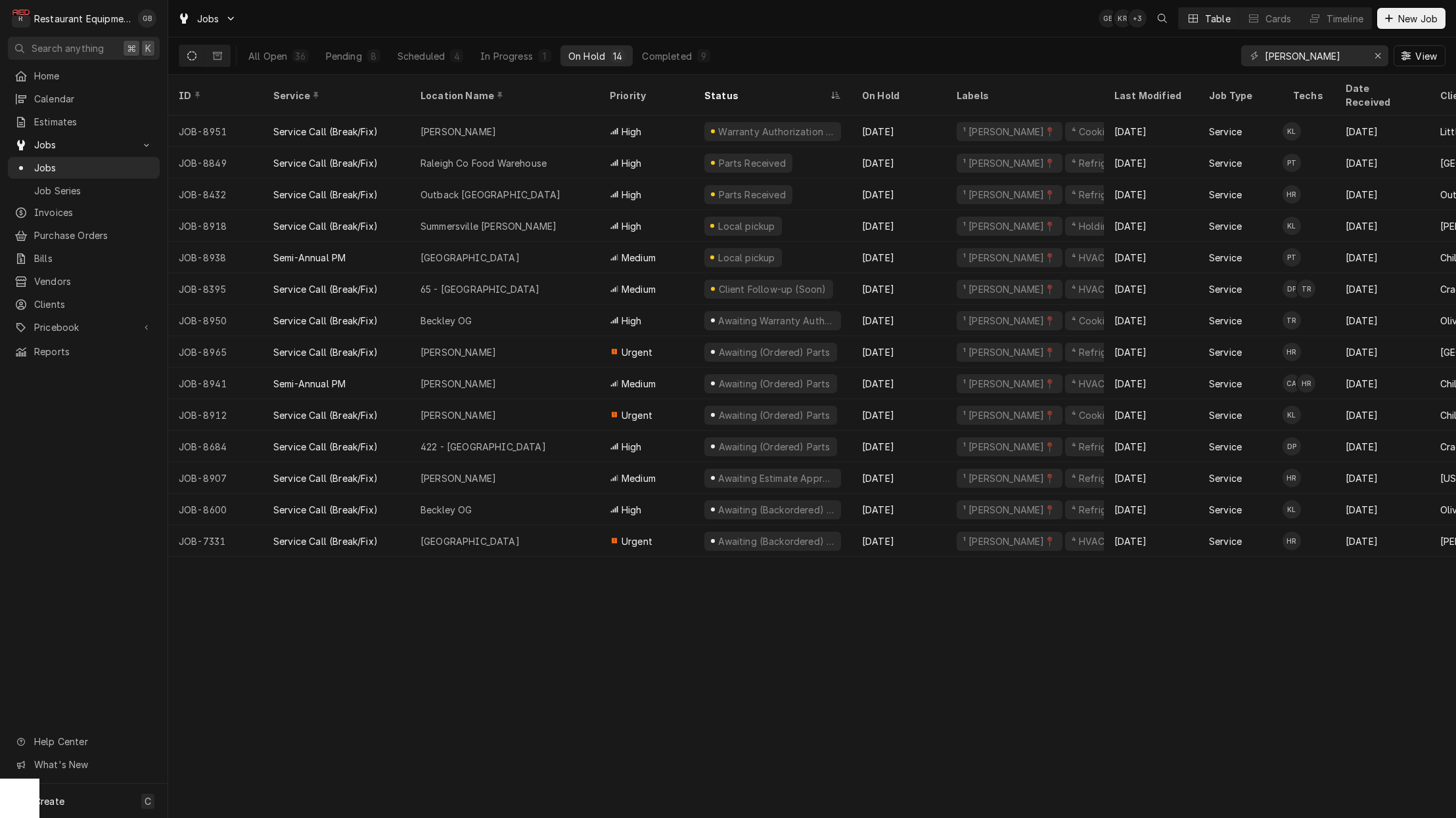
click at [507, 242] on div "[GEOGRAPHIC_DATA]" at bounding box center [504, 257] width 189 height 31
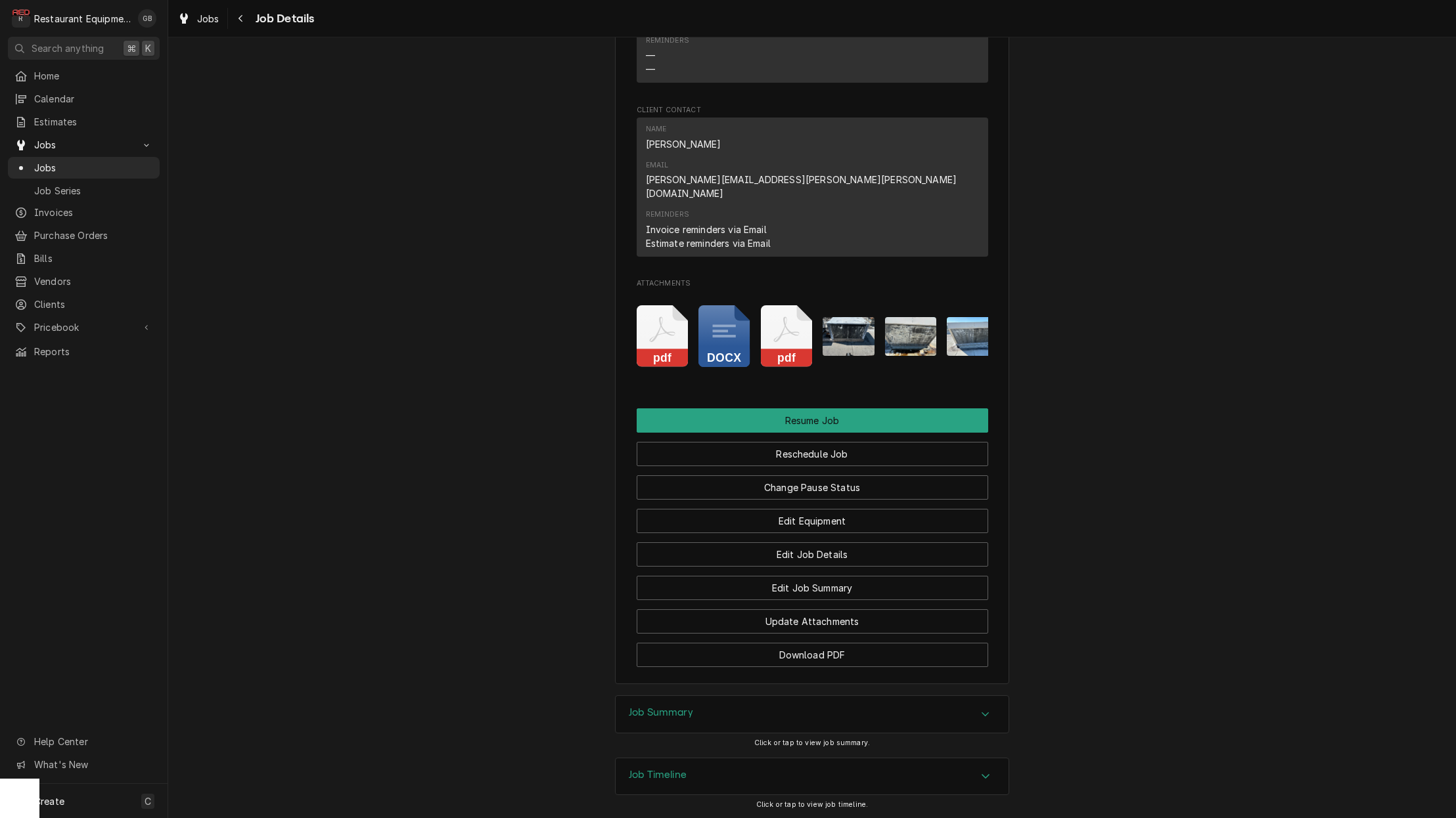
scroll to position [1476, 0]
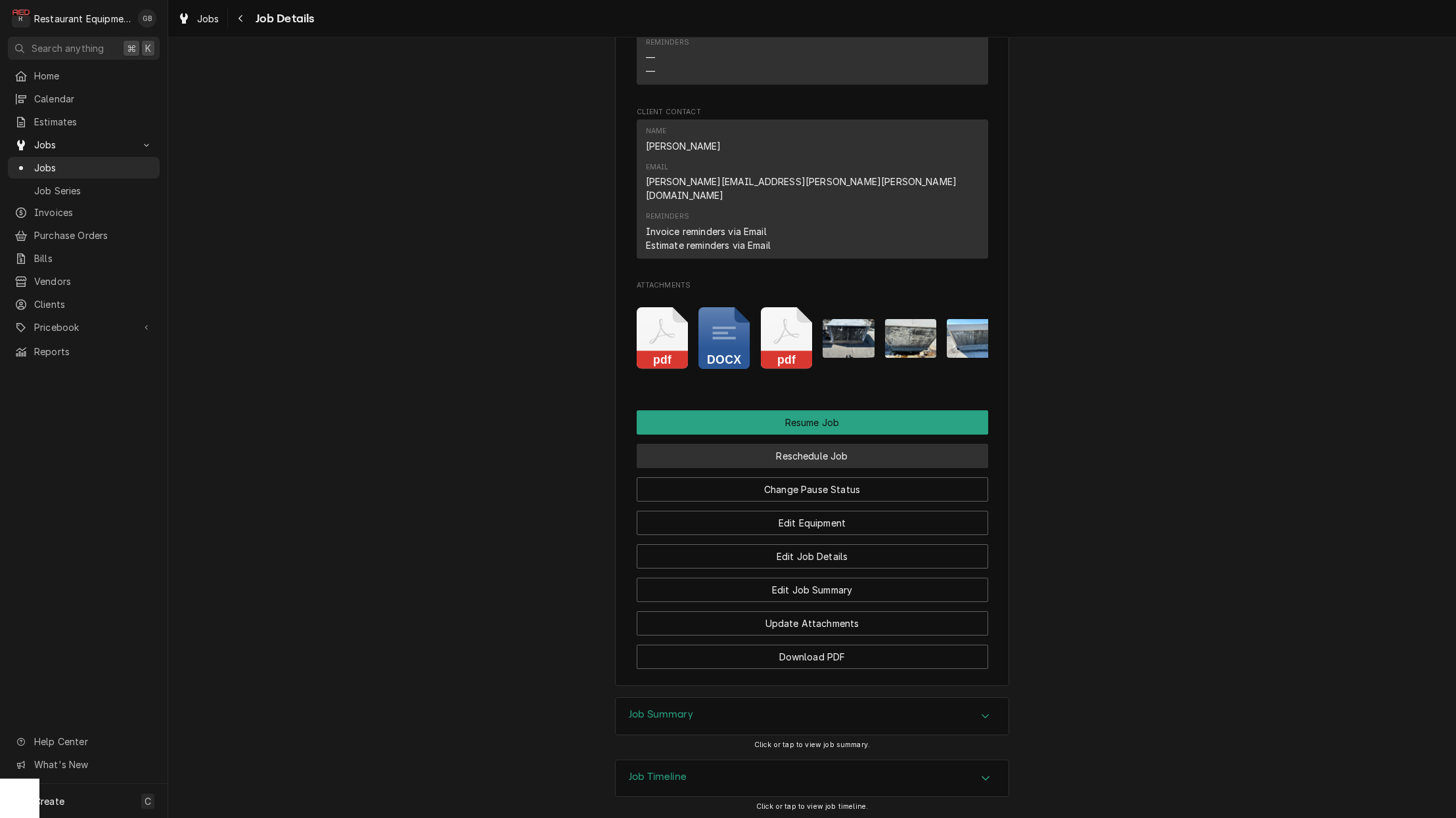
drag, startPoint x: 803, startPoint y: 404, endPoint x: 799, endPoint y: 397, distance: 8.1
click at [799, 444] on button "Reschedule Job" at bounding box center [812, 456] width 352 height 24
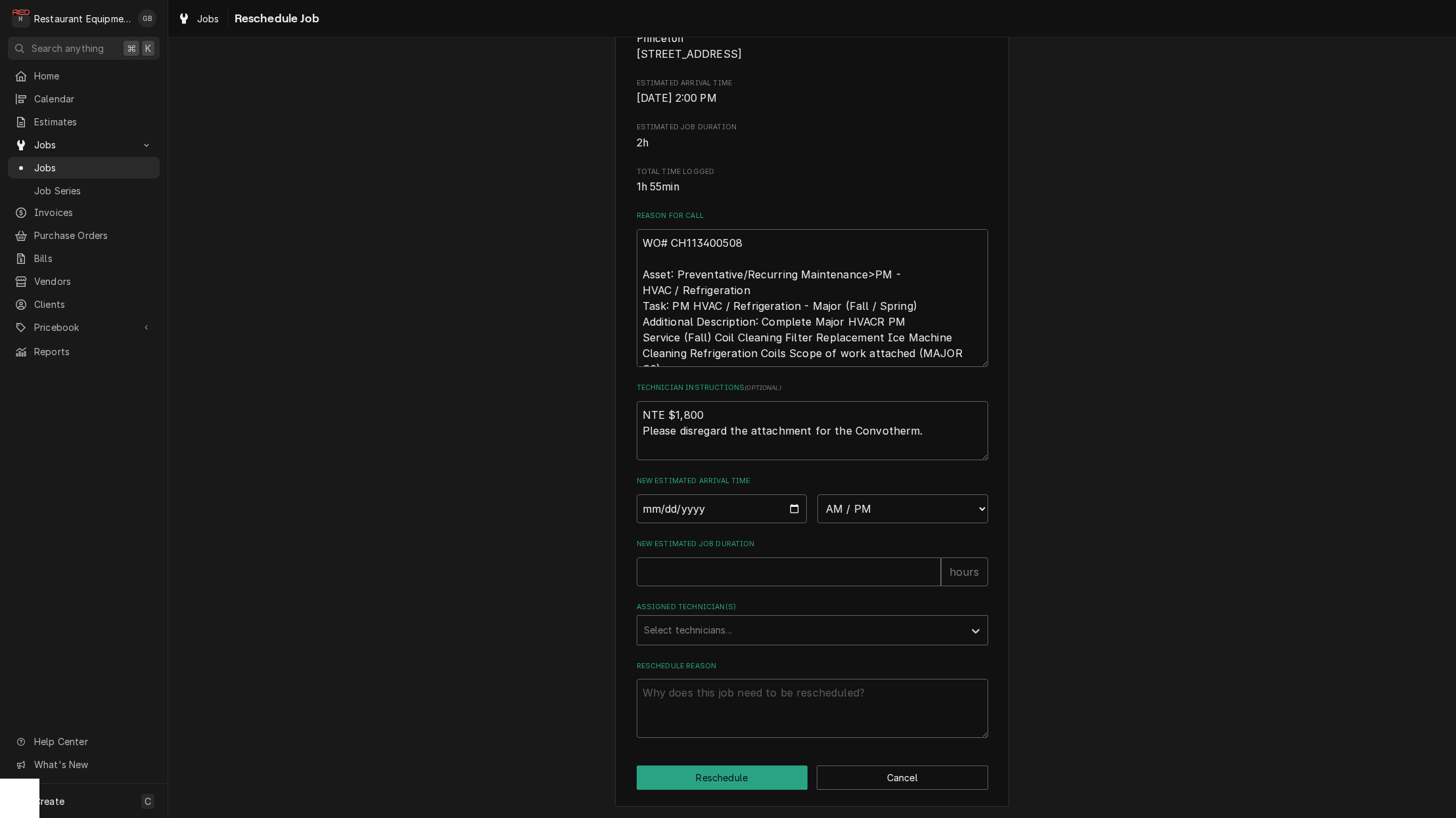
scroll to position [231, 0]
click at [697, 516] on input "Date" at bounding box center [722, 508] width 171 height 29
type input "2025-09-23"
type textarea "x"
click at [819, 507] on div "2025-09-23 AM / PM 6:00 AM 6:15 AM 6:30 AM 6:45 AM 7:00 AM 7:15 AM 7:30 AM 7:45…" at bounding box center [812, 508] width 352 height 29
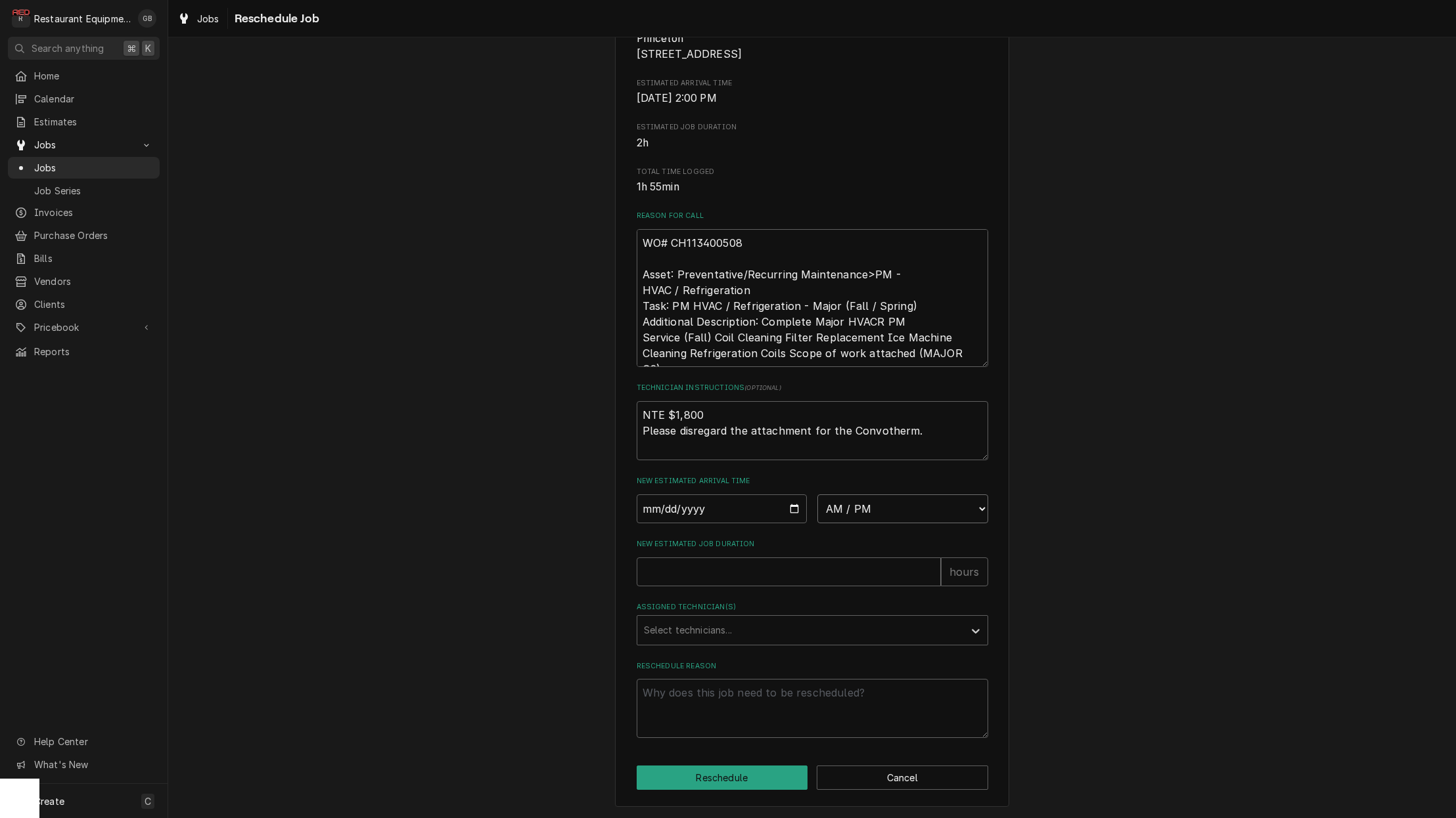
select select "08:15:00"
click at [771, 589] on div "Please provide some additional details to reschedule this job. Roopairs Job ID …" at bounding box center [812, 295] width 352 height 885
click at [755, 578] on input "New Estimated Job Duration" at bounding box center [789, 572] width 304 height 29
type textarea "x"
type input "0"
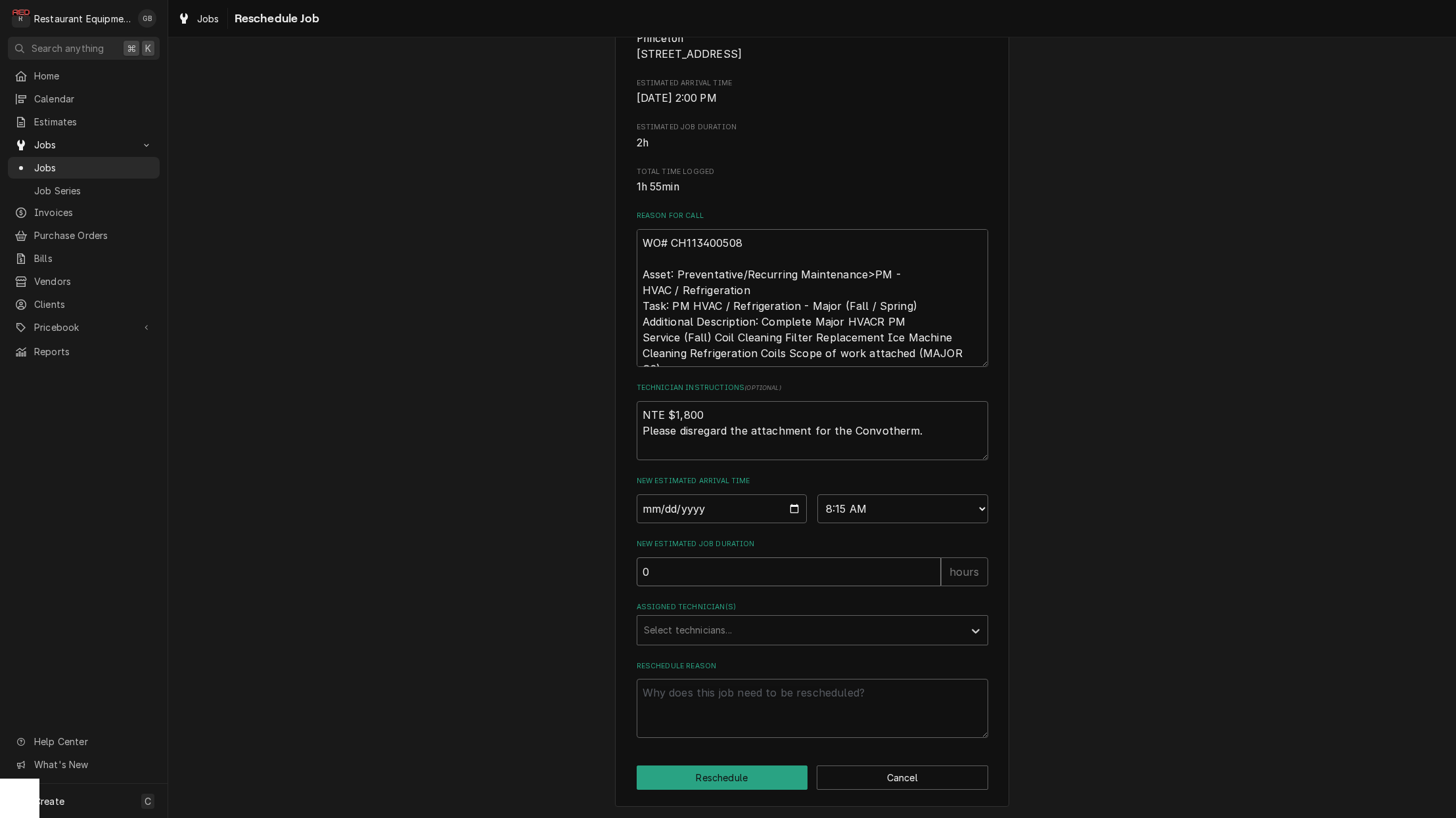
type textarea "x"
type input "01"
type textarea "x"
type input "0"
type textarea "x"
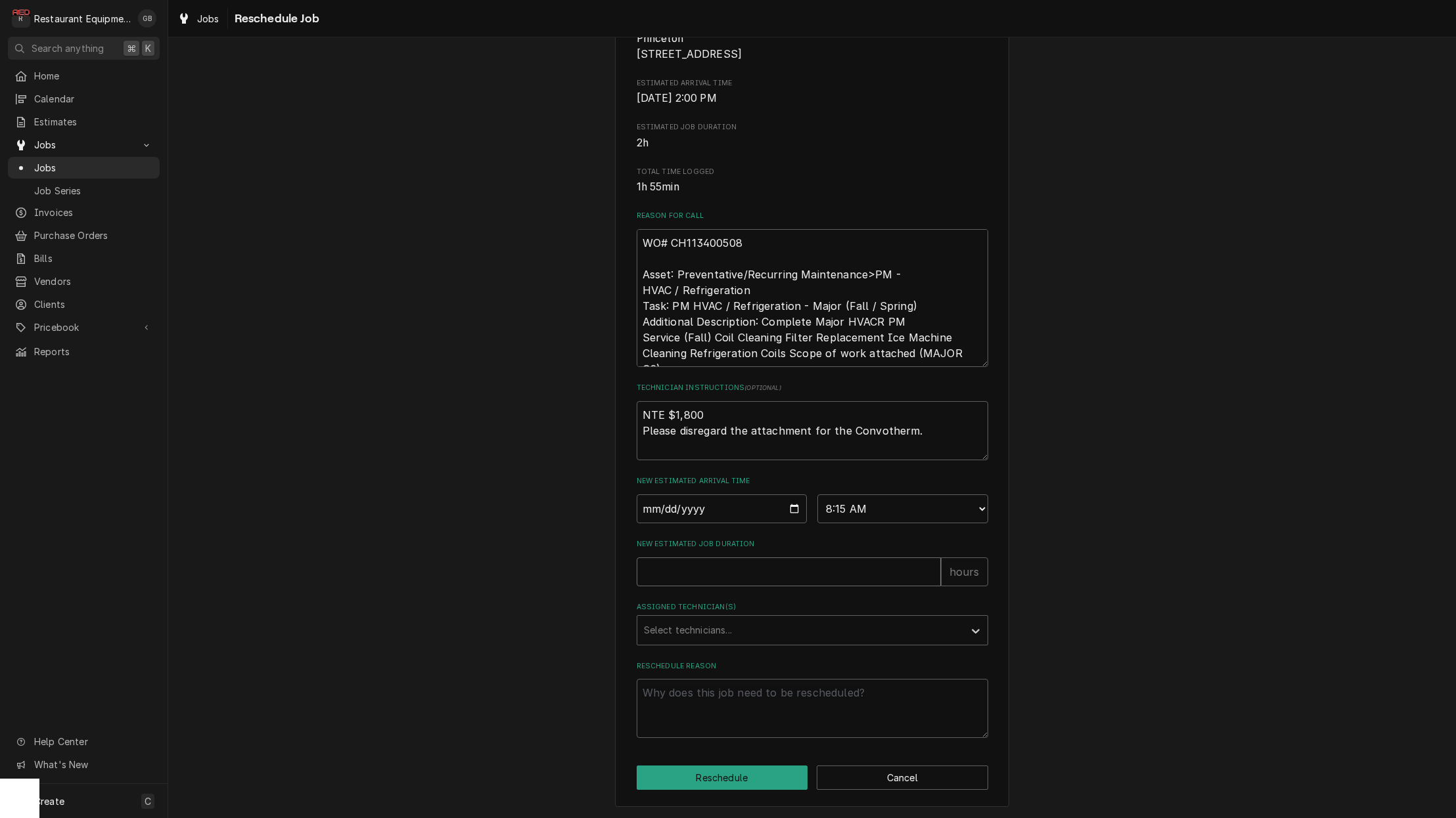
type textarea "x"
type input "2"
click at [844, 634] on div "Assigned Technician(s)" at bounding box center [801, 631] width 314 height 24
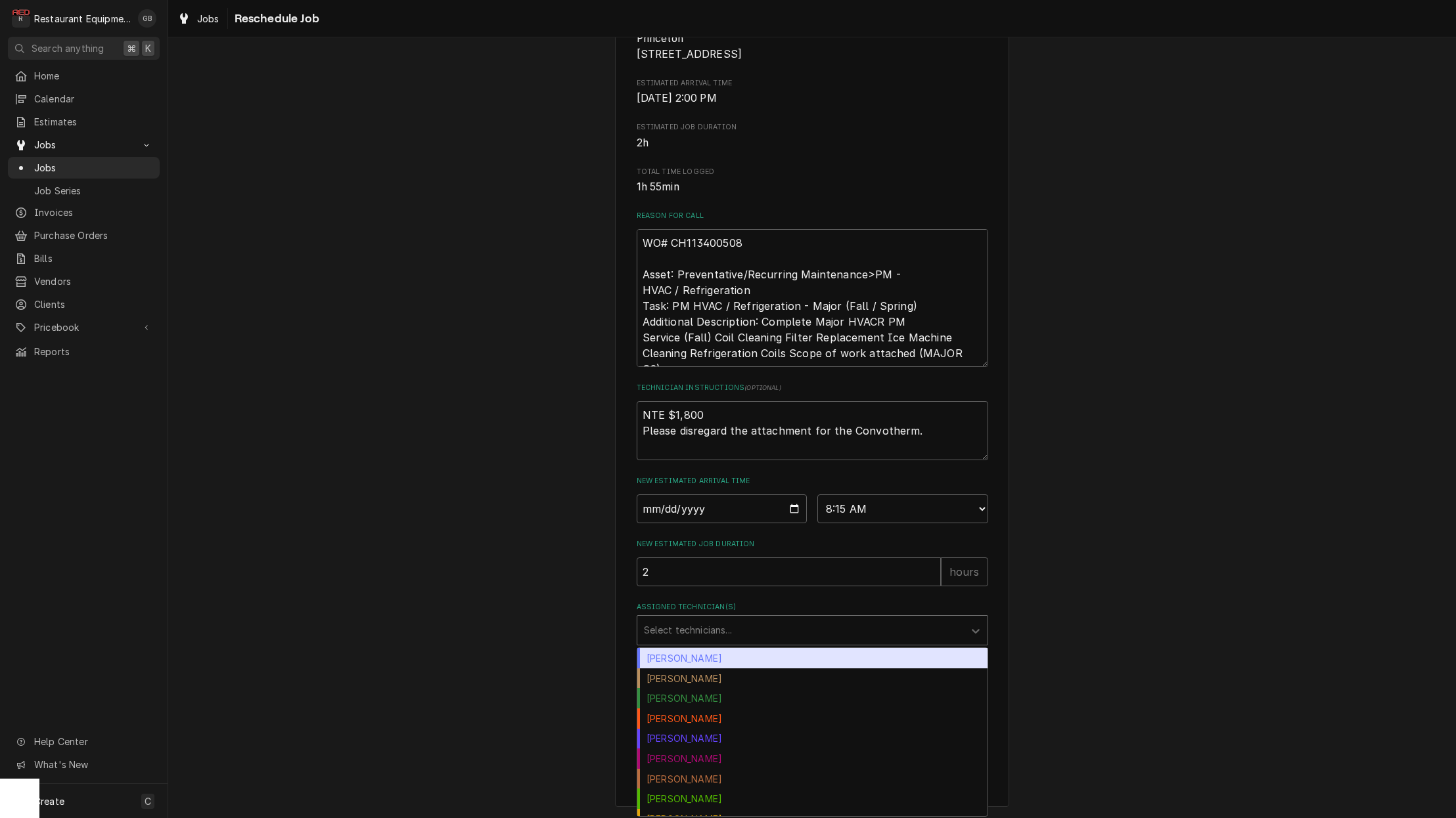
scroll to position [1, 0]
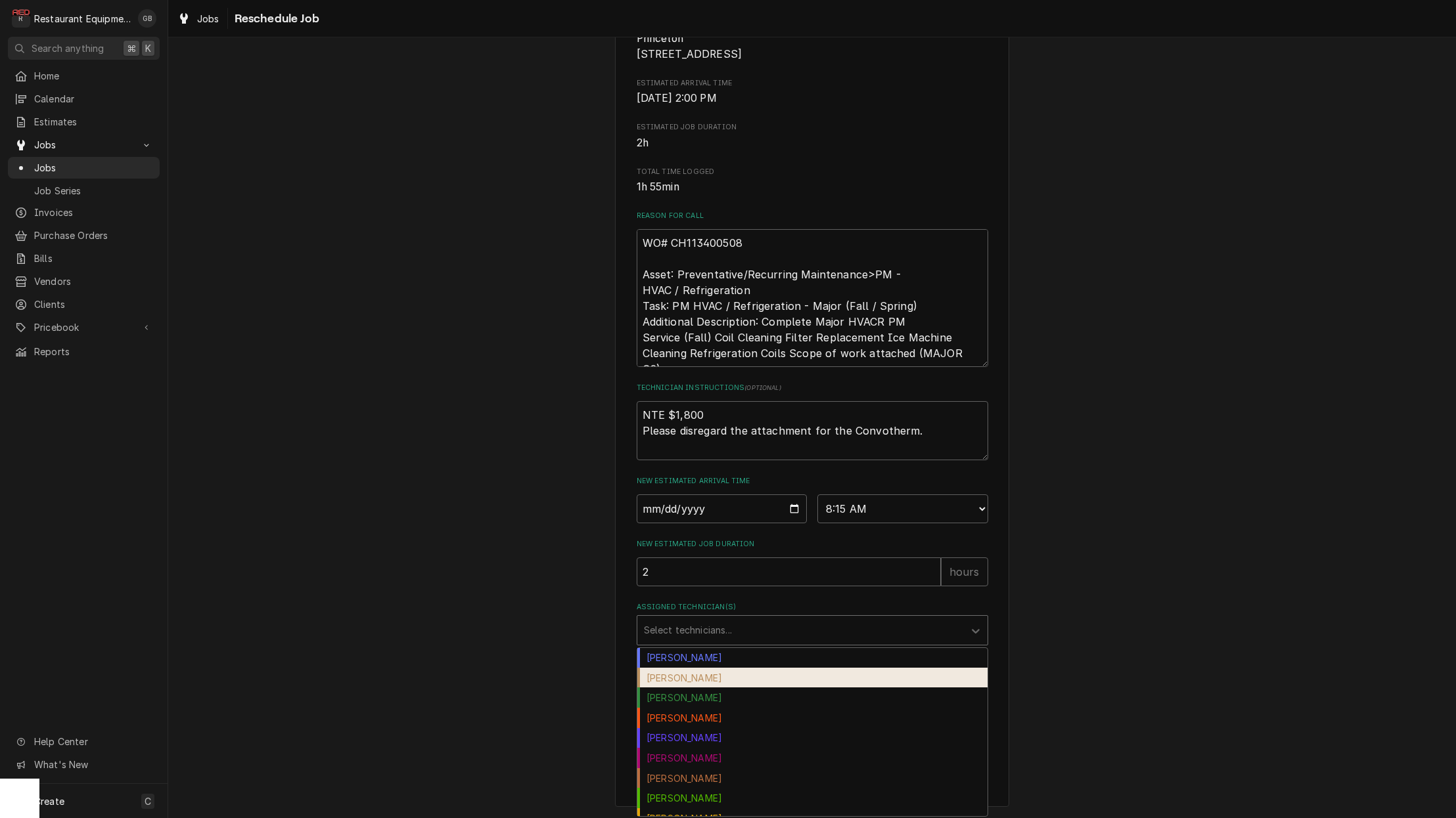
click at [731, 685] on div "Chuck Almond" at bounding box center [813, 678] width 351 height 20
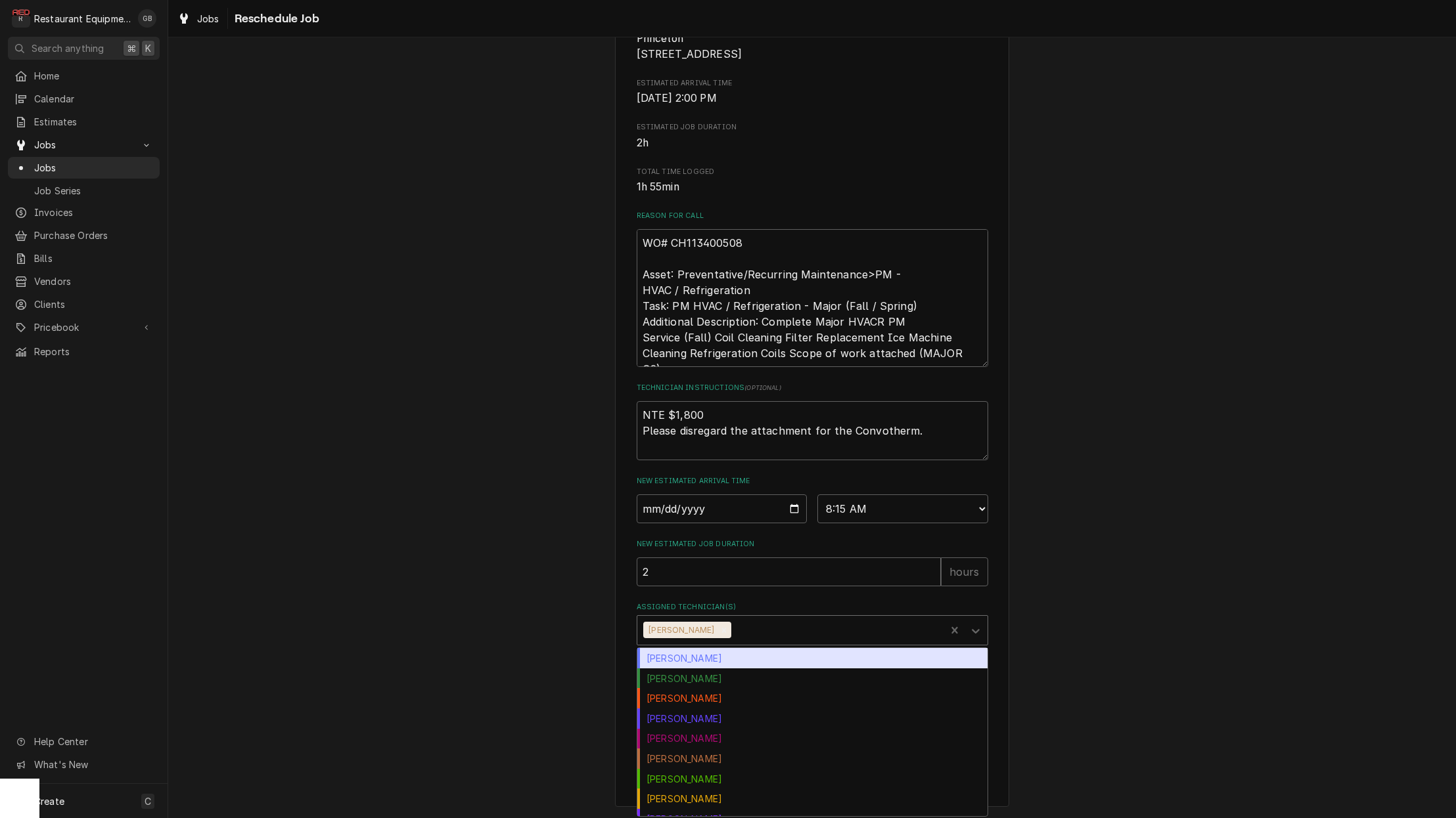
click at [976, 634] on icon "Assigned Technician(s)" at bounding box center [975, 631] width 13 height 13
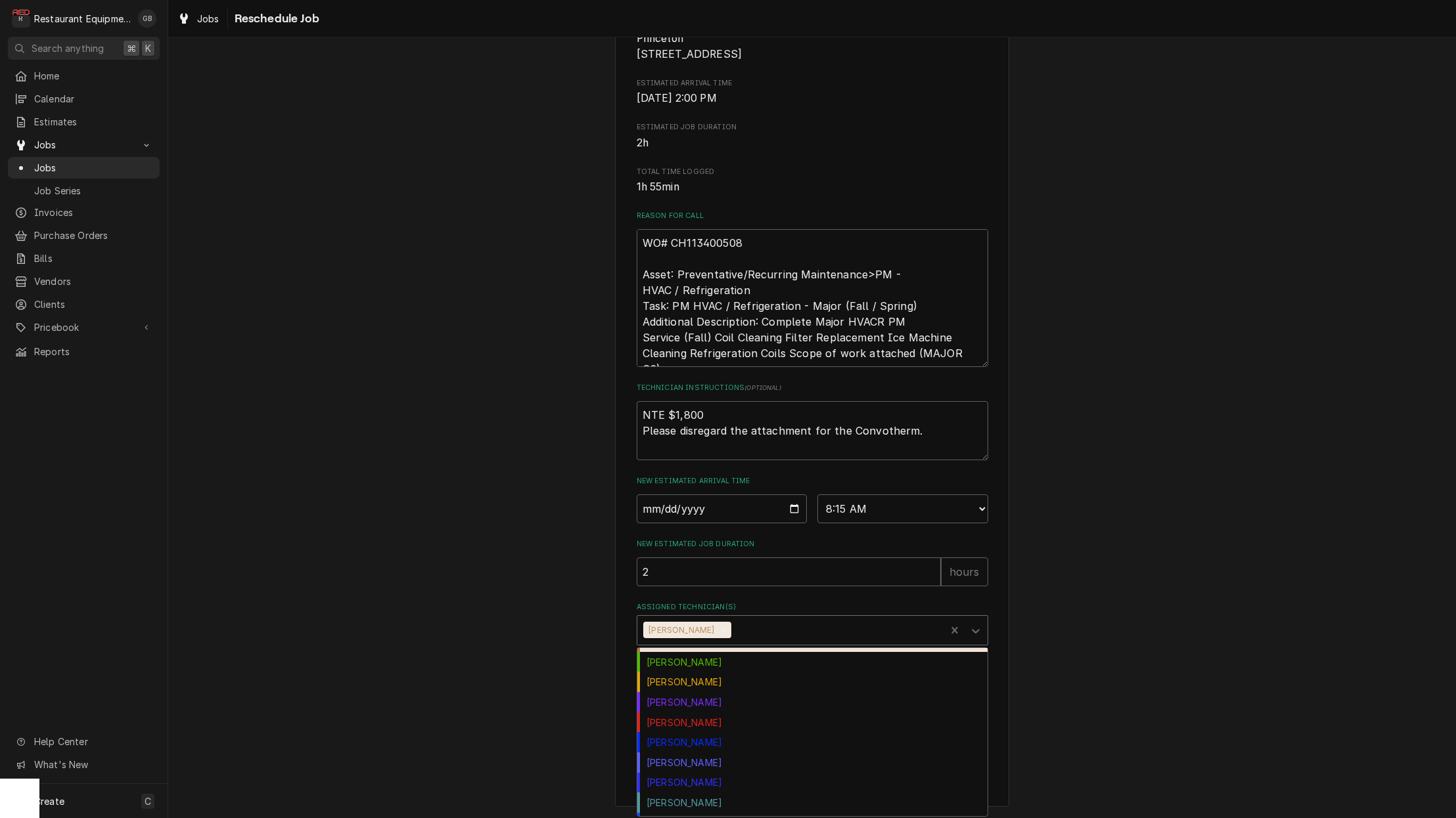
scroll to position [121, 0]
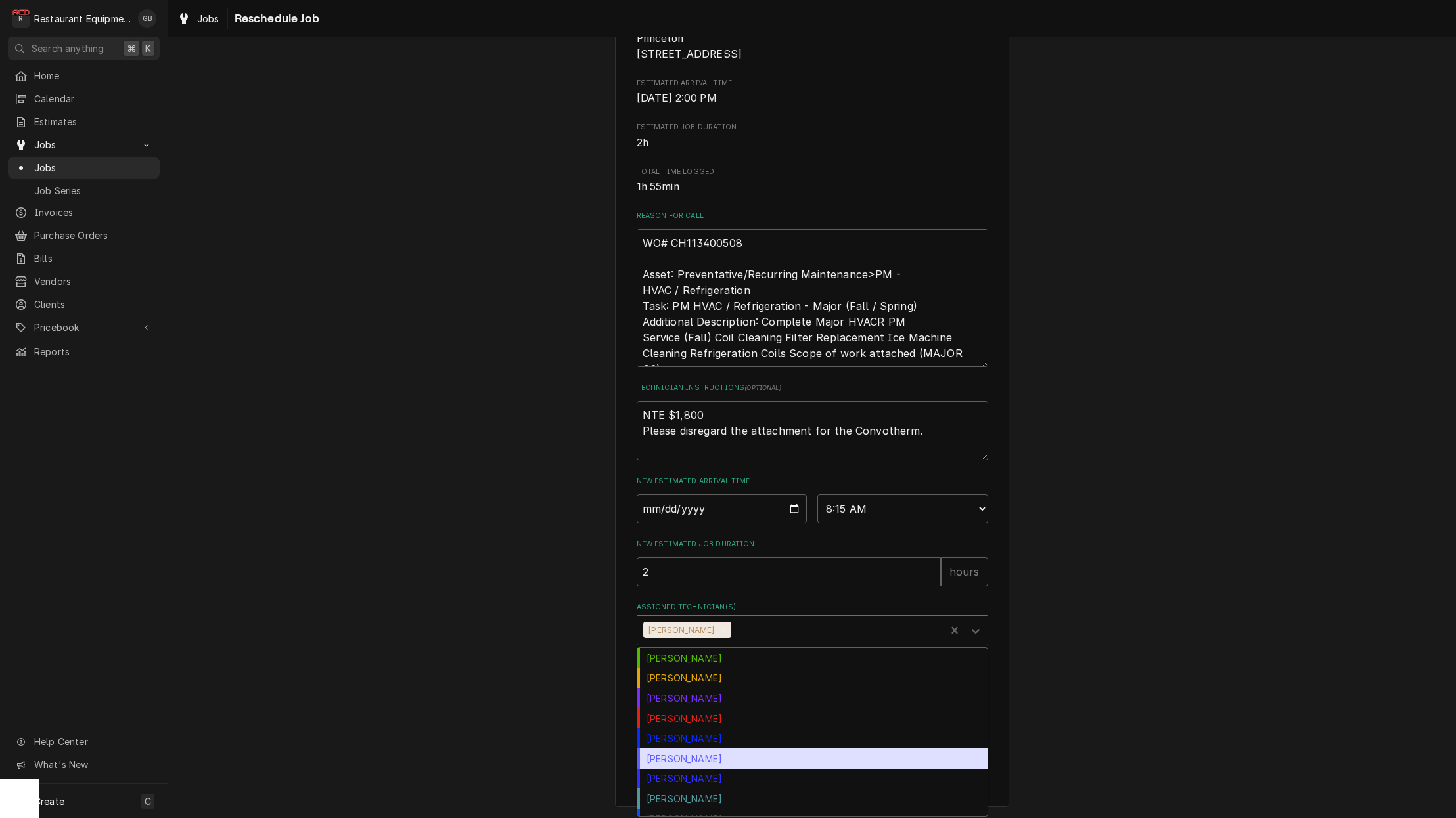
click at [705, 761] on div "Paxton Turner" at bounding box center [813, 759] width 351 height 20
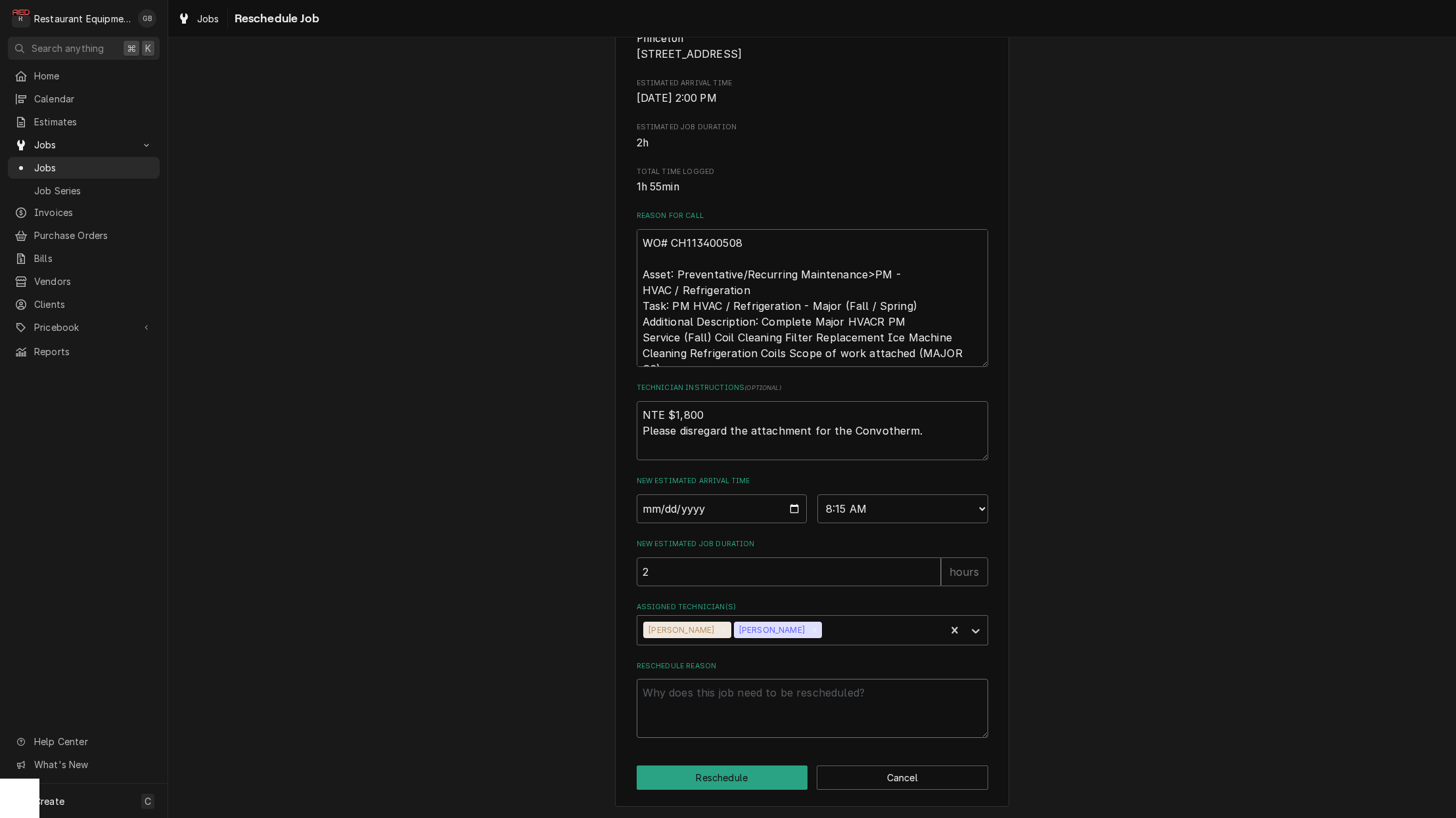
drag, startPoint x: 736, startPoint y: 763, endPoint x: 761, endPoint y: 719, distance: 50.6
click at [761, 719] on textarea "Reschedule Reason" at bounding box center [812, 708] width 352 height 59
type textarea "x"
type textarea "p"
type textarea "x"
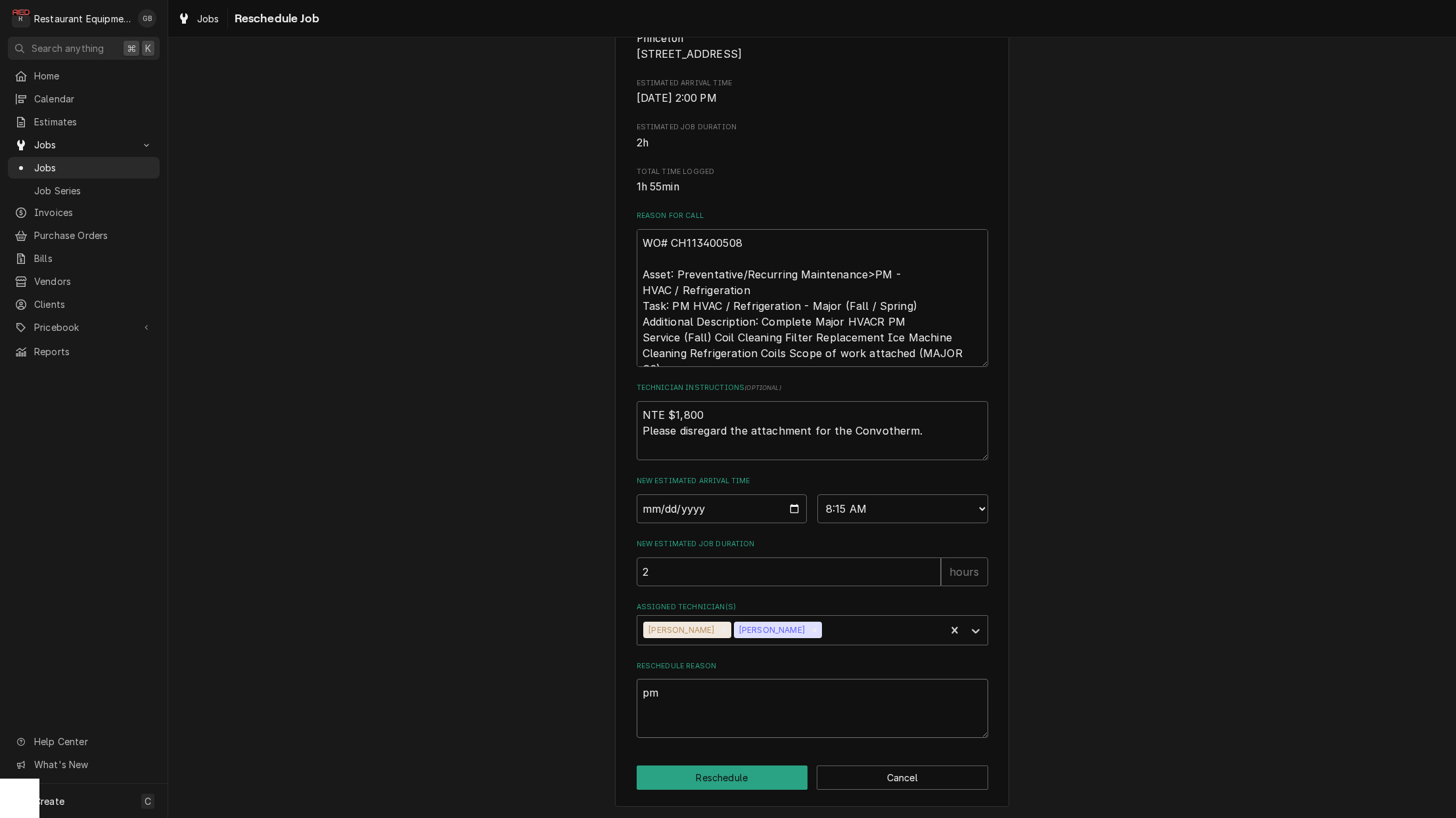
type textarea "pm"
click at [724, 774] on button "Reschedule" at bounding box center [722, 777] width 172 height 24
type textarea "x"
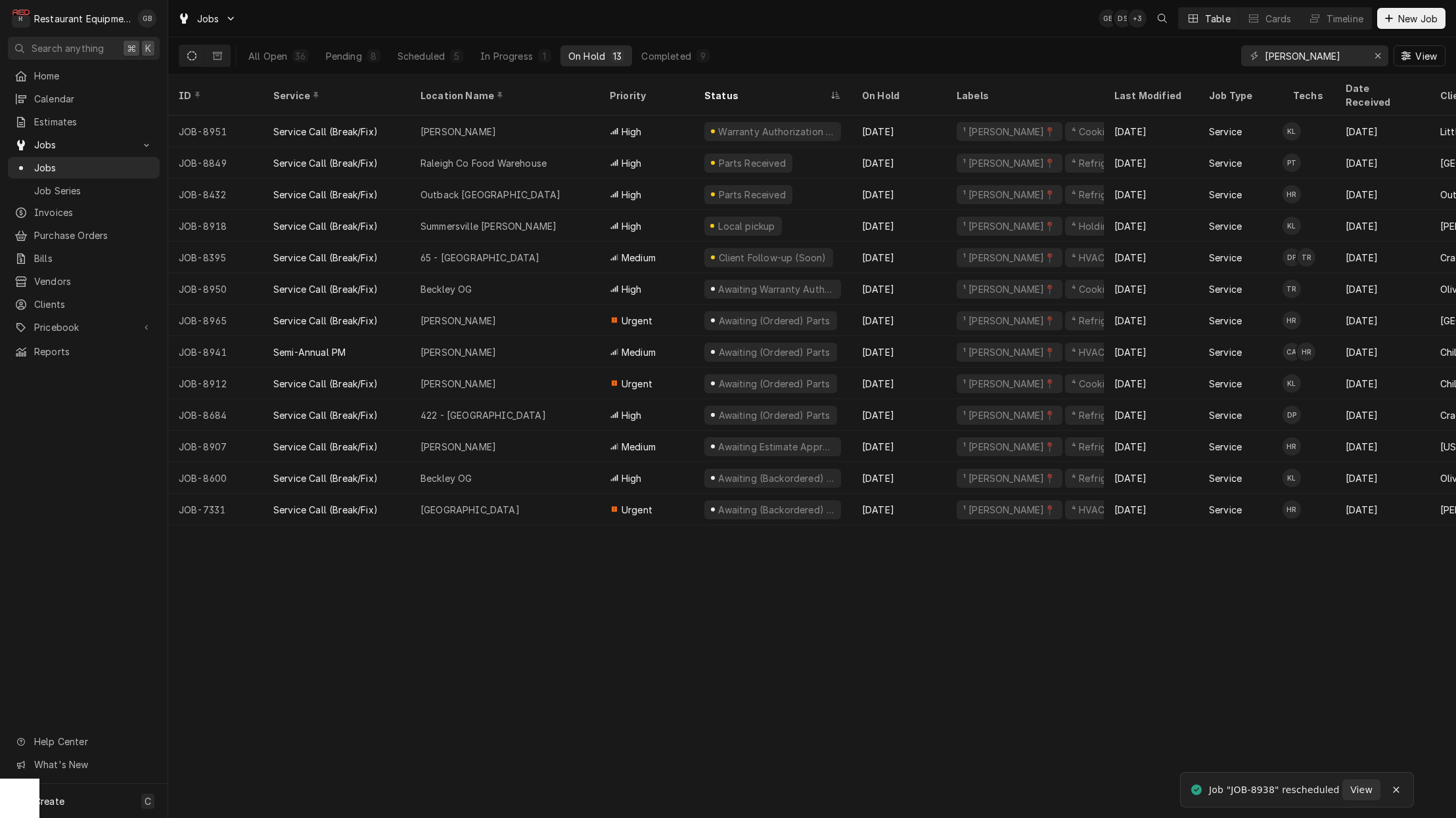
click at [502, 188] on div "Outback [GEOGRAPHIC_DATA]" at bounding box center [491, 195] width 140 height 14
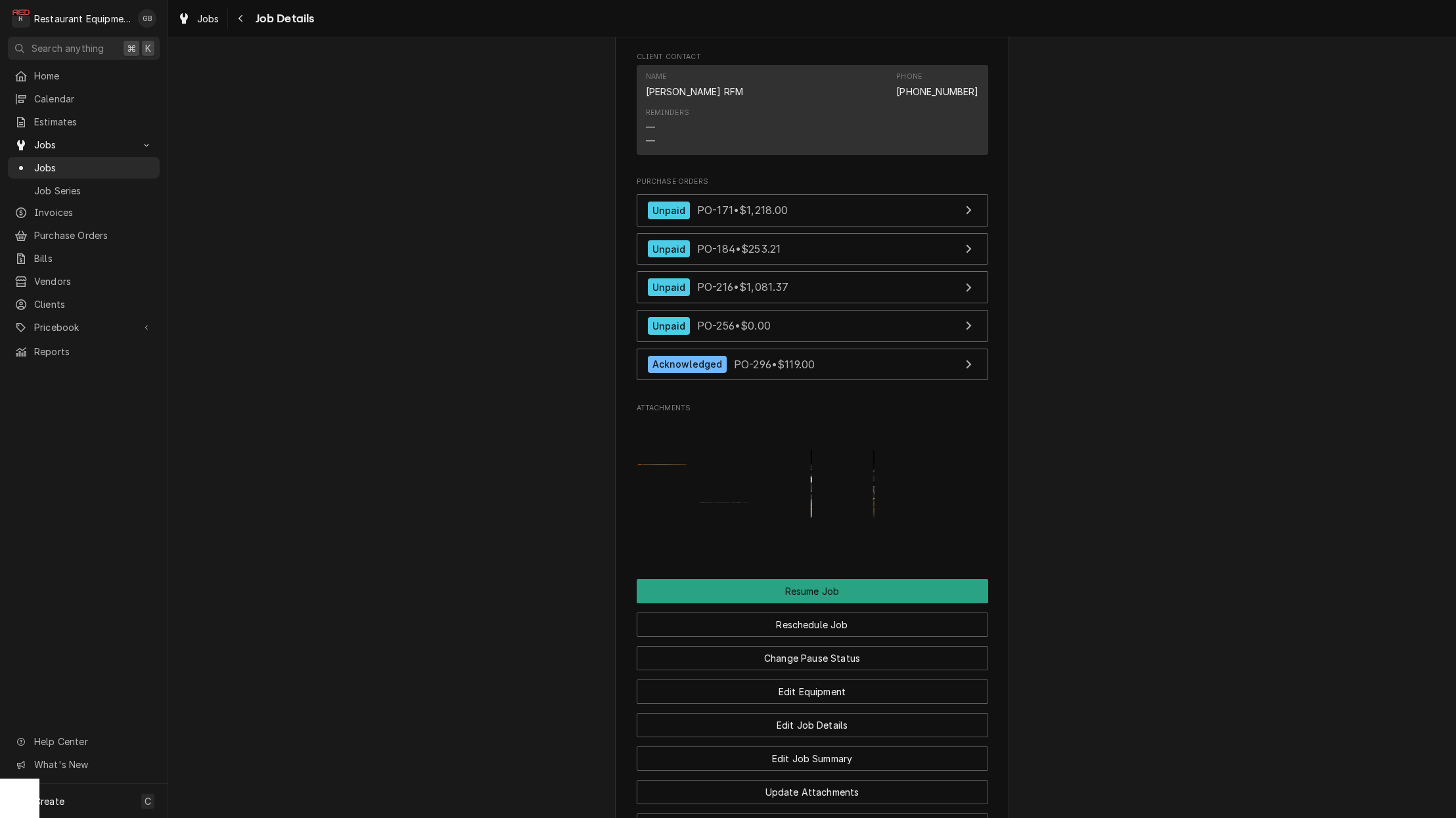
scroll to position [1501, 0]
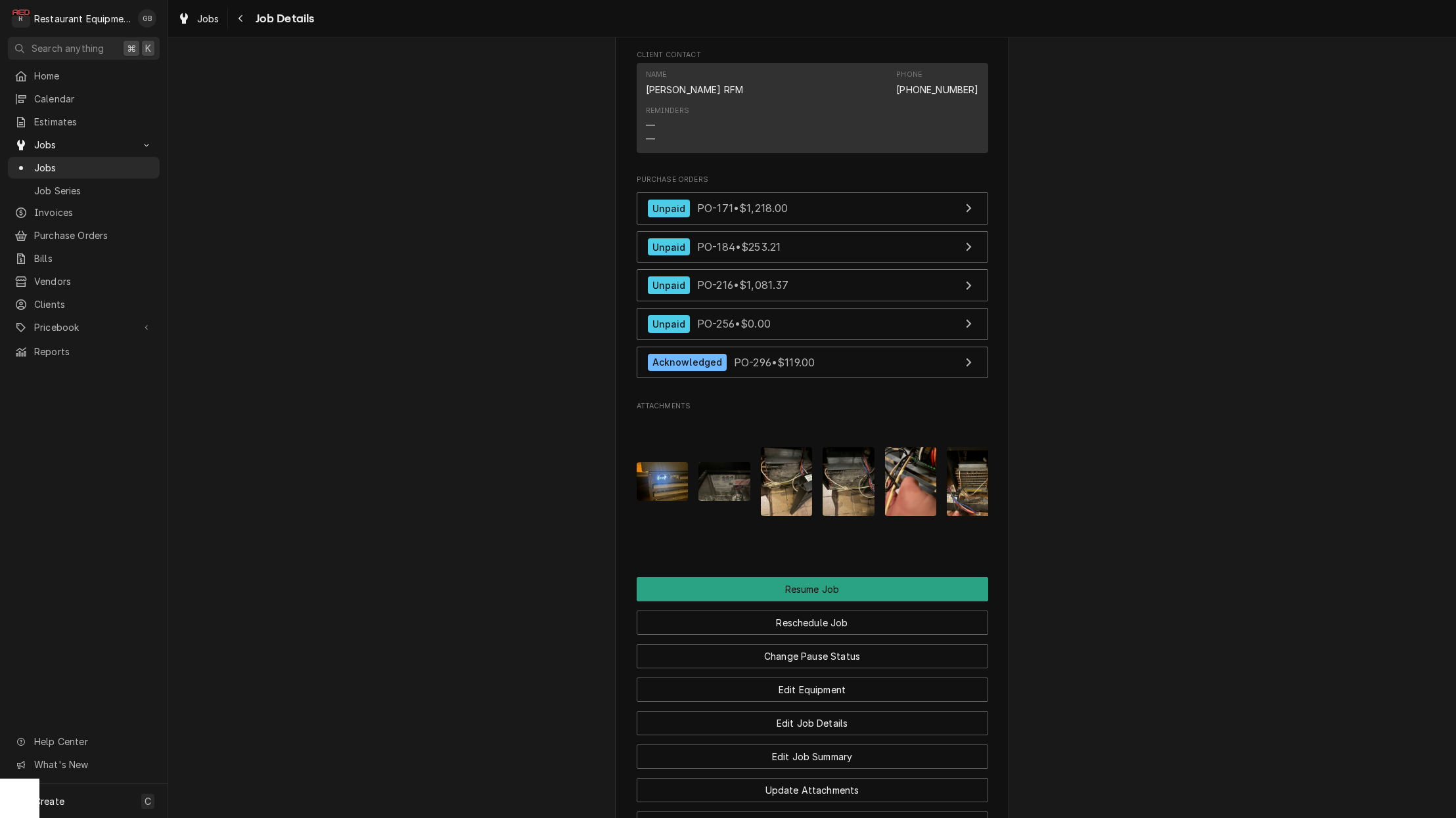
click at [815, 611] on button "Reschedule Job" at bounding box center [812, 622] width 352 height 24
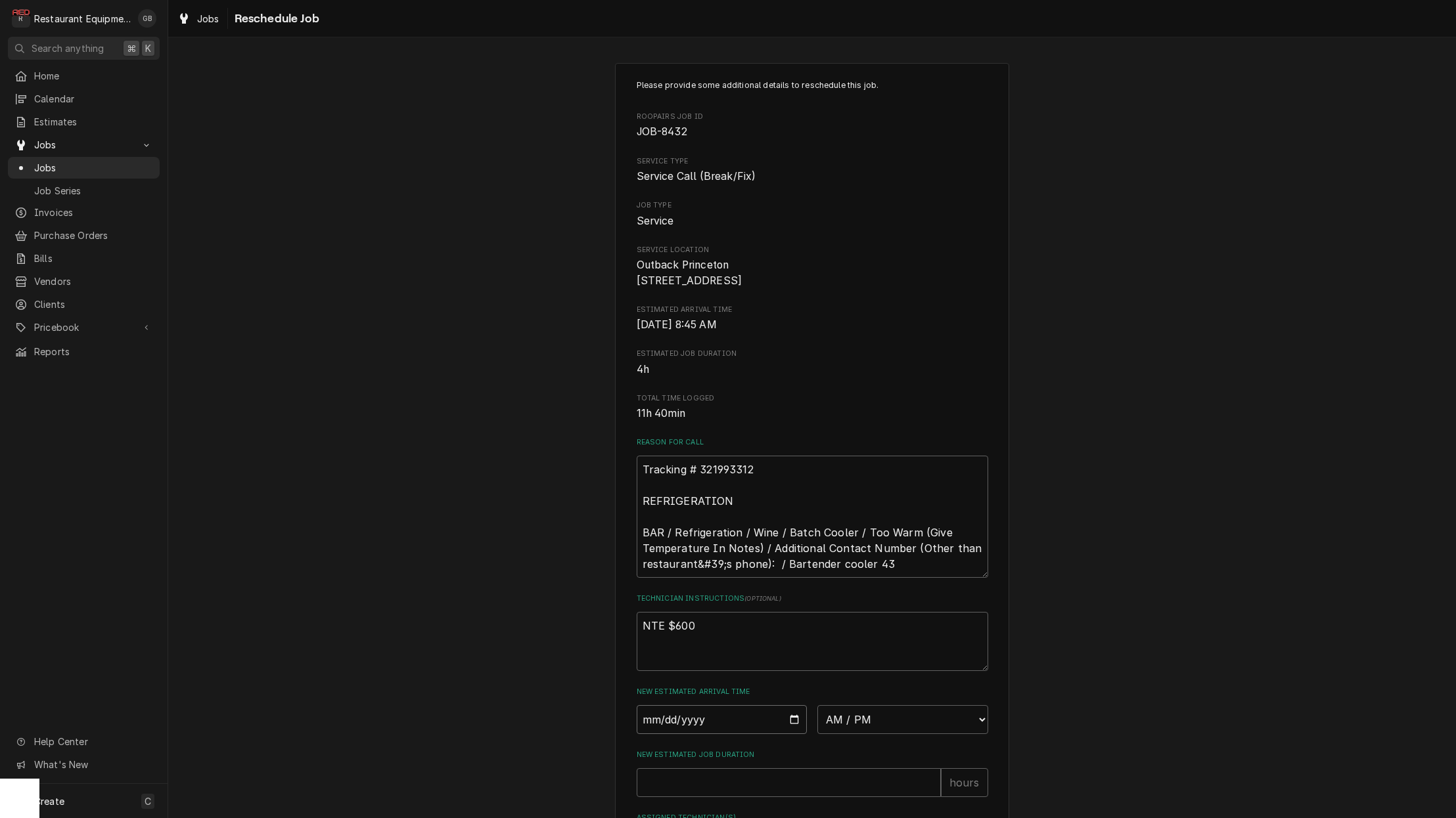
click at [659, 734] on input "Date" at bounding box center [722, 719] width 171 height 29
type input "[DATE]"
type textarea "x"
select select "08:15:00"
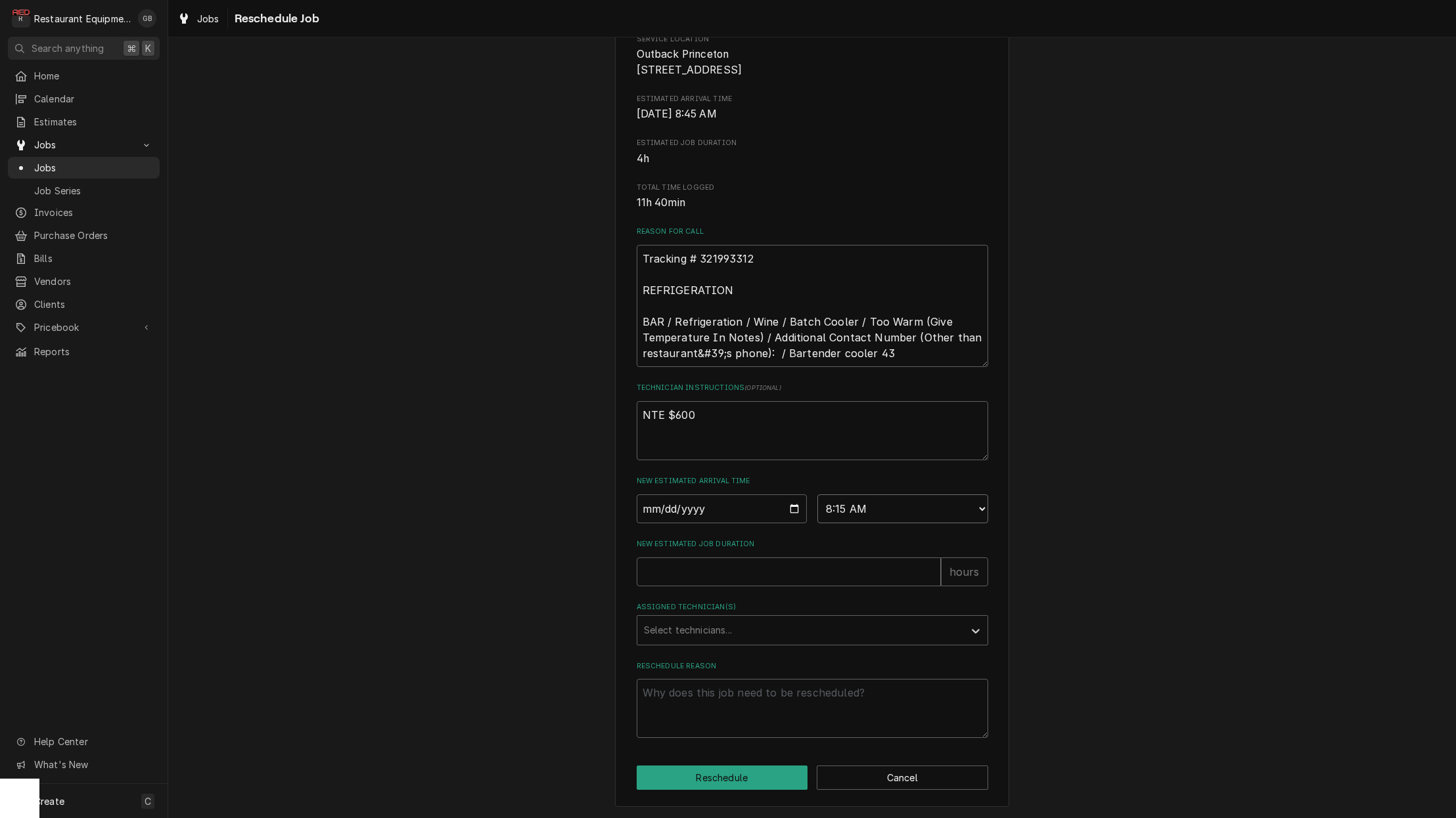
scroll to position [216, 0]
drag, startPoint x: 815, startPoint y: 611, endPoint x: 681, endPoint y: 578, distance: 138.0
click at [681, 578] on input "New Estimated Job Duration" at bounding box center [789, 572] width 304 height 29
type textarea "x"
type input "3"
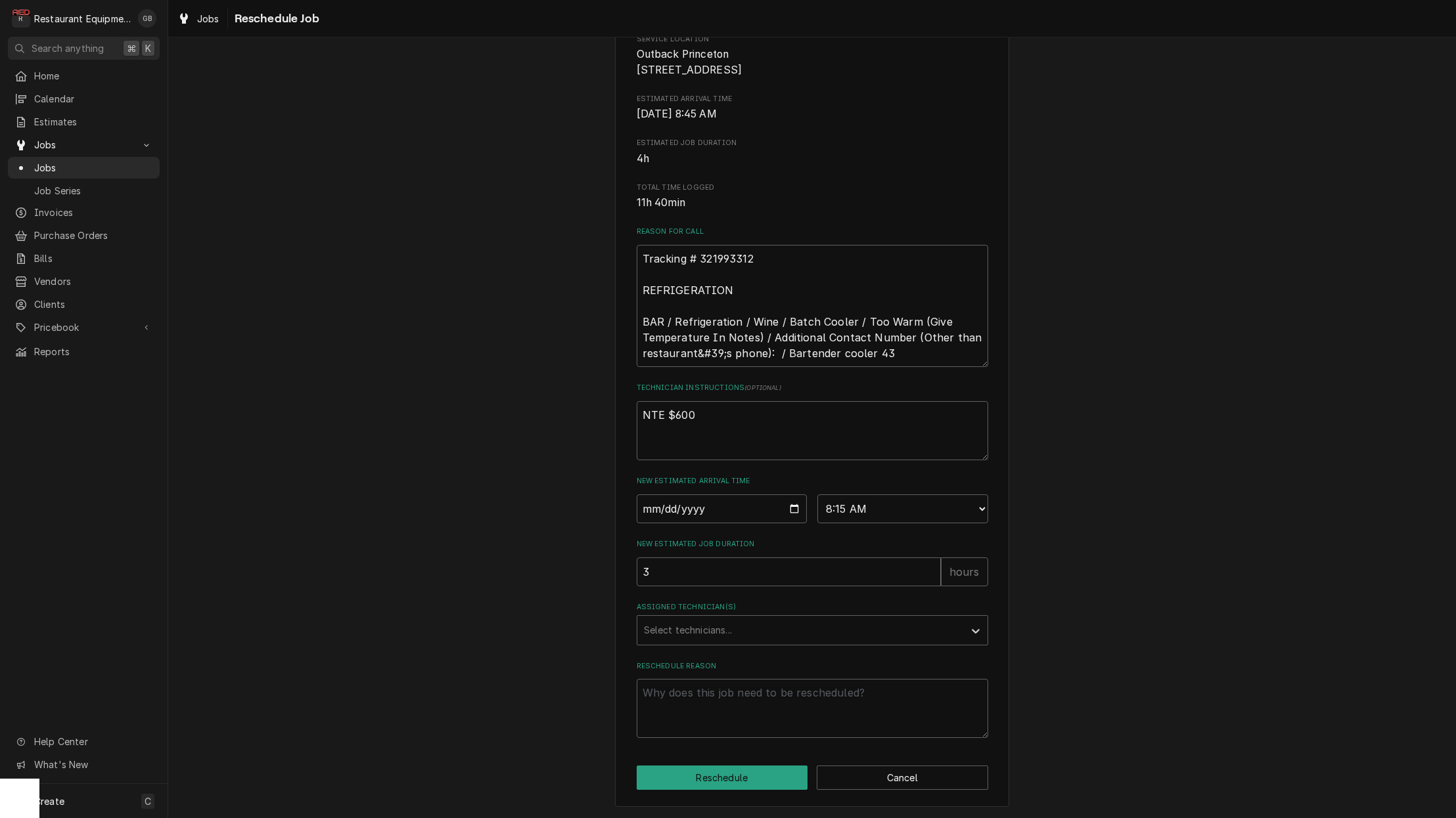
click at [848, 650] on div "Please provide some additional details to reschedule this job. Roopairs Job ID …" at bounding box center [812, 303] width 352 height 870
click at [850, 642] on div "Assigned Technician(s)" at bounding box center [801, 631] width 314 height 24
type input "hunt"
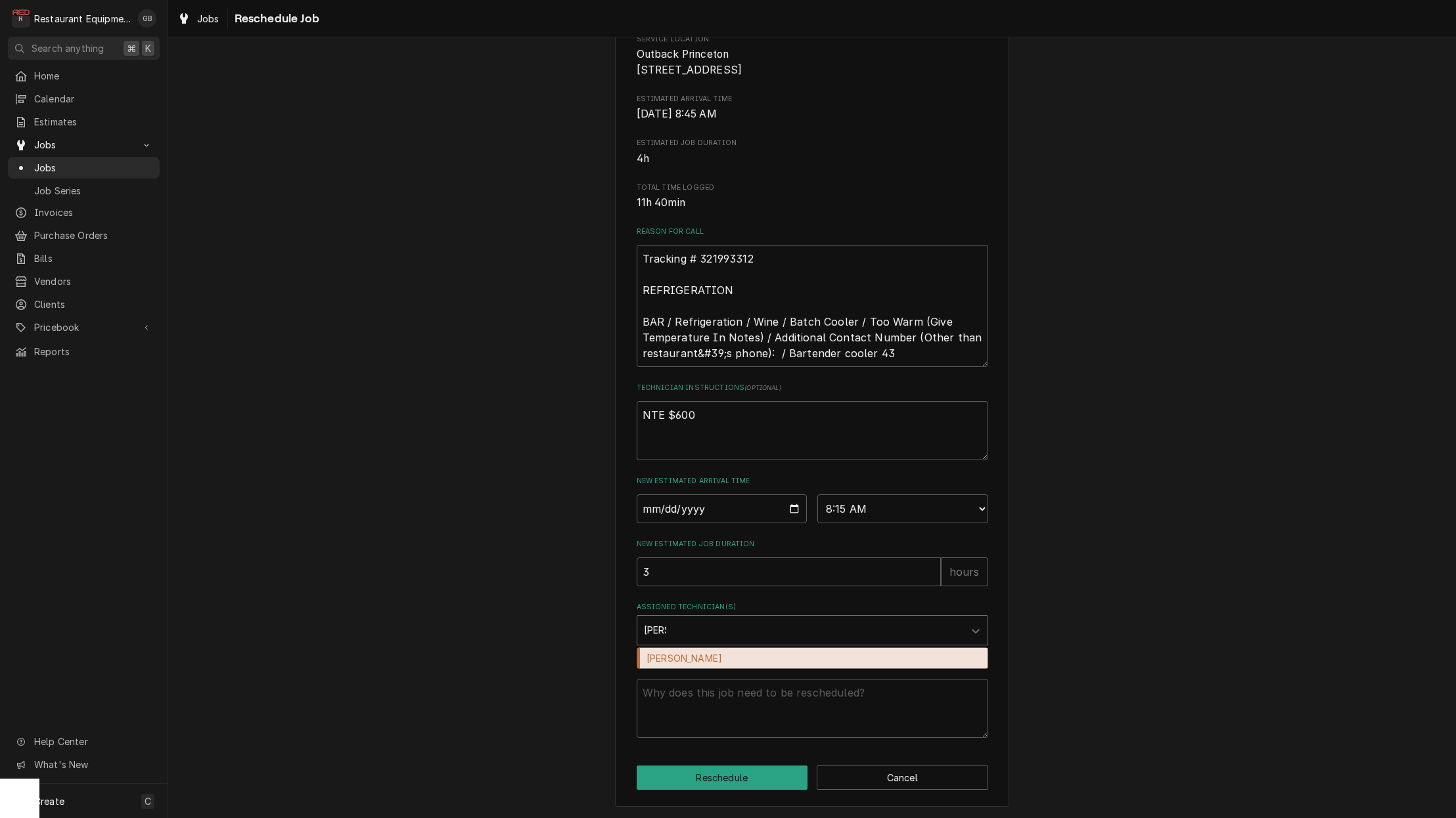
scroll to position [0, 0]
drag, startPoint x: 845, startPoint y: 642, endPoint x: 700, endPoint y: 660, distance: 146.1
click at [700, 660] on div "Hunter Ralston" at bounding box center [813, 658] width 351 height 20
type textarea "x"
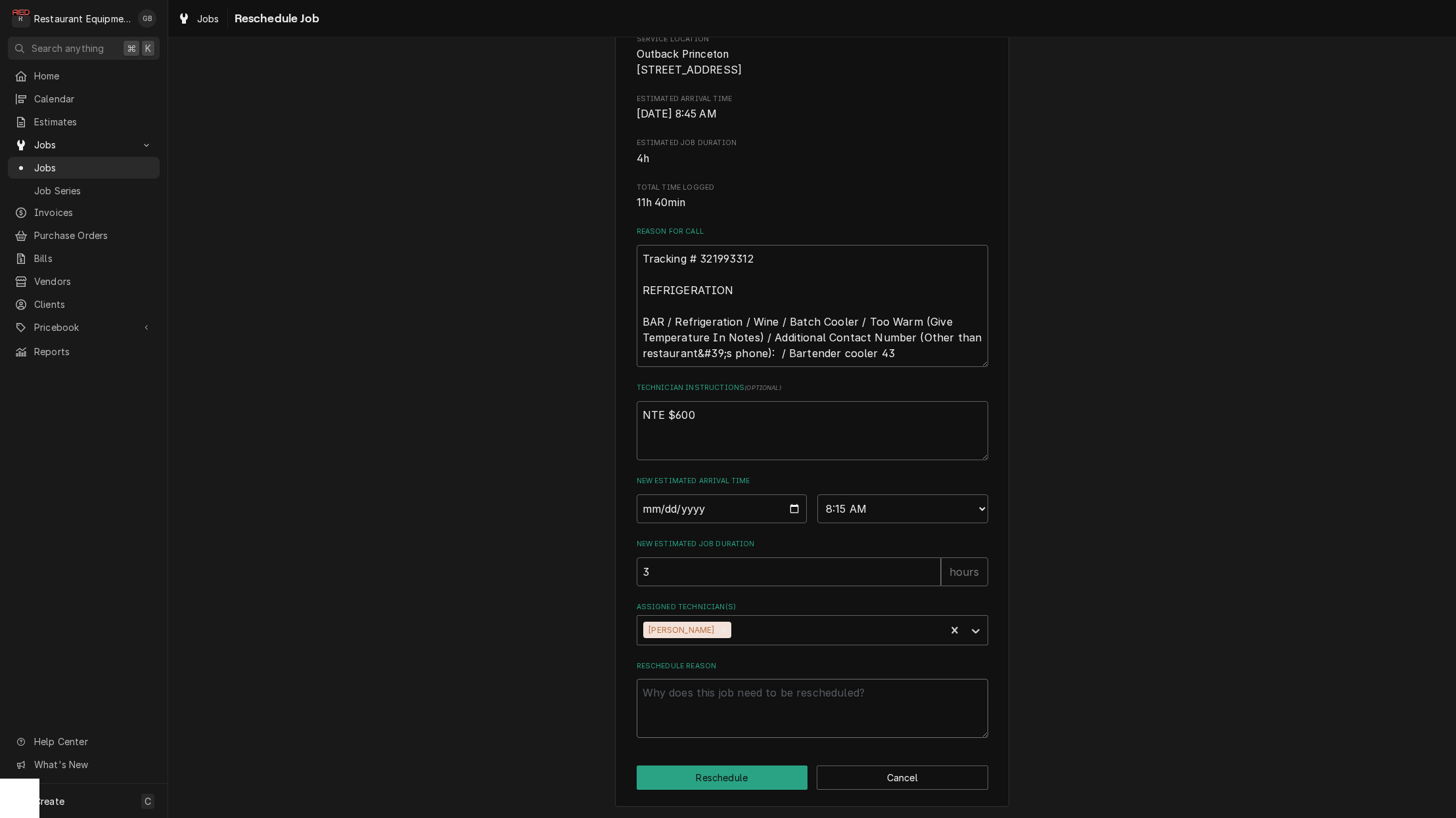
click at [671, 726] on textarea "Reschedule Reason" at bounding box center [812, 708] width 352 height 59
type textarea "x"
type textarea "p"
type textarea "x"
type textarea "pa"
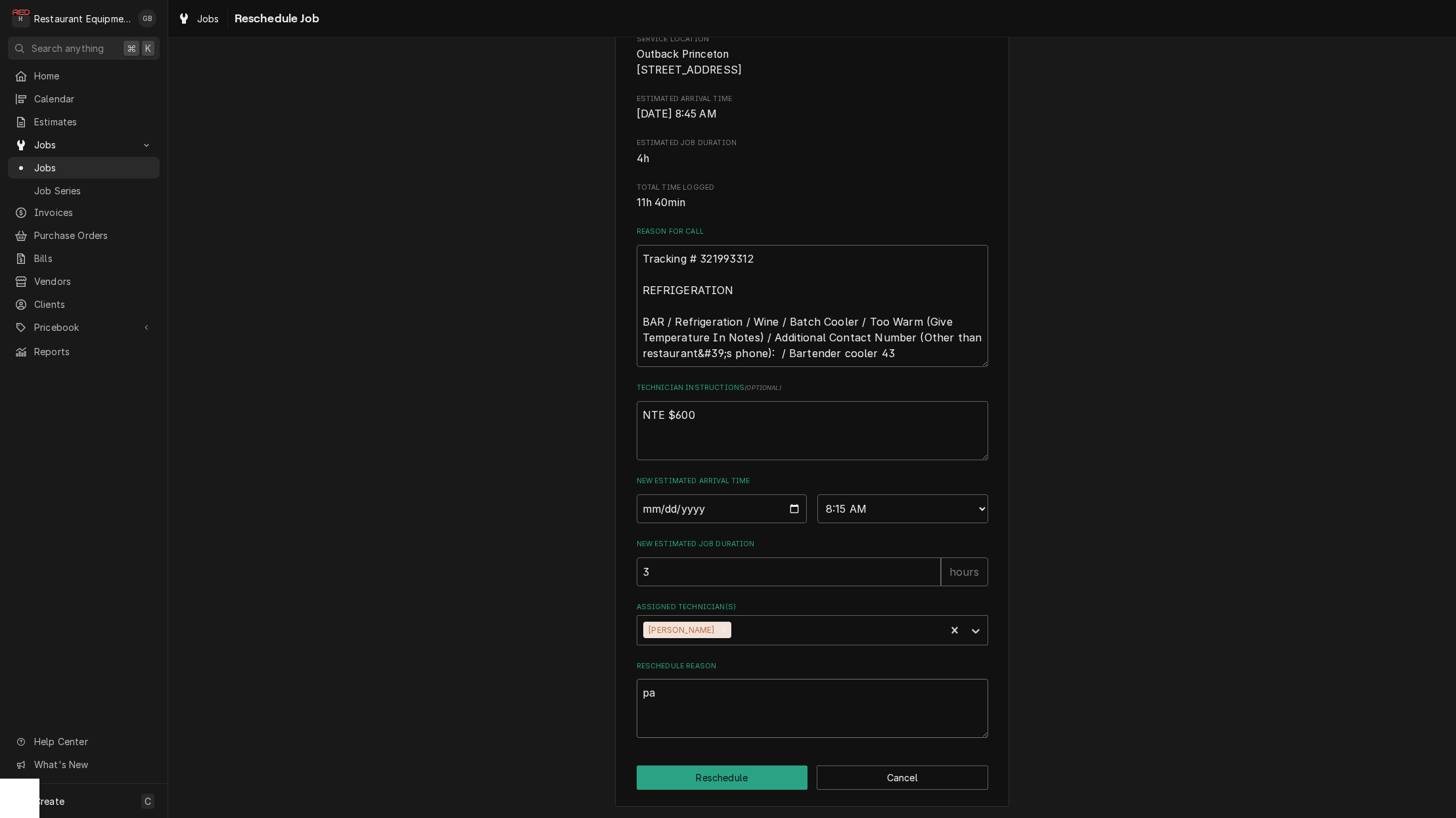
type textarea "x"
type textarea "par"
type textarea "x"
type textarea "part"
type textarea "x"
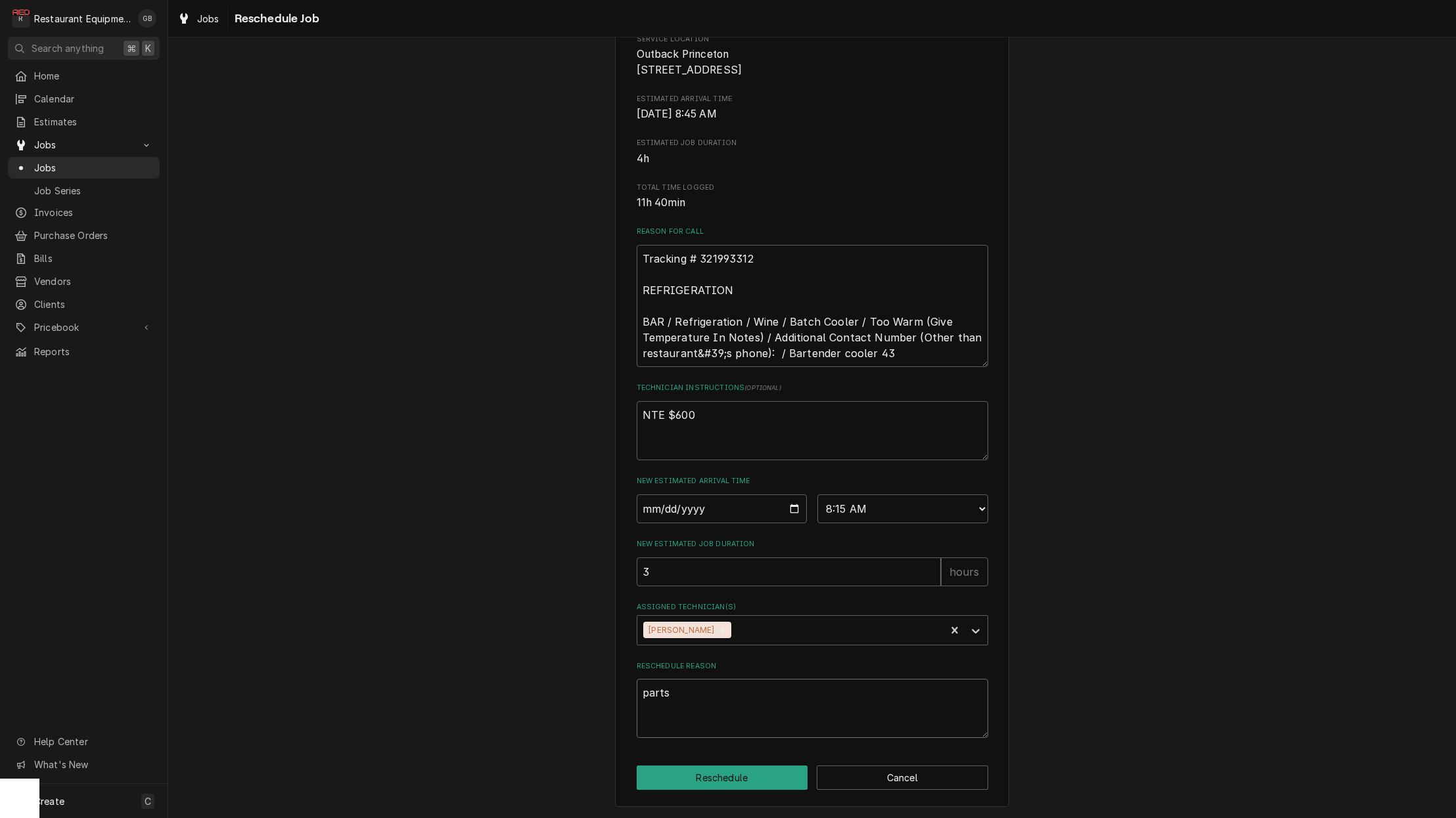
type textarea "parts"
click at [733, 788] on button "Reschedule" at bounding box center [722, 777] width 172 height 24
type textarea "x"
